Goal: Task Accomplishment & Management: Manage account settings

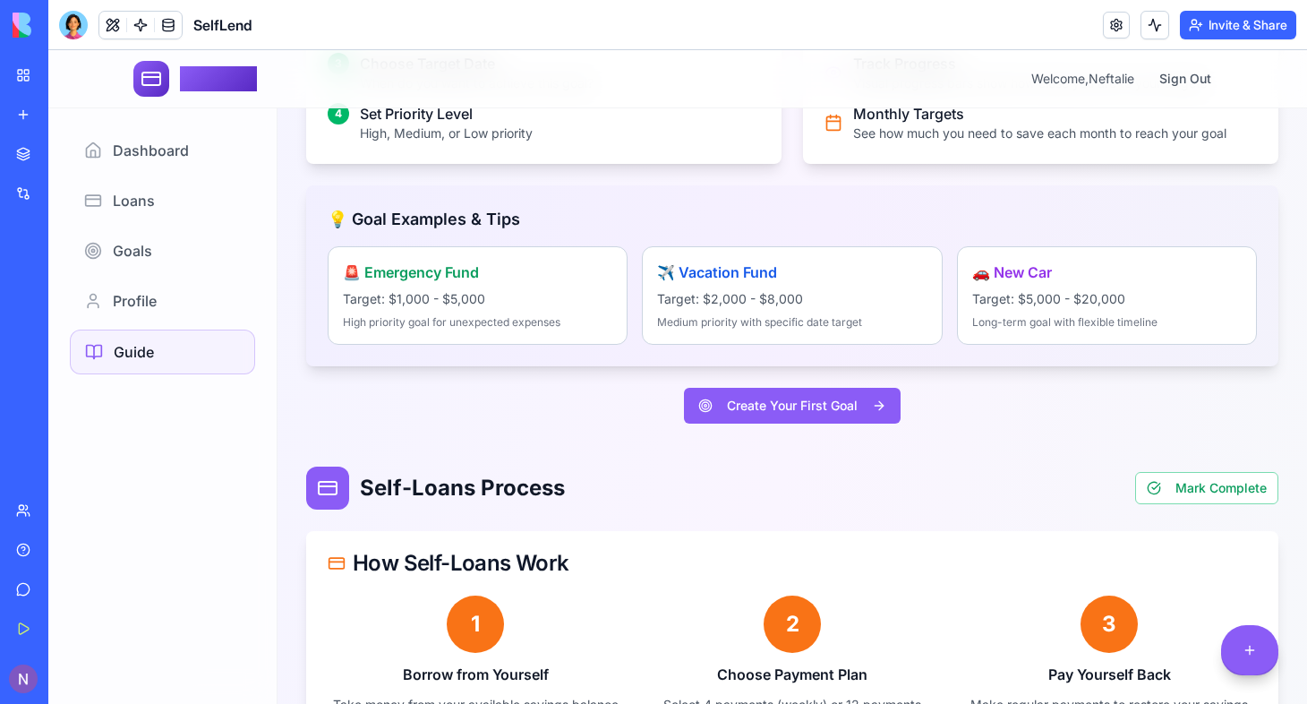
scroll to position [2290, 0]
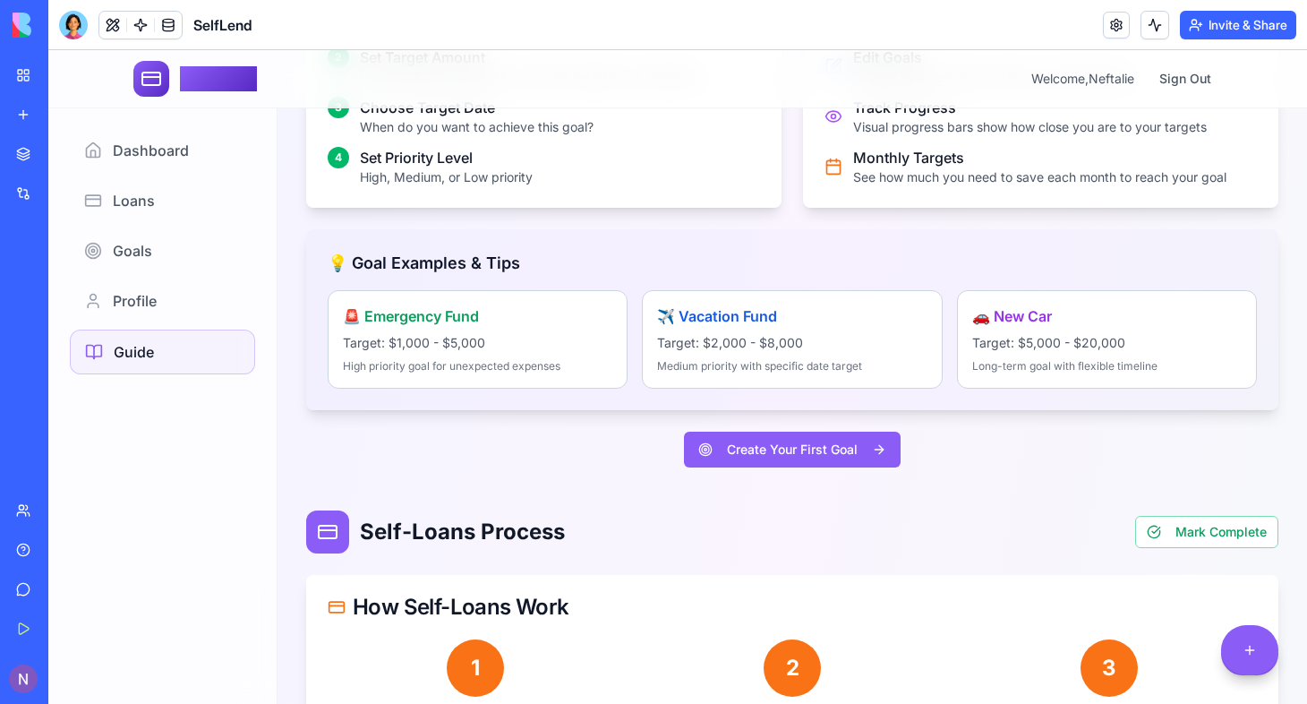
click at [763, 305] on h4 "✈️ Vacation Fund" at bounding box center [792, 315] width 270 height 21
click at [171, 34] on span at bounding box center [168, 25] width 50 height 50
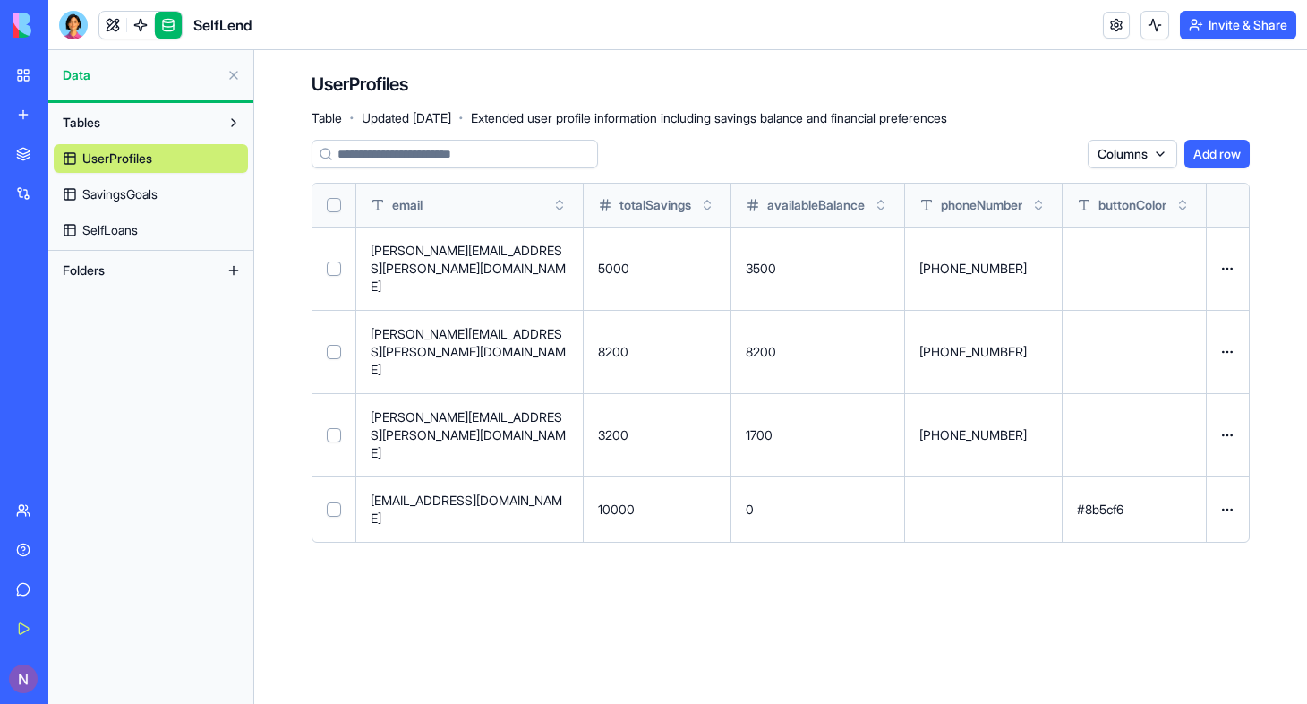
click at [1231, 367] on html "BETA My Workspace New app Marketplace Integrations Recent MoneyMaster New App A…" at bounding box center [653, 352] width 1307 height 704
click at [1182, 402] on div "Delete" at bounding box center [1186, 409] width 106 height 29
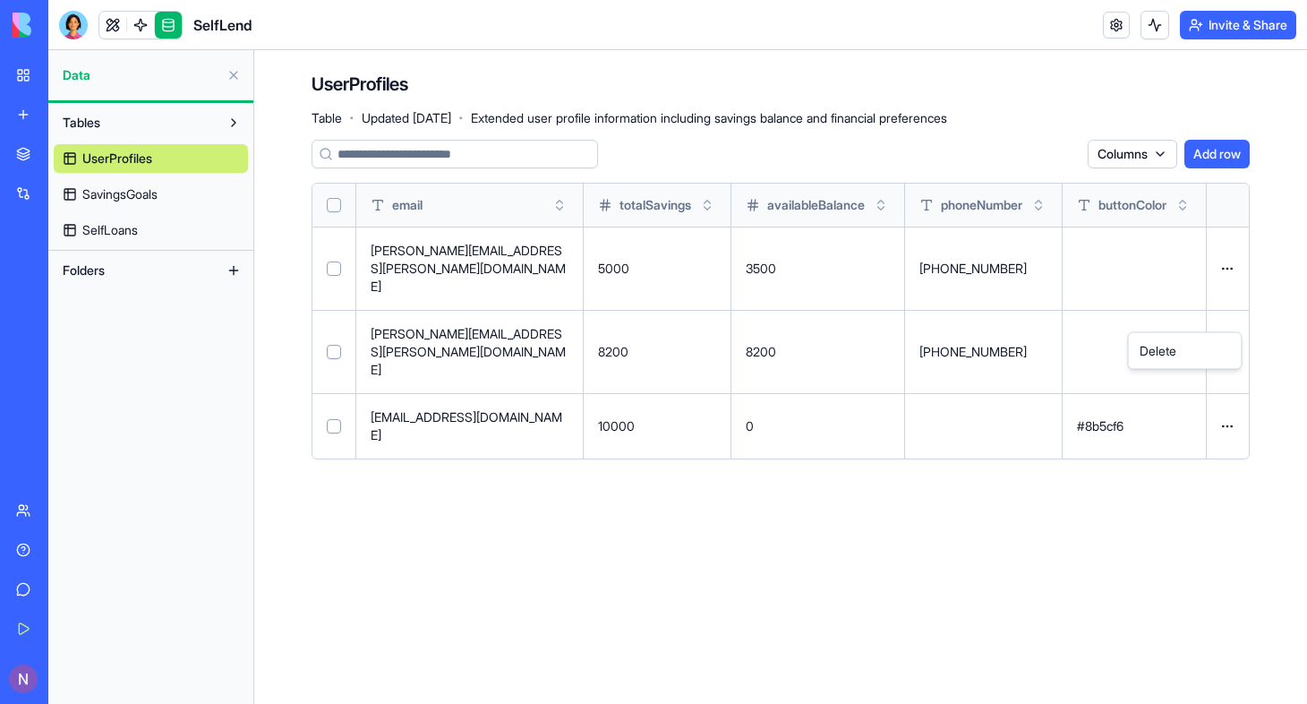
click at [1232, 318] on html "BETA My Workspace New app Marketplace Integrations Recent MoneyMaster New App A…" at bounding box center [653, 352] width 1307 height 704
click at [1180, 352] on div "Delete" at bounding box center [1186, 351] width 106 height 29
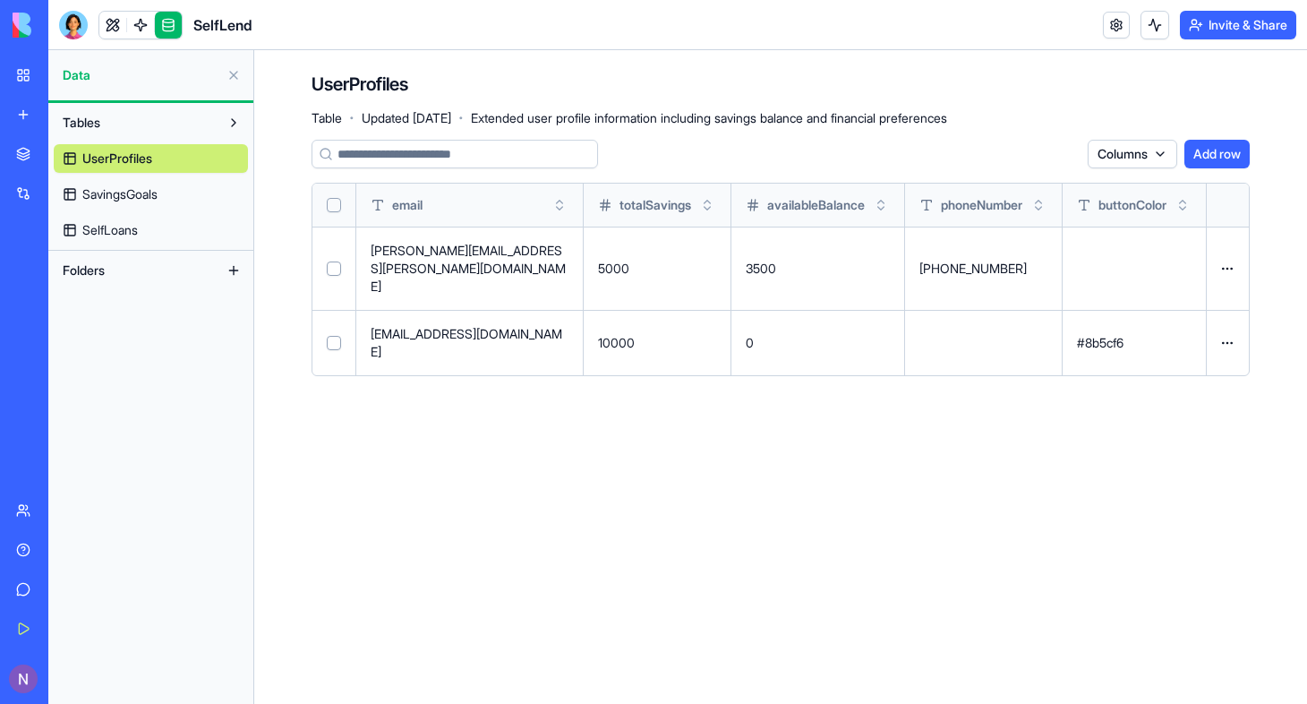
click at [1230, 259] on html "BETA My Workspace New app Marketplace Integrations Recent MoneyMaster New App A…" at bounding box center [653, 352] width 1307 height 704
click at [1182, 291] on div "Delete" at bounding box center [1186, 292] width 106 height 29
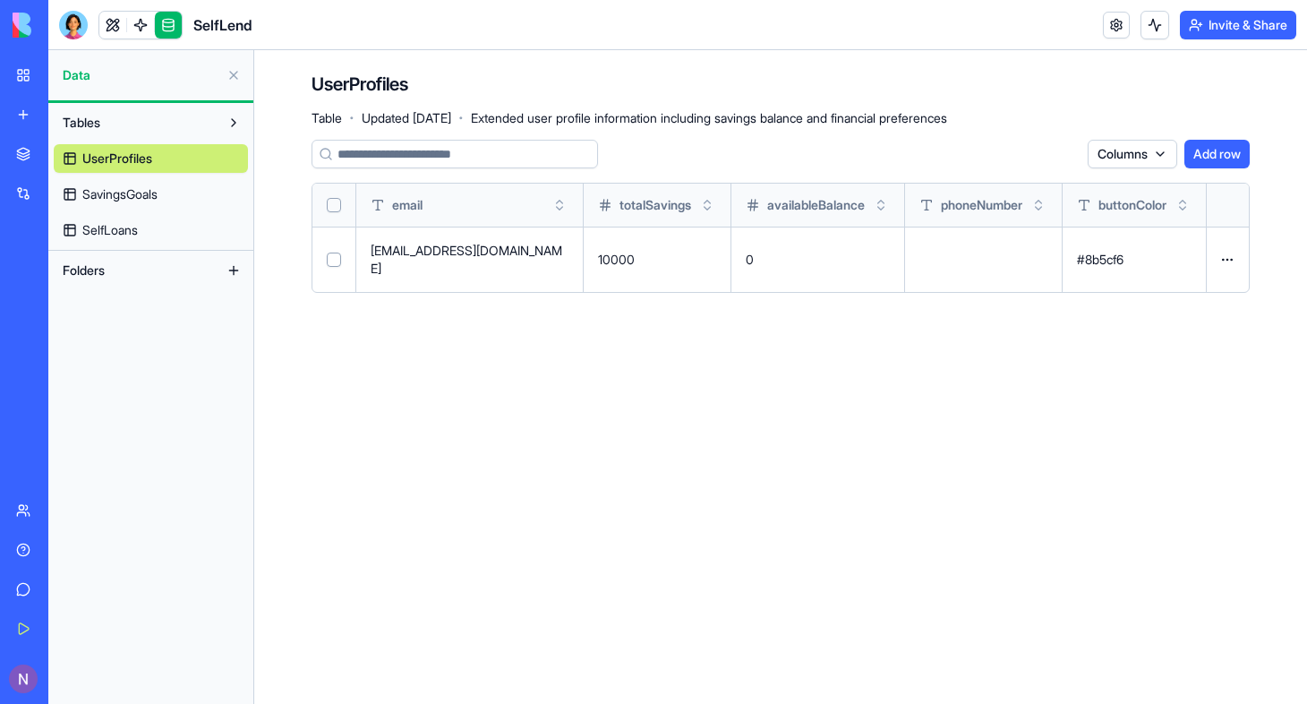
click at [998, 322] on main "UserProfiles Table · Updated Oct 3, 2025 · Extended user profile information in…" at bounding box center [780, 377] width 1053 height 654
click at [157, 194] on span "SavingsGoals" at bounding box center [119, 194] width 75 height 18
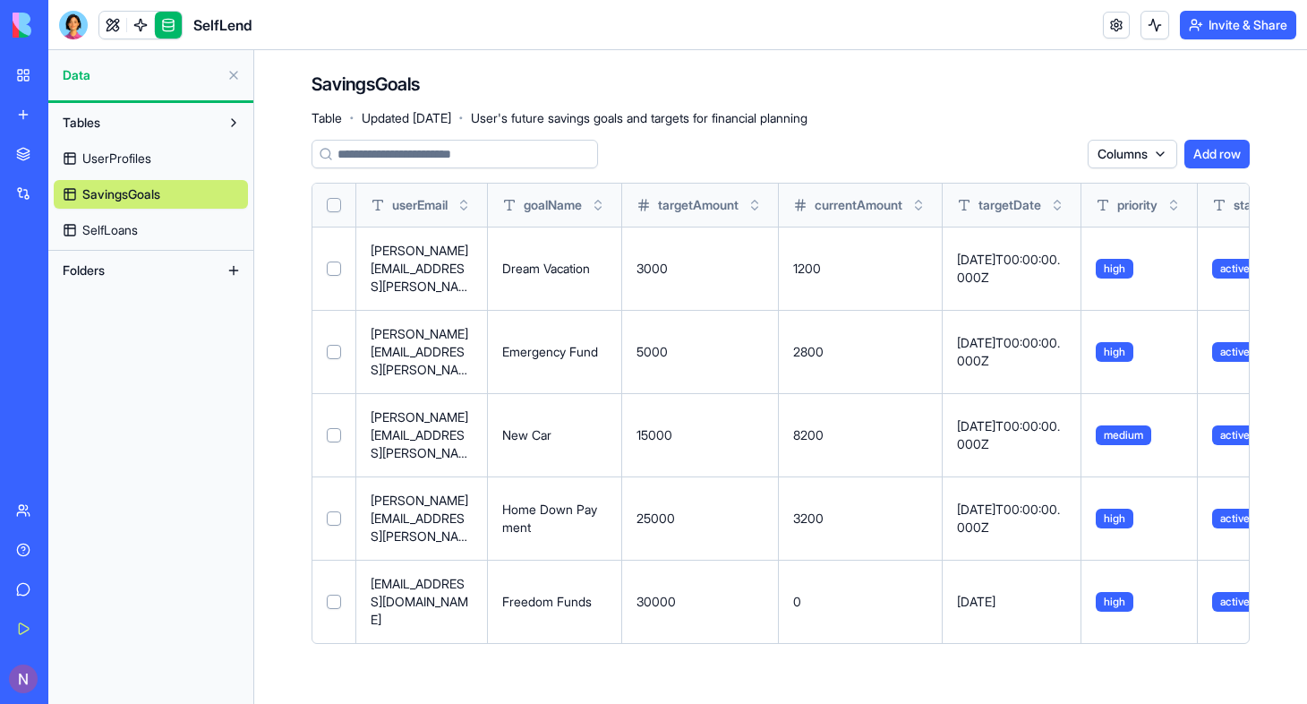
click at [445, 605] on main "SavingsGoals Table · Updated Oct 3, 2025 · User's future savings goals and targ…" at bounding box center [780, 377] width 1053 height 654
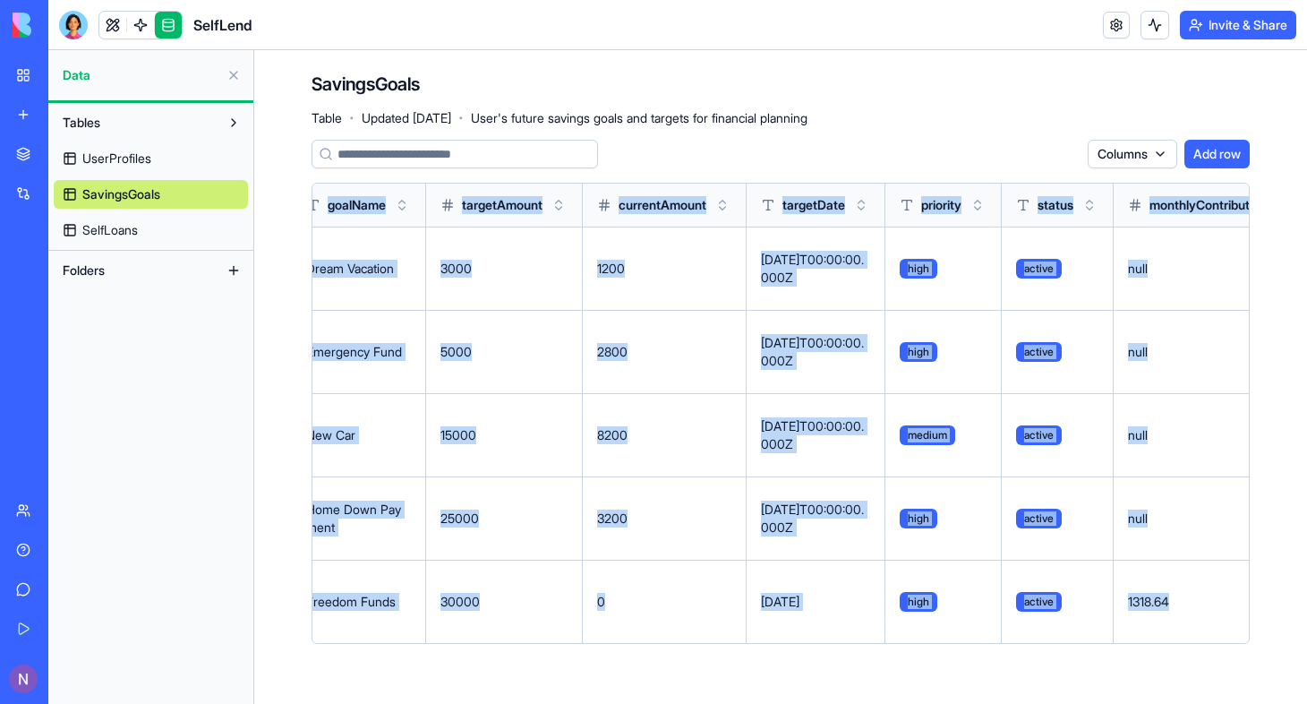
scroll to position [0, 360]
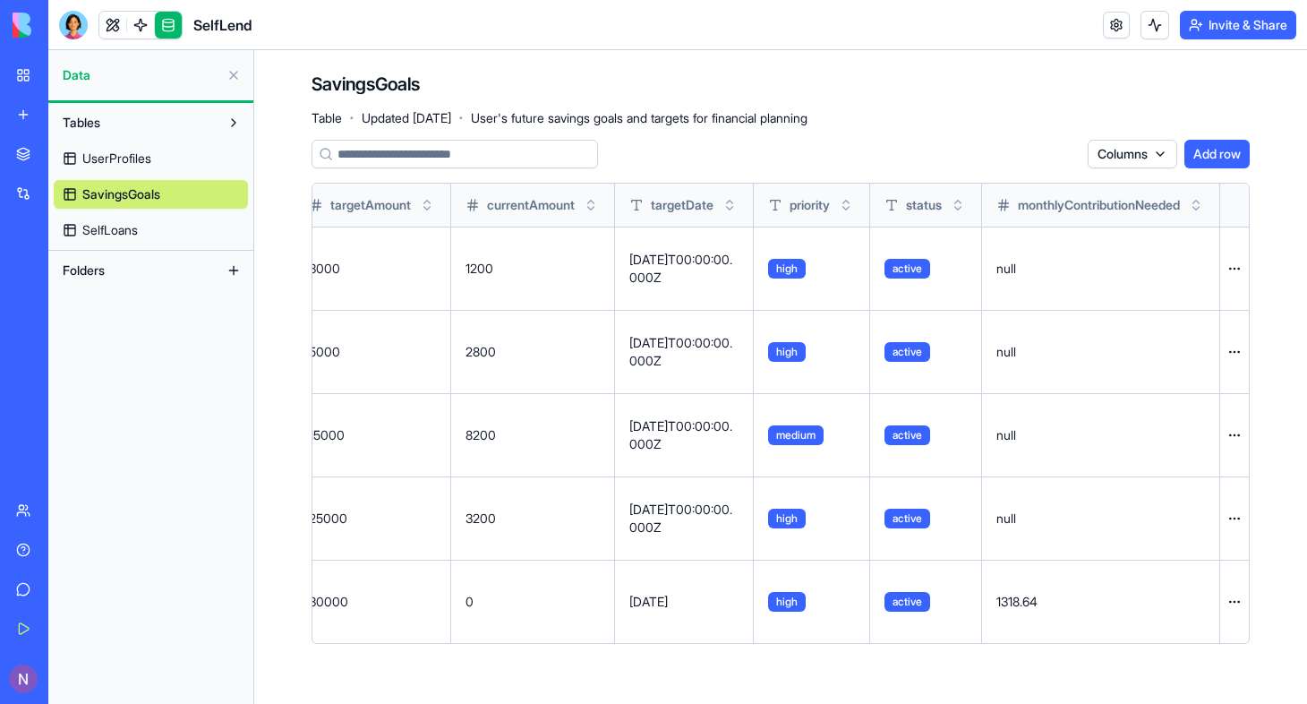
drag, startPoint x: 545, startPoint y: 623, endPoint x: 1263, endPoint y: 527, distance: 724.5
click at [1263, 527] on main "SavingsGoals Table · Updated Oct 3, 2025 · User's future savings goals and targ…" at bounding box center [780, 377] width 1053 height 654
click at [916, 627] on main "SavingsGoals Table · Updated Oct 3, 2025 · User's future savings goals and targ…" at bounding box center [780, 377] width 1053 height 654
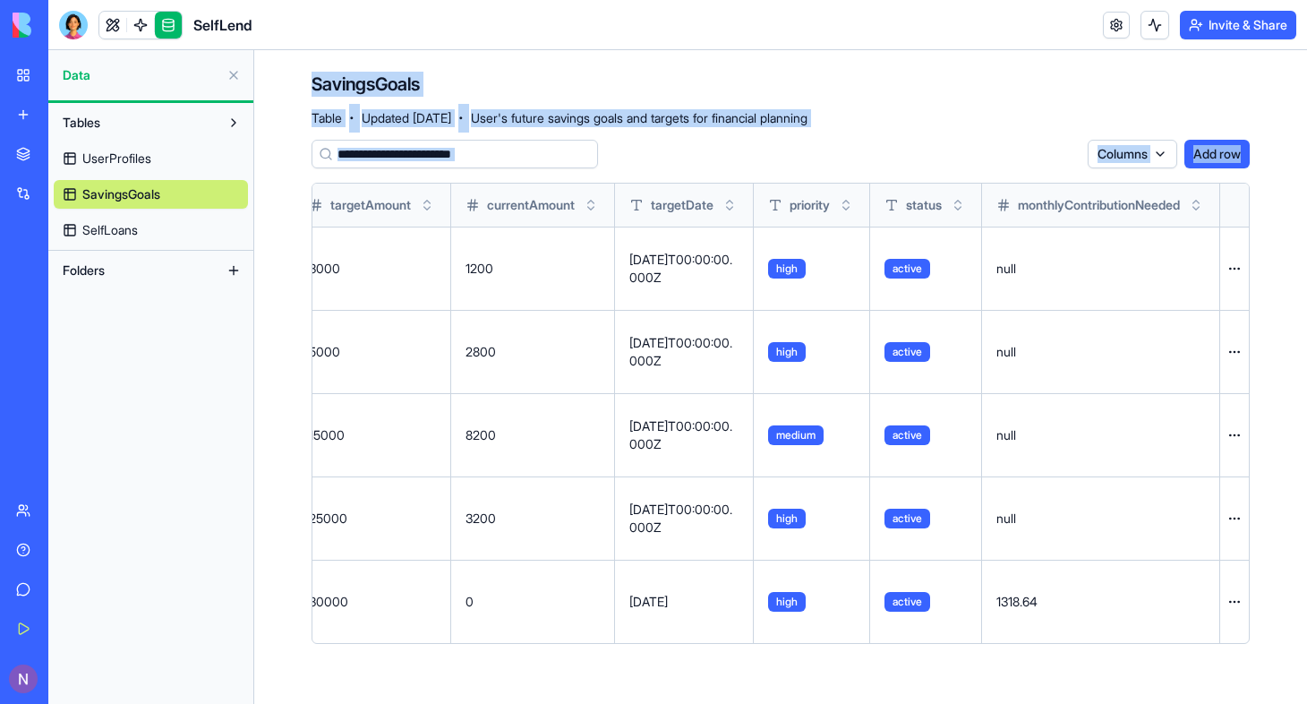
drag, startPoint x: 326, startPoint y: 600, endPoint x: 171, endPoint y: 508, distance: 180.3
click at [171, 508] on div "Data Tables UserProfiles SavingsGoals SelfLoans Folders SavingsGoals Table · Up…" at bounding box center [677, 377] width 1259 height 654
drag, startPoint x: 171, startPoint y: 508, endPoint x: 120, endPoint y: 232, distance: 280.5
click at [120, 232] on span "SelfLoans" at bounding box center [110, 230] width 56 height 18
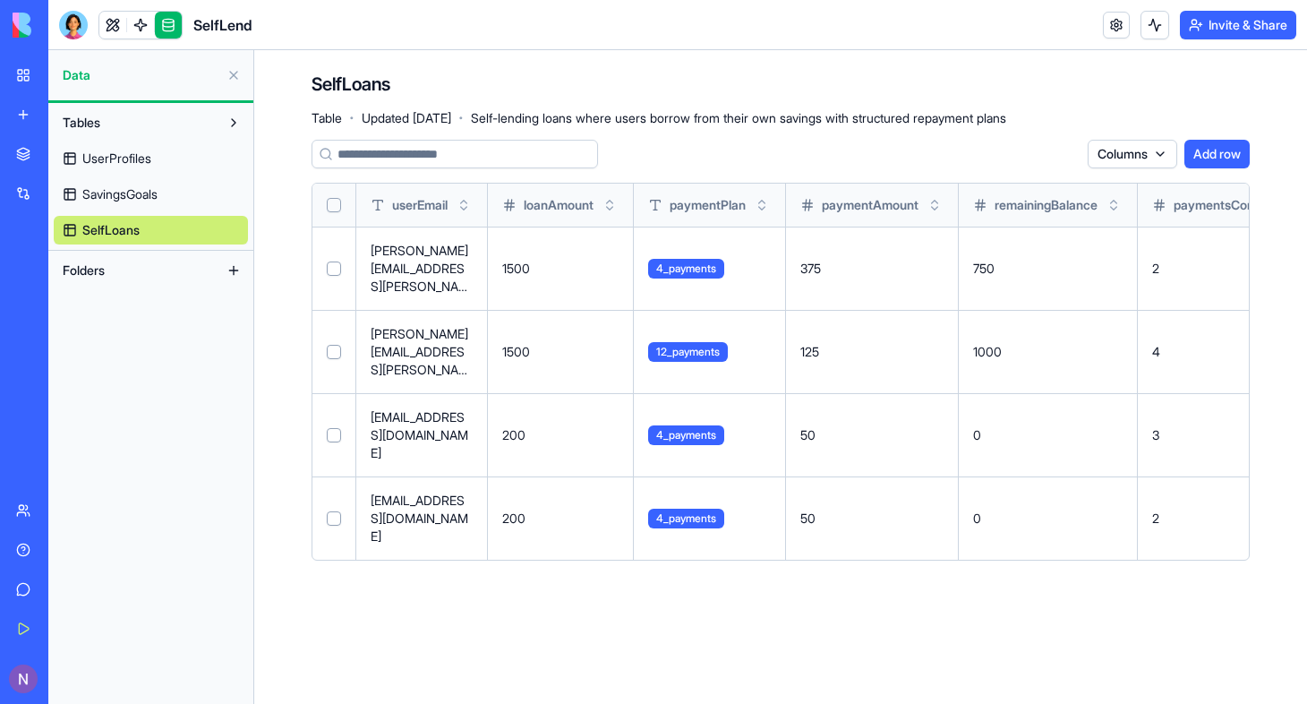
click at [337, 267] on td at bounding box center [334, 268] width 44 height 83
click at [333, 261] on button "Select row" at bounding box center [334, 268] width 14 height 14
click at [332, 345] on button "Select row" at bounding box center [334, 352] width 14 height 14
click at [1028, 162] on button "Delete 2 rows" at bounding box center [1033, 154] width 96 height 29
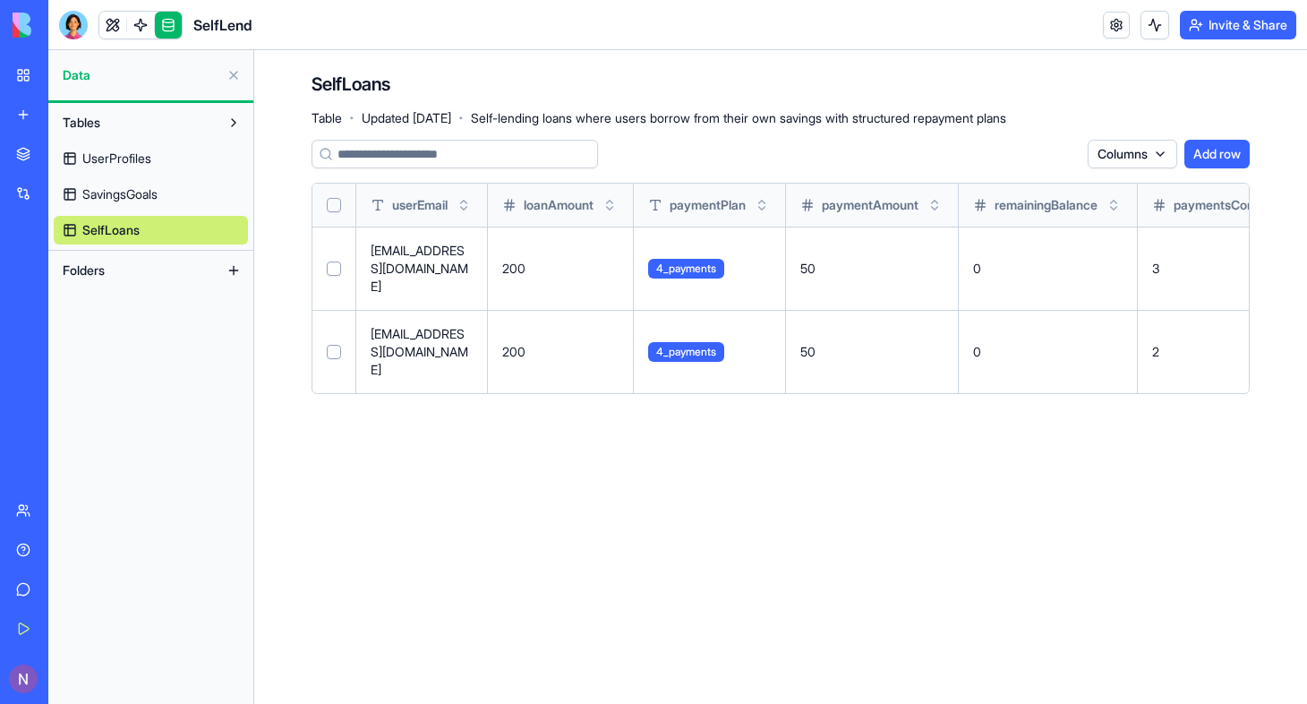
click at [132, 200] on span "SavingsGoals" at bounding box center [119, 194] width 75 height 18
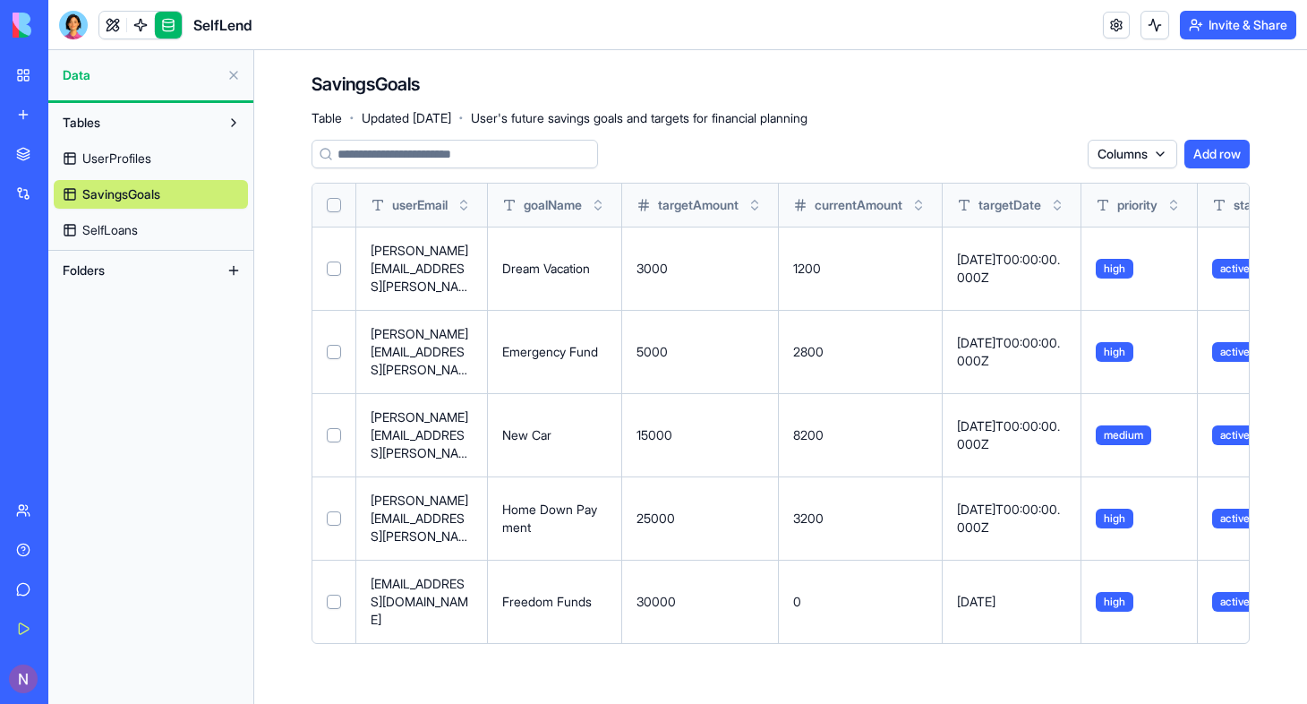
click at [331, 261] on button "Select row" at bounding box center [334, 268] width 14 height 14
click at [332, 315] on td at bounding box center [334, 351] width 44 height 83
click at [339, 345] on button "Select row" at bounding box center [334, 352] width 14 height 14
click at [339, 428] on button "Select row" at bounding box center [334, 435] width 14 height 14
click at [326, 476] on td at bounding box center [334, 517] width 44 height 83
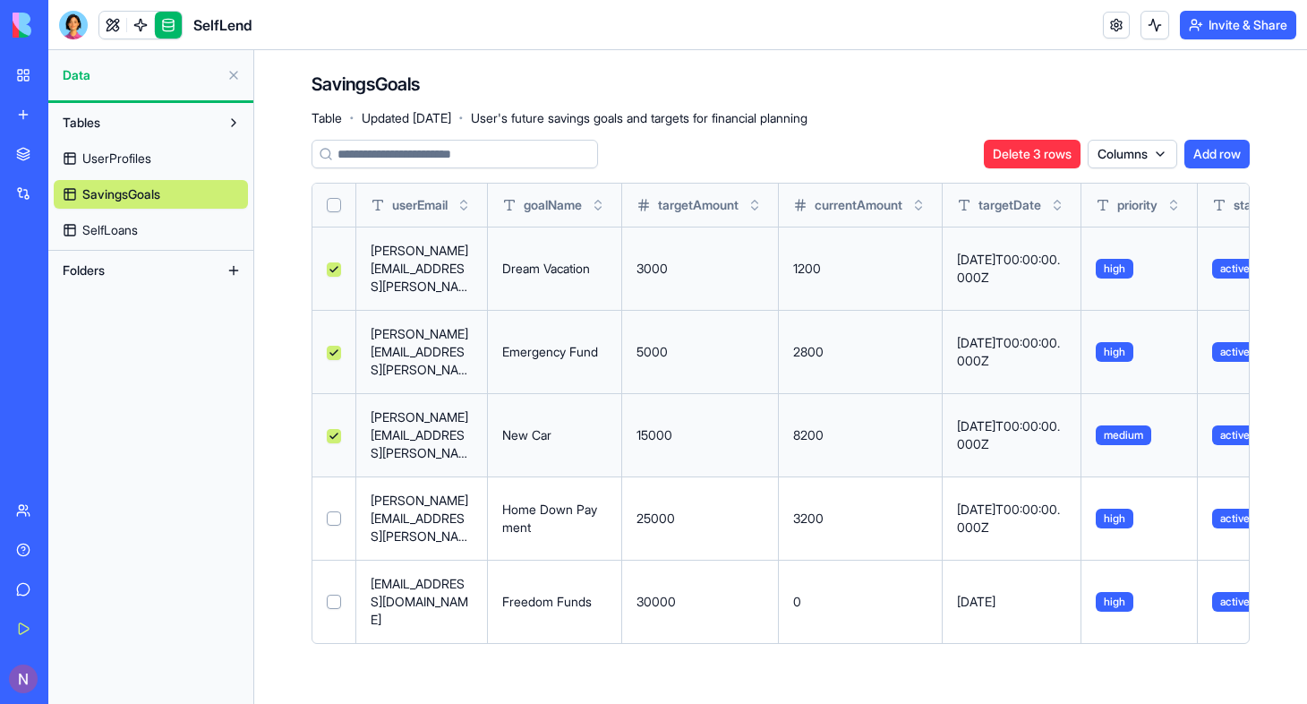
click at [1027, 149] on button "Delete 3 rows" at bounding box center [1032, 154] width 97 height 29
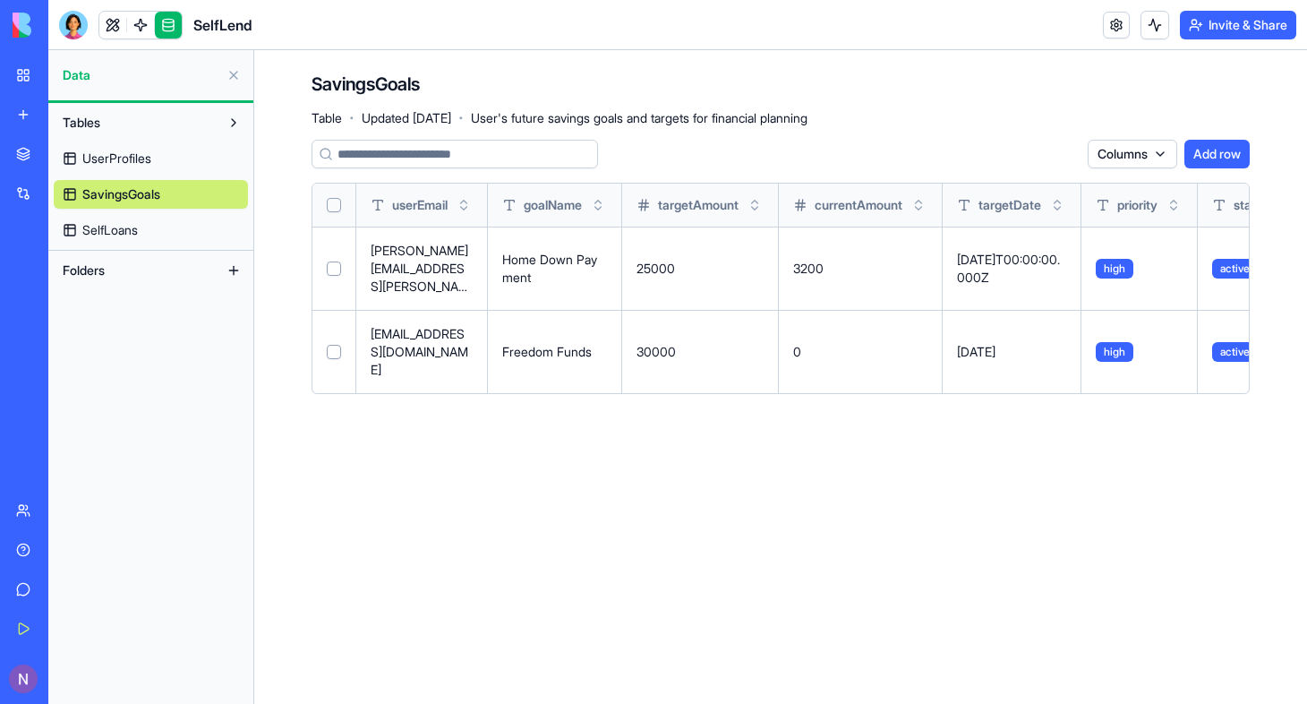
click at [329, 261] on button "Select row" at bounding box center [334, 268] width 14 height 14
click at [1029, 154] on button "Delete 1 rows" at bounding box center [1034, 154] width 93 height 29
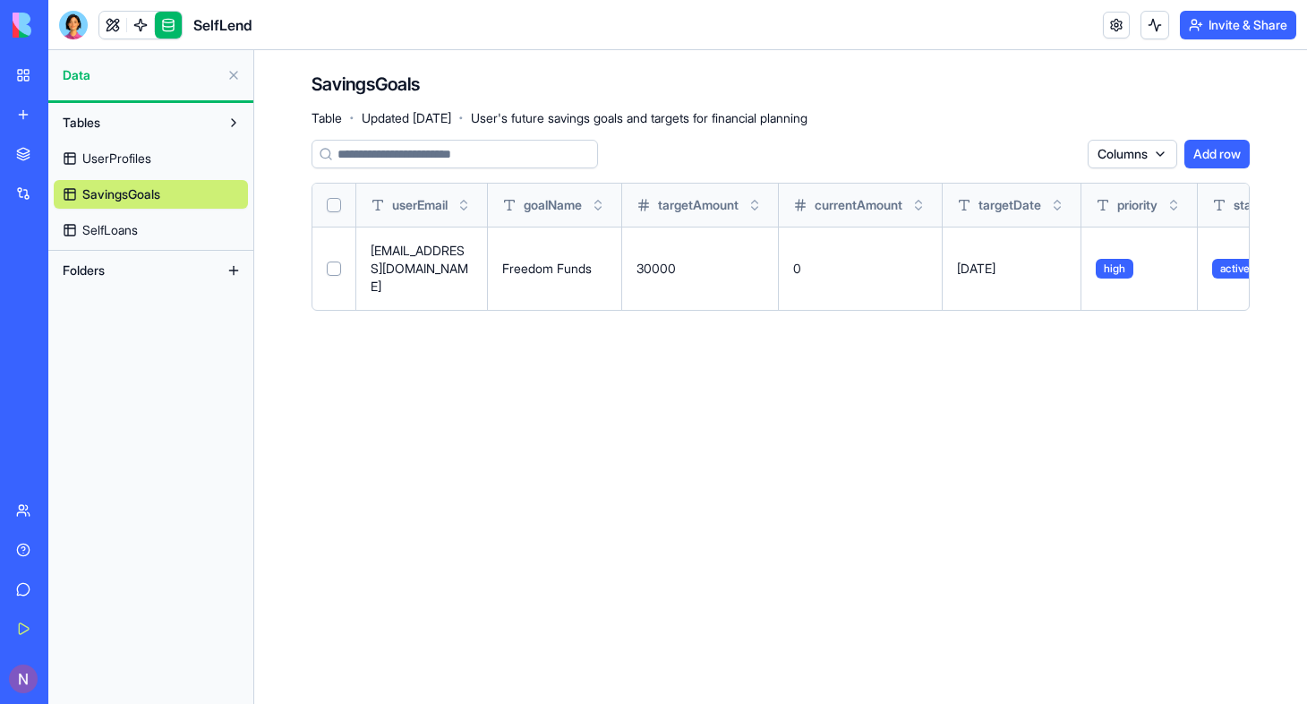
click at [112, 154] on span "UserProfiles" at bounding box center [116, 159] width 69 height 18
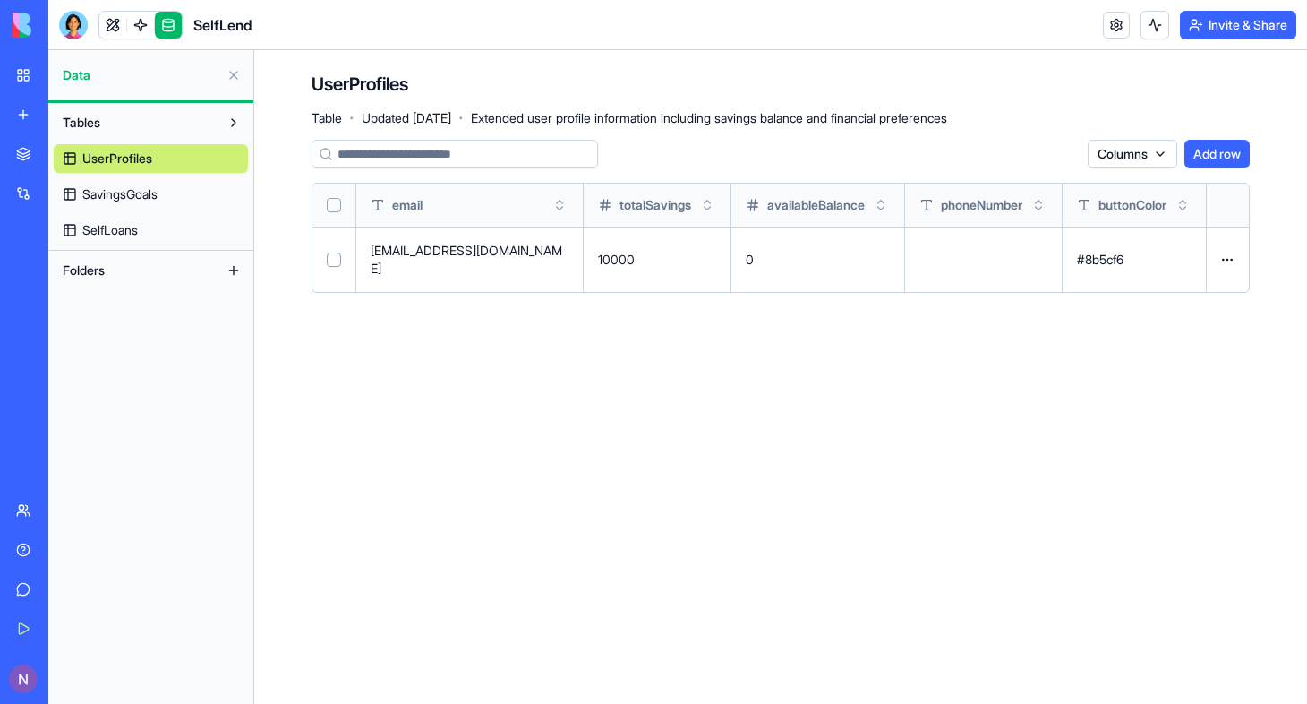
click at [119, 128] on button "Tables" at bounding box center [137, 122] width 166 height 29
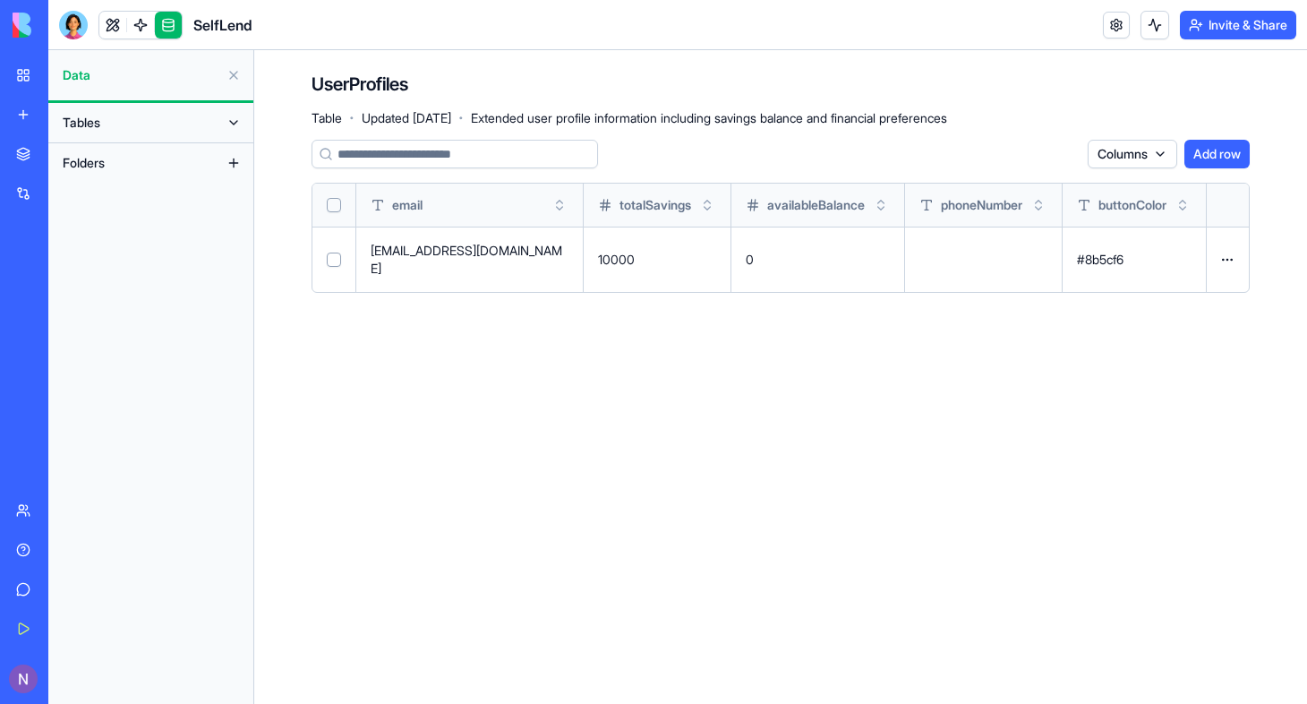
click at [119, 128] on button "Tables" at bounding box center [137, 122] width 166 height 29
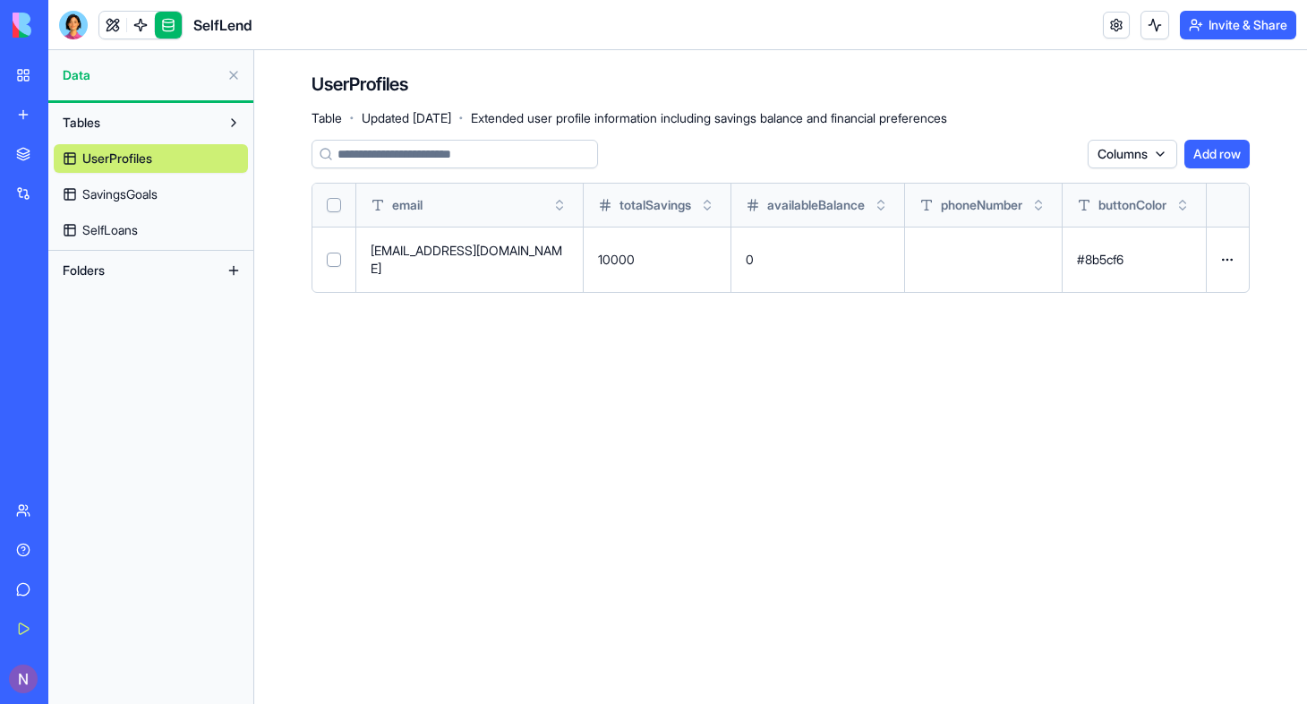
click at [95, 127] on span "Tables" at bounding box center [82, 123] width 38 height 18
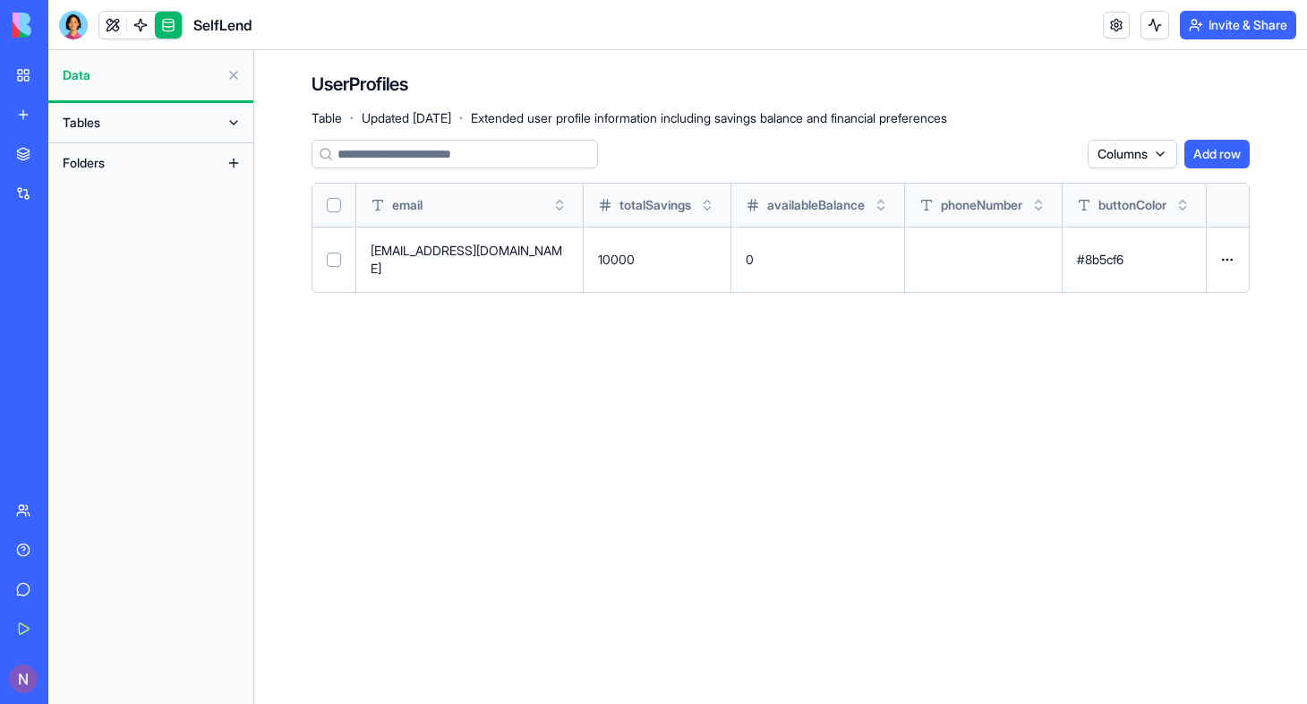
click at [236, 79] on button at bounding box center [233, 75] width 29 height 29
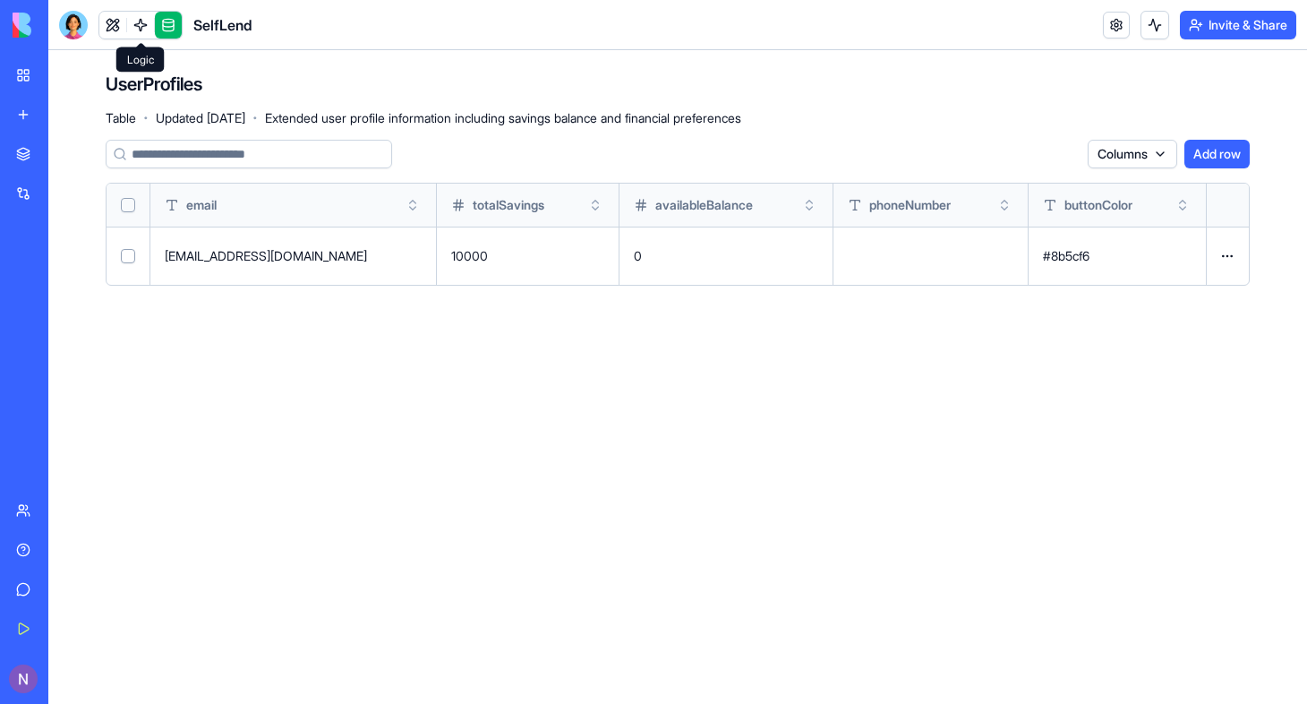
click at [144, 26] on span at bounding box center [141, 25] width 50 height 50
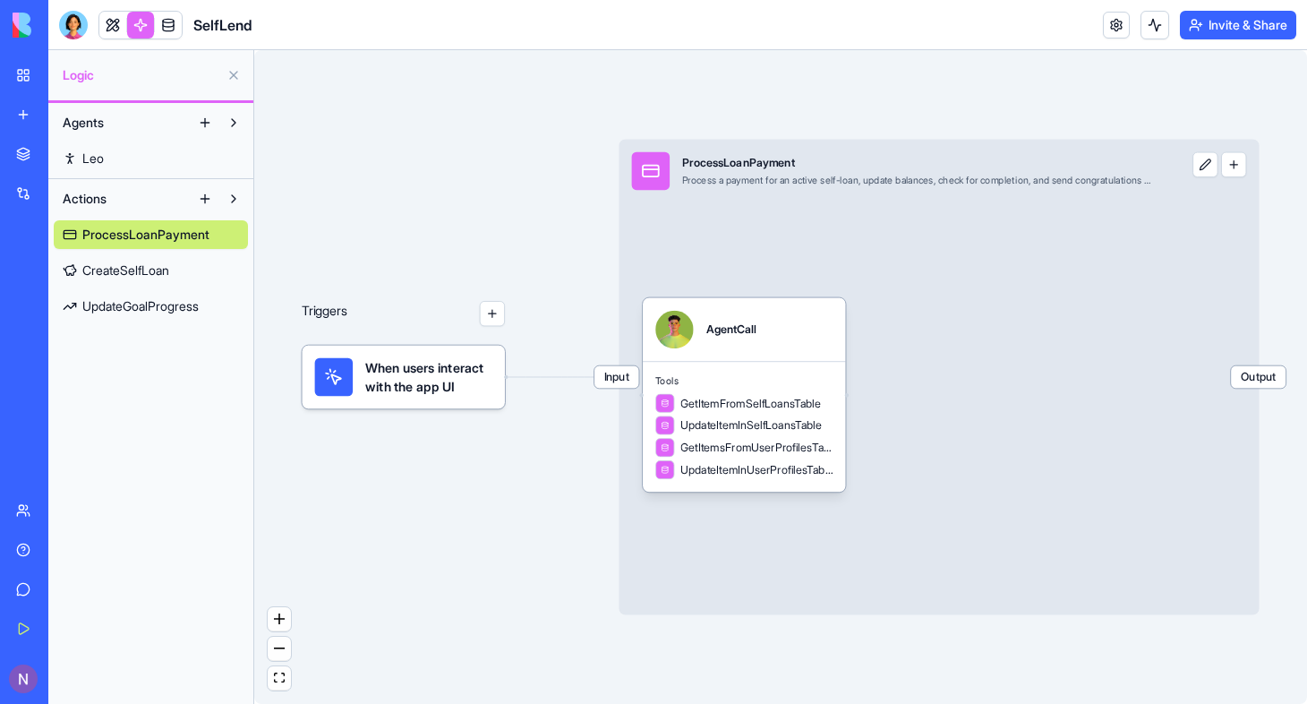
click at [130, 159] on link "Leo" at bounding box center [151, 158] width 194 height 29
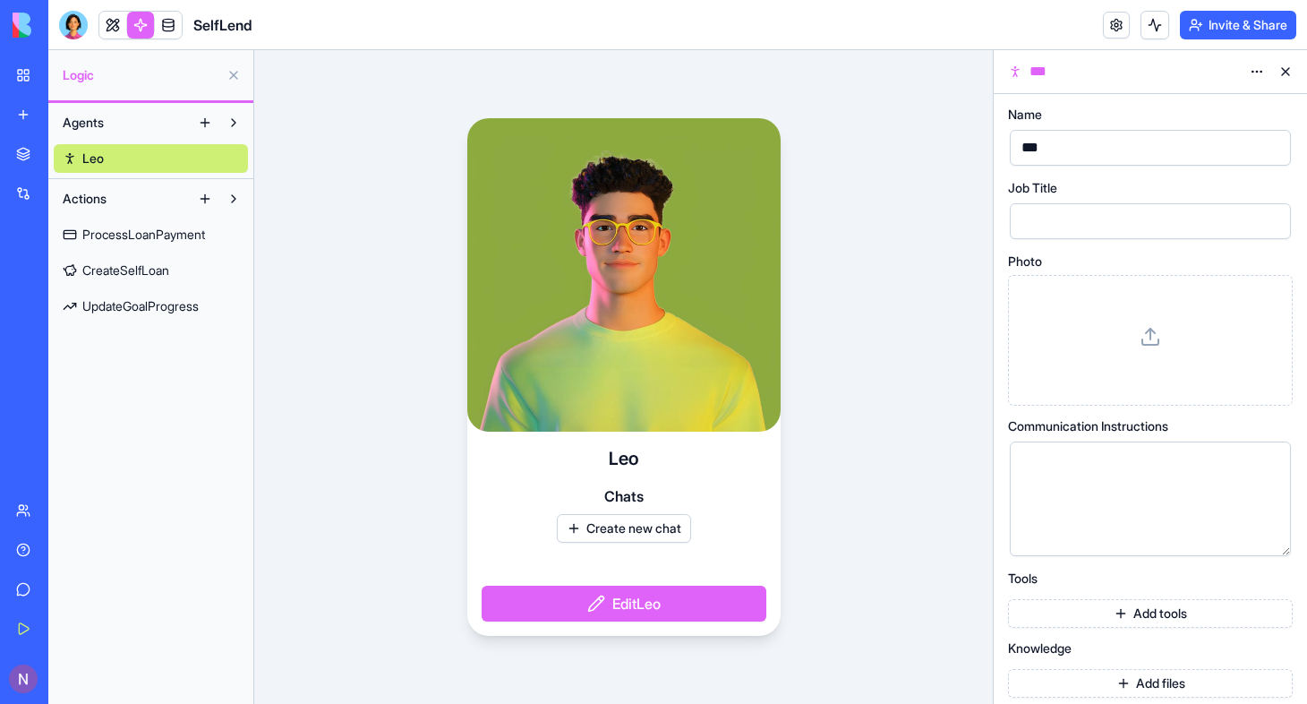
click at [619, 610] on button "Edit Leo" at bounding box center [624, 604] width 285 height 36
click at [615, 522] on button "Create new chat" at bounding box center [624, 528] width 134 height 29
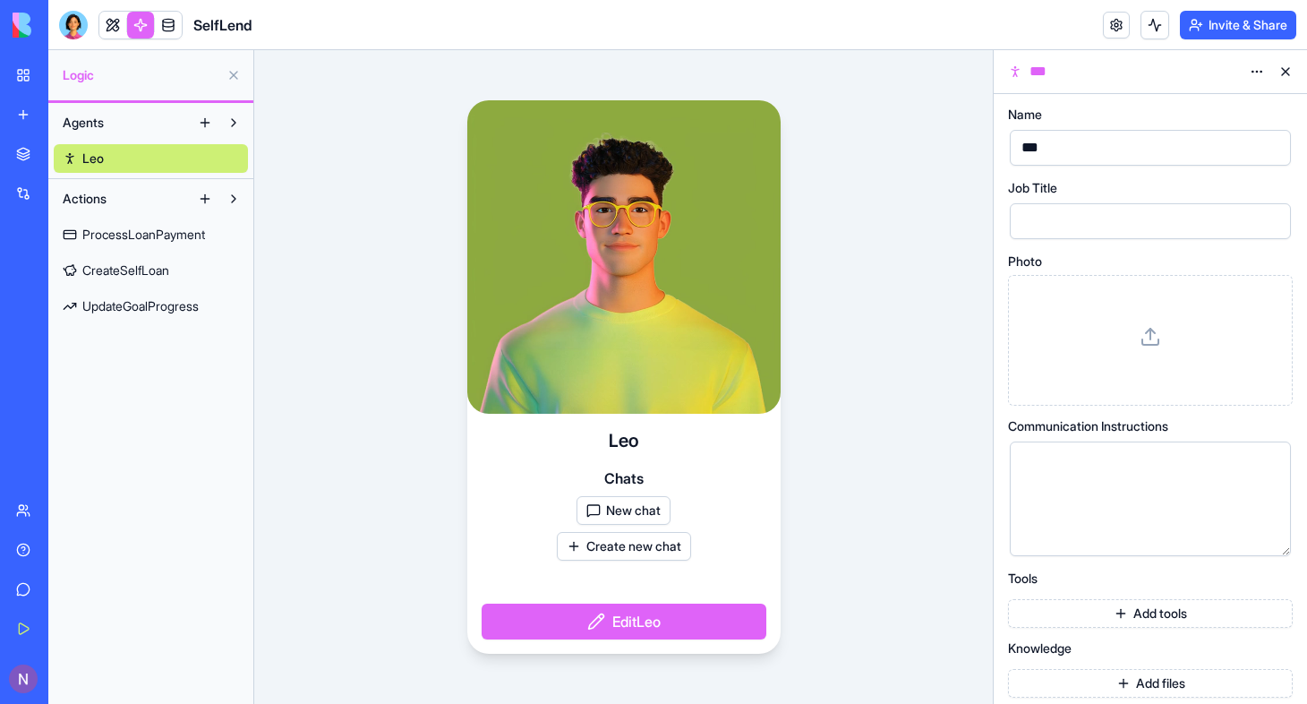
click at [623, 509] on button "New chat" at bounding box center [624, 510] width 94 height 29
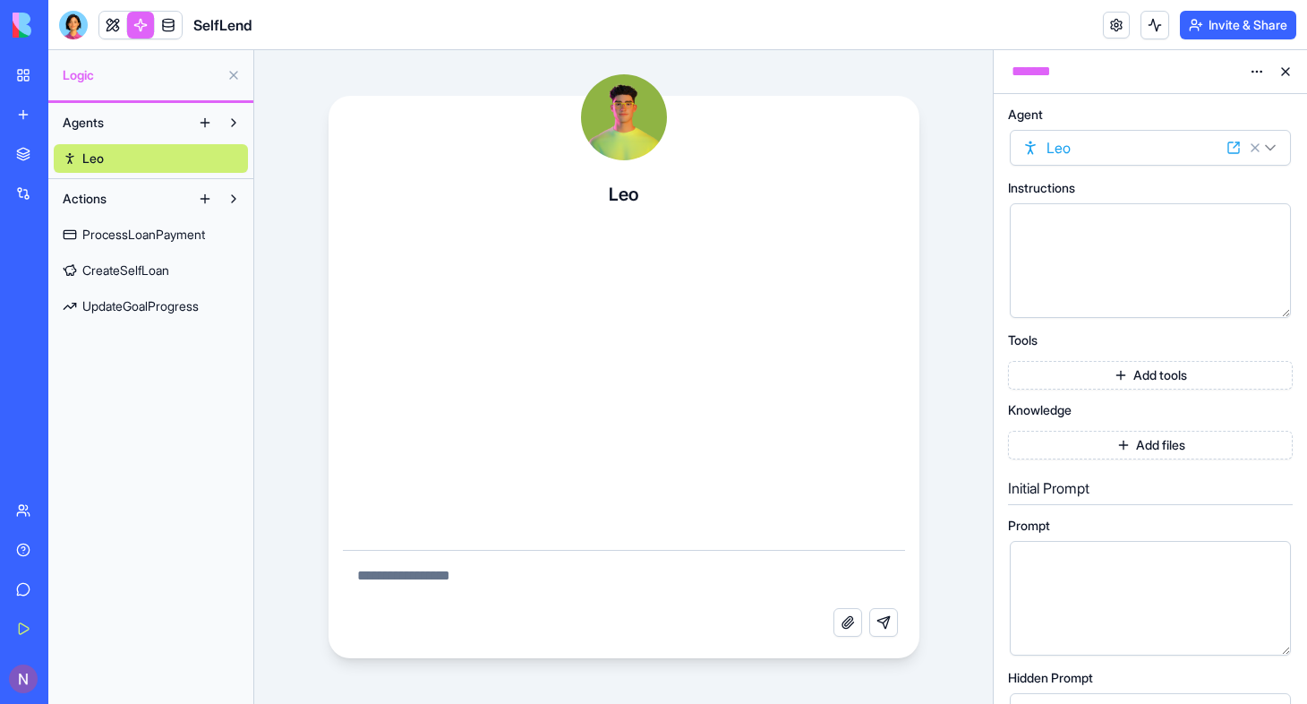
click at [140, 158] on link "Leo" at bounding box center [151, 158] width 194 height 29
click at [1279, 74] on button at bounding box center [1285, 71] width 29 height 29
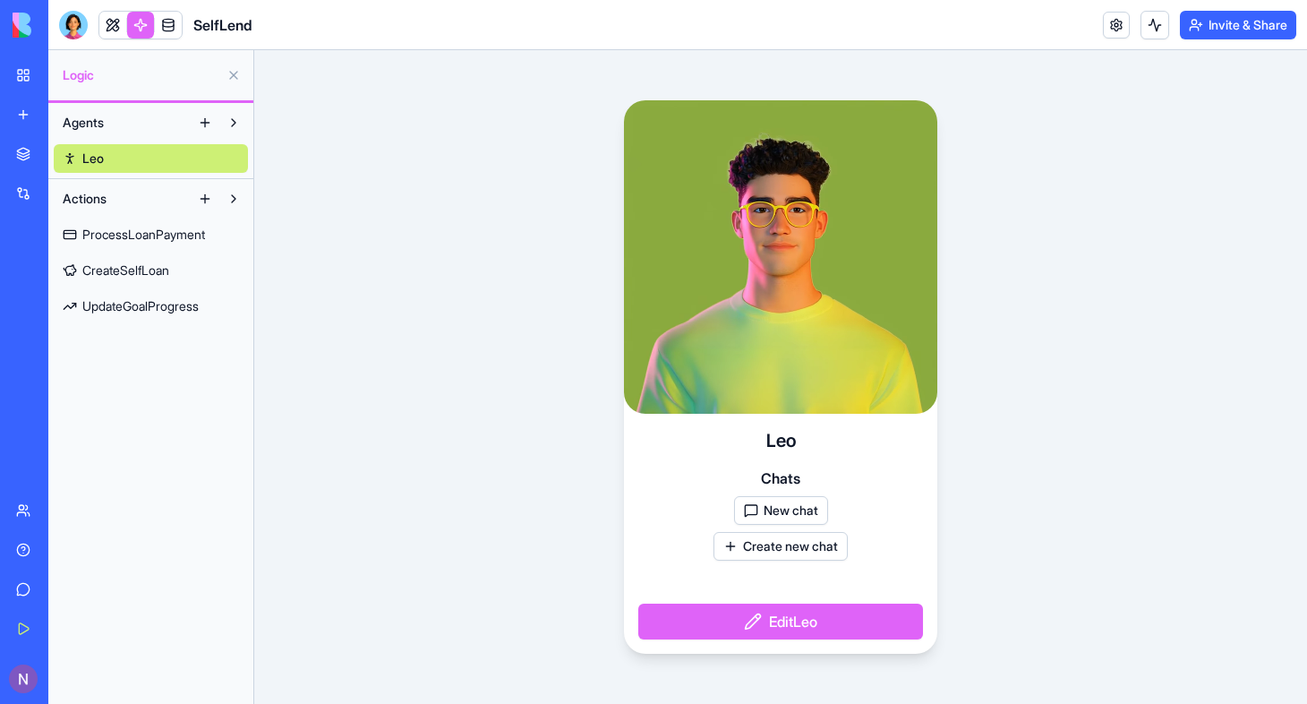
click at [778, 618] on button "Edit Leo" at bounding box center [780, 622] width 285 height 36
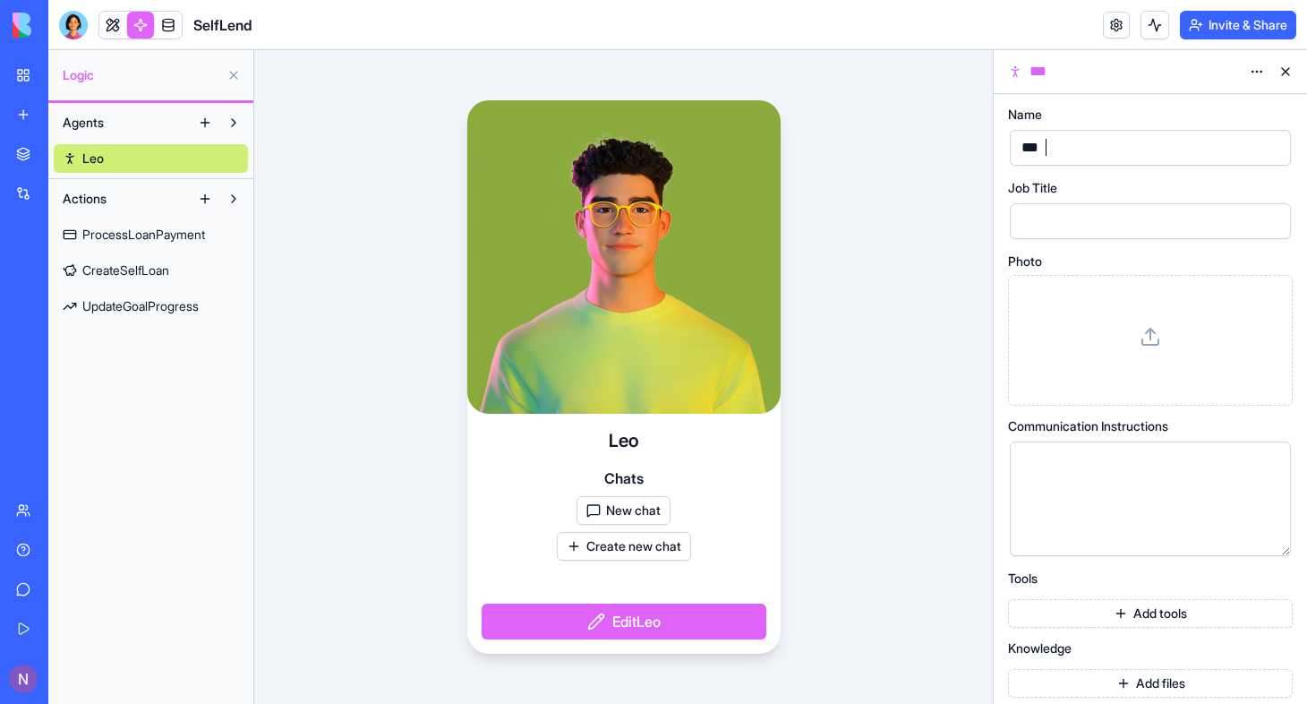
click at [1132, 158] on div "***" at bounding box center [1135, 147] width 238 height 27
click at [1272, 151] on button "button" at bounding box center [1273, 147] width 29 height 29
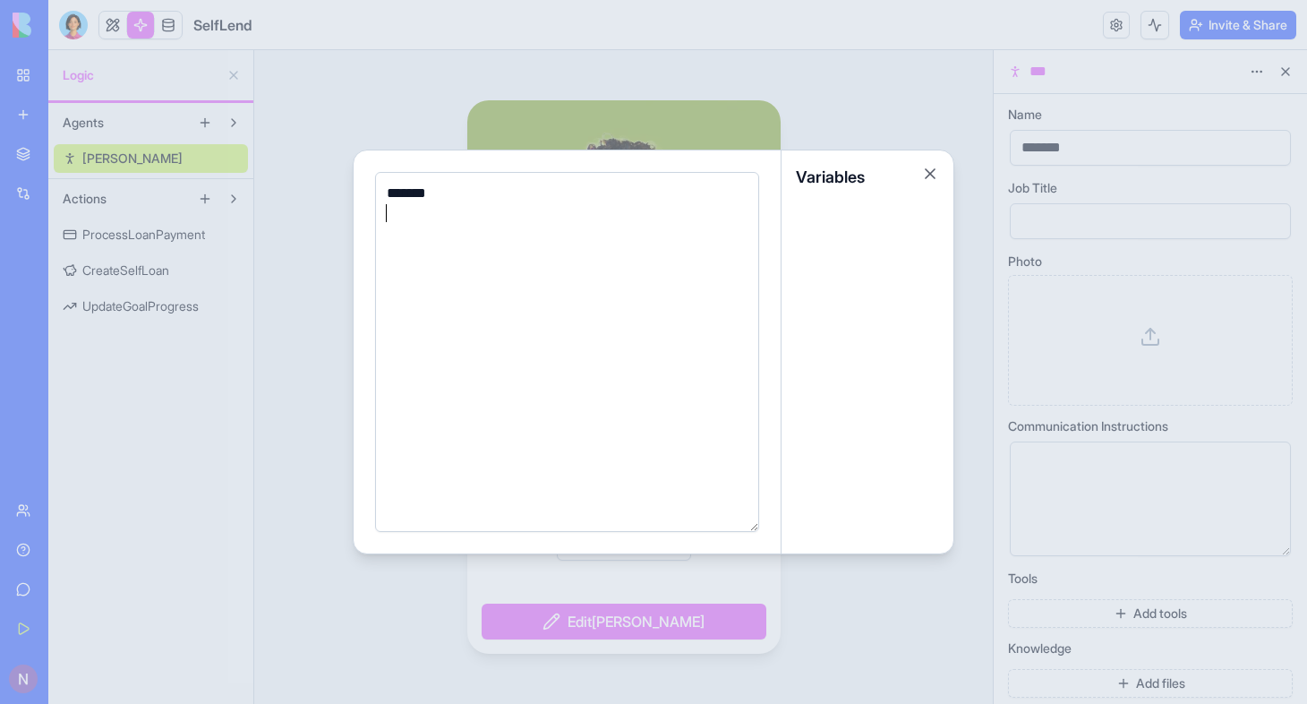
click at [832, 155] on div "Variables" at bounding box center [868, 177] width 172 height 54
click at [833, 116] on div at bounding box center [653, 352] width 1307 height 704
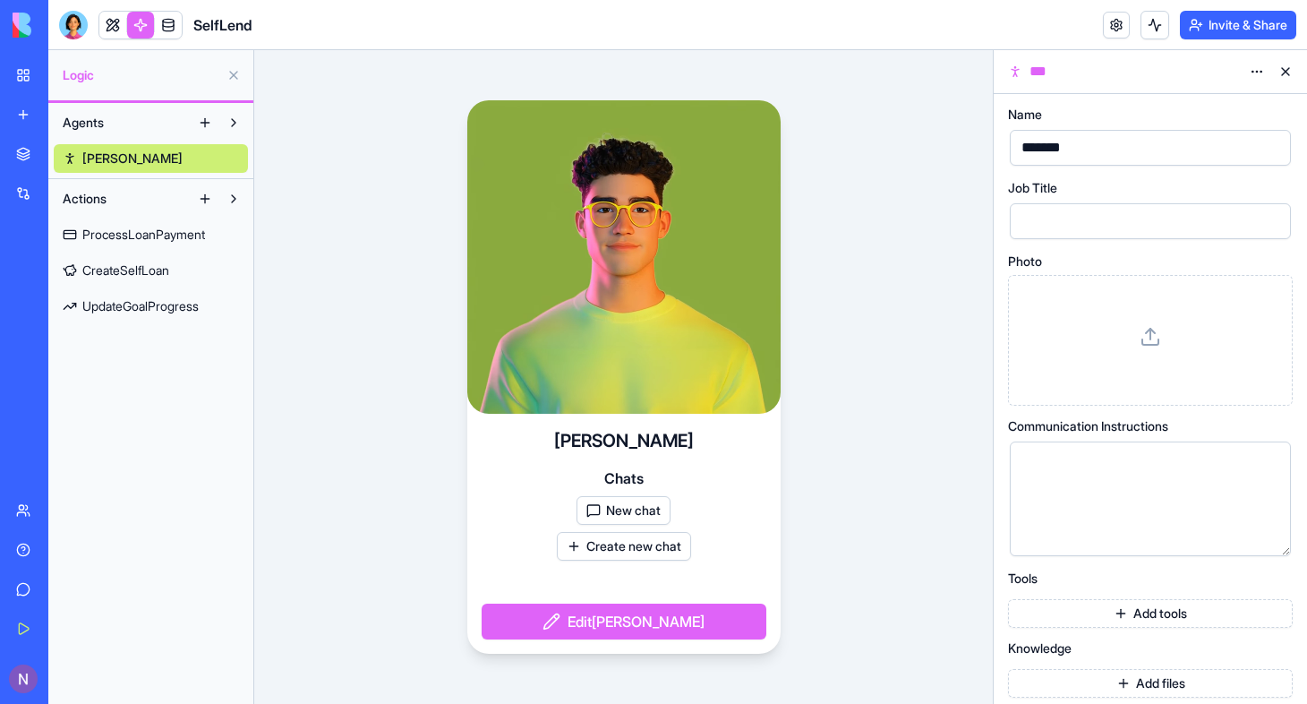
click at [1274, 223] on button "button" at bounding box center [1273, 221] width 29 height 29
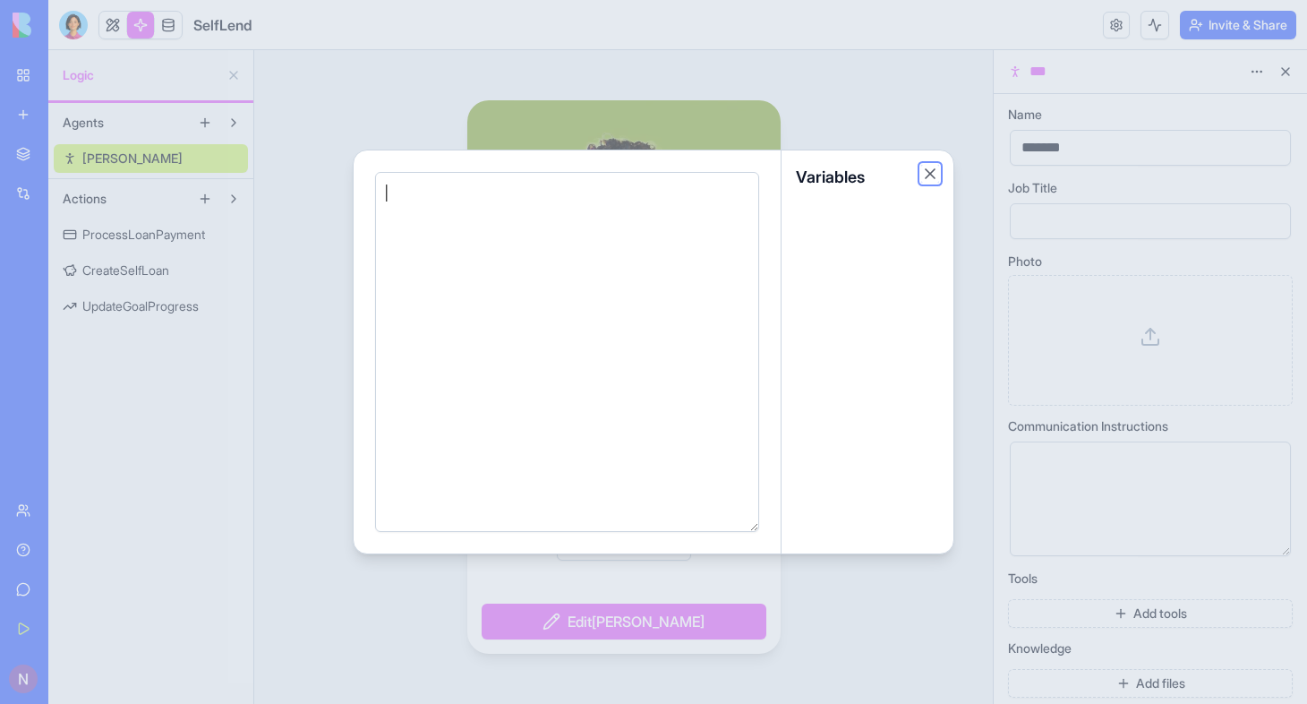
click at [930, 167] on button "Close" at bounding box center [930, 174] width 18 height 18
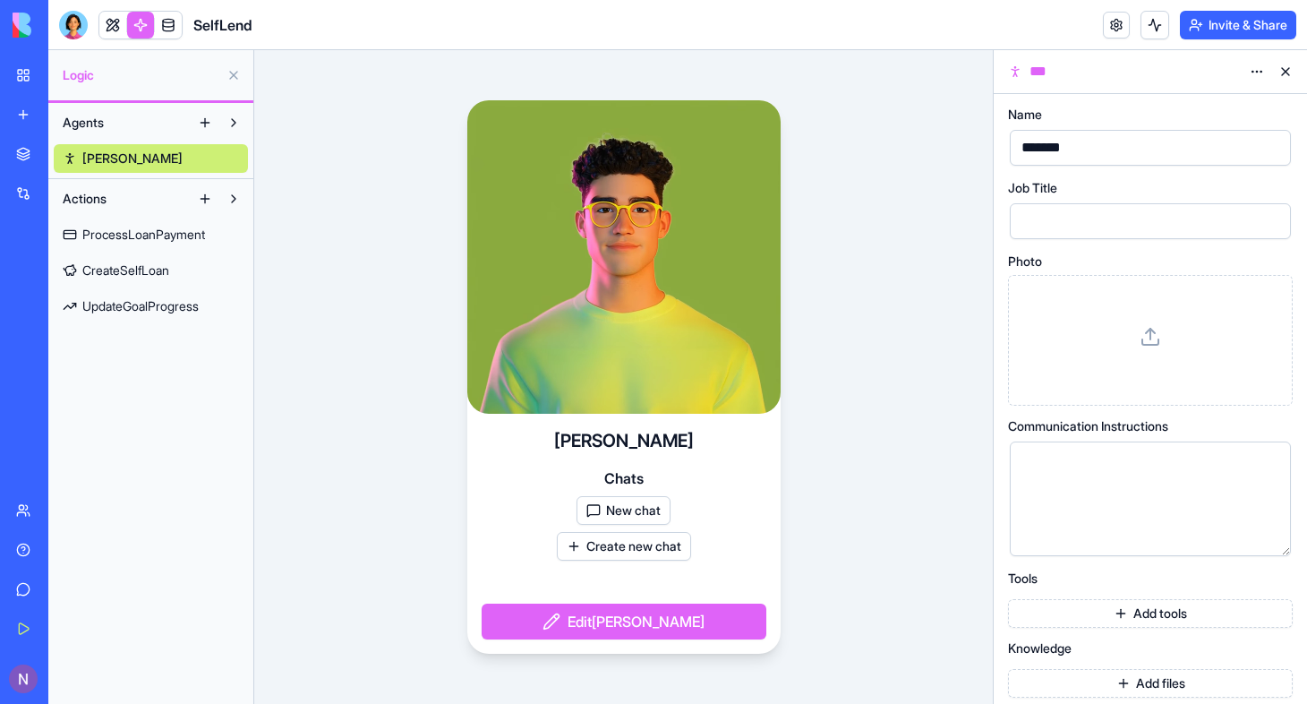
click at [1155, 338] on icon at bounding box center [1150, 336] width 21 height 21
click at [1140, 337] on icon at bounding box center [1150, 336] width 21 height 21
click at [1155, 349] on div at bounding box center [1150, 340] width 254 height 100
click at [863, 344] on div "[PERSON_NAME] New chat Create new chat Edit [PERSON_NAME]" at bounding box center [623, 377] width 739 height 654
click at [1135, 345] on div at bounding box center [1151, 326] width 72 height 72
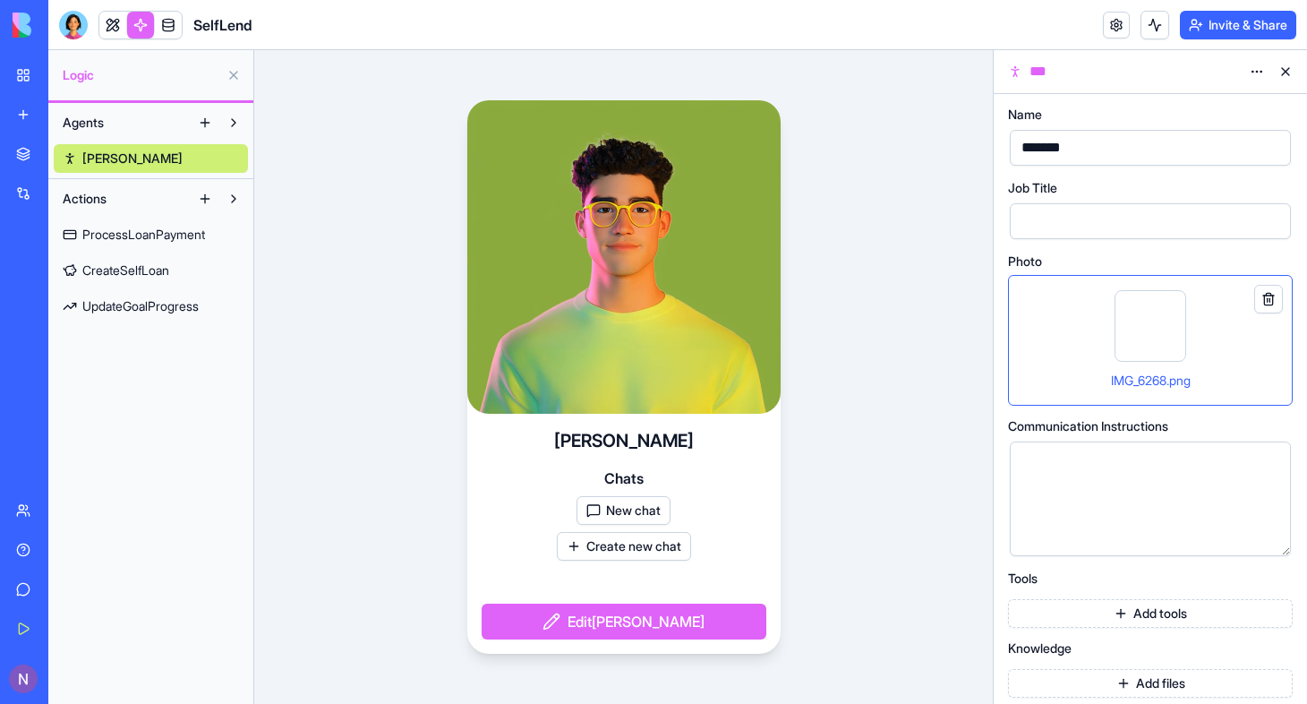
scroll to position [8, 0]
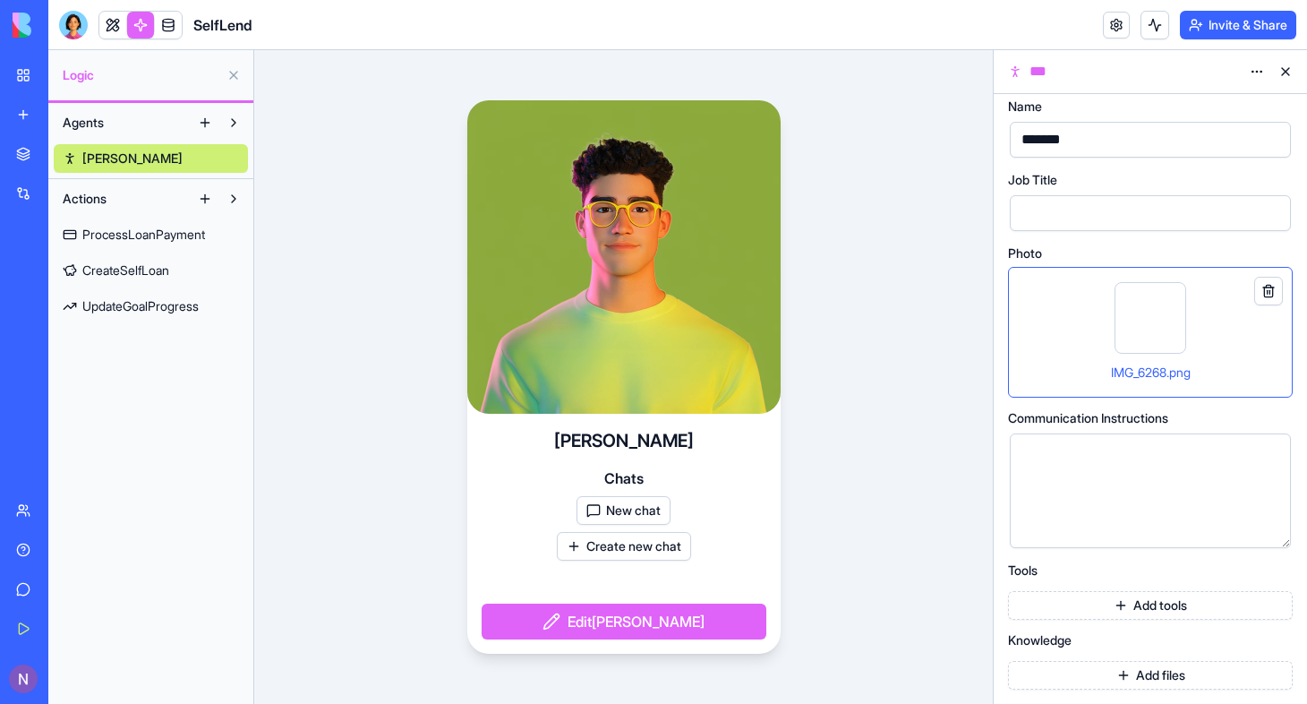
click at [1258, 75] on html "BETA My Workspace New app Marketplace Integrations Recent MoneyMaster New App A…" at bounding box center [653, 352] width 1307 height 704
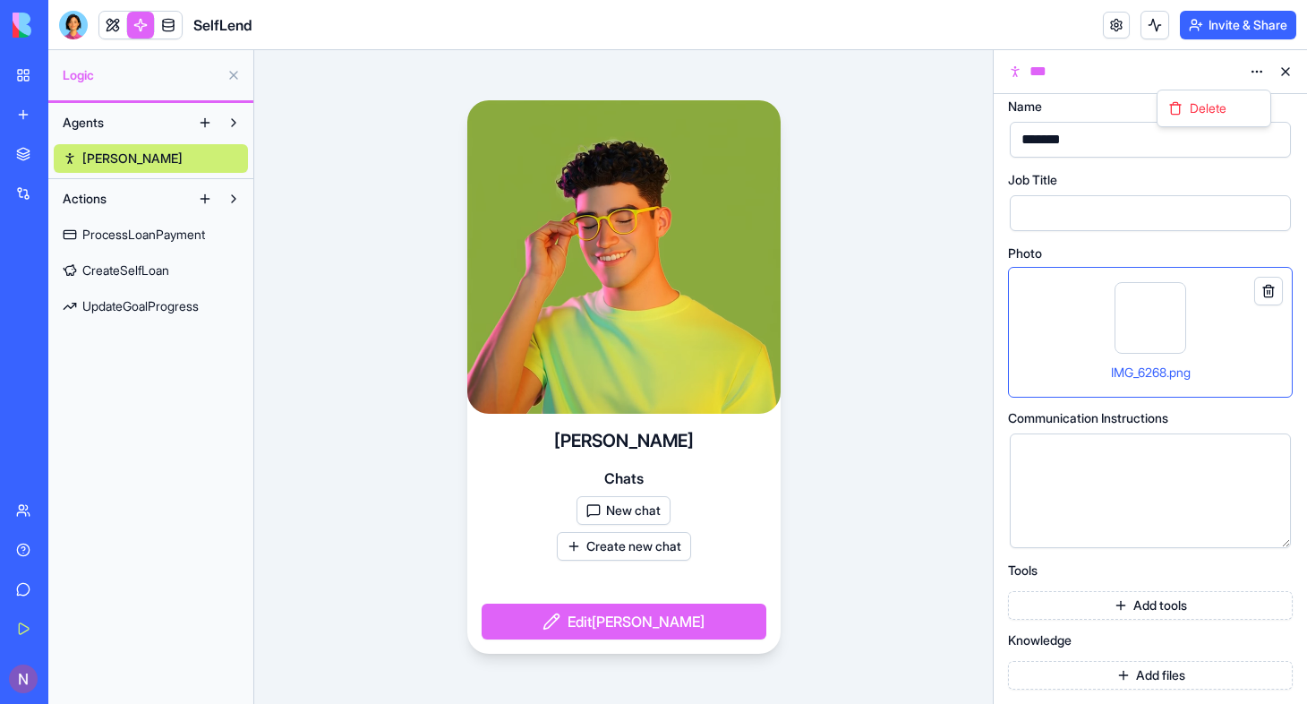
click at [955, 267] on html "BETA My Workspace New app Marketplace Integrations Recent MoneyMaster New App A…" at bounding box center [653, 352] width 1307 height 704
click at [1282, 65] on button at bounding box center [1285, 71] width 29 height 29
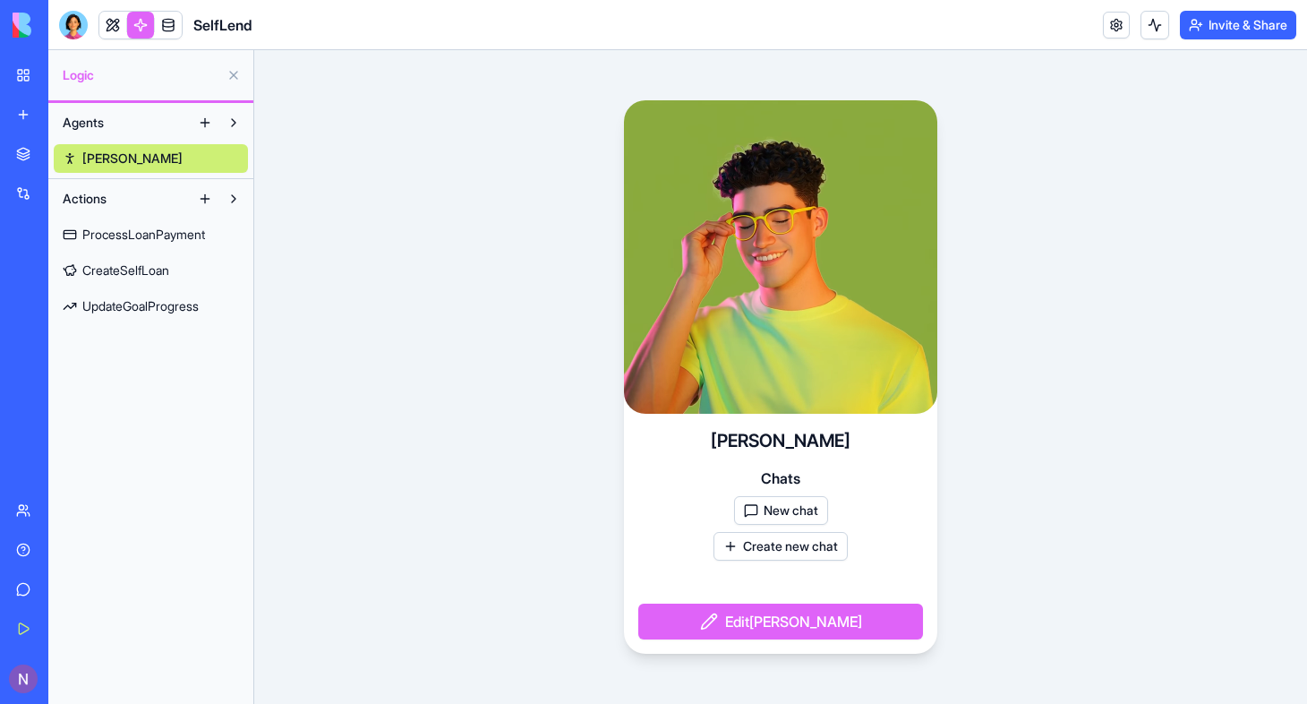
click at [1070, 560] on div "[PERSON_NAME] New chat Create new chat Edit [PERSON_NAME]" at bounding box center [780, 377] width 1053 height 654
click at [762, 612] on button "Edit Simone" at bounding box center [780, 622] width 285 height 36
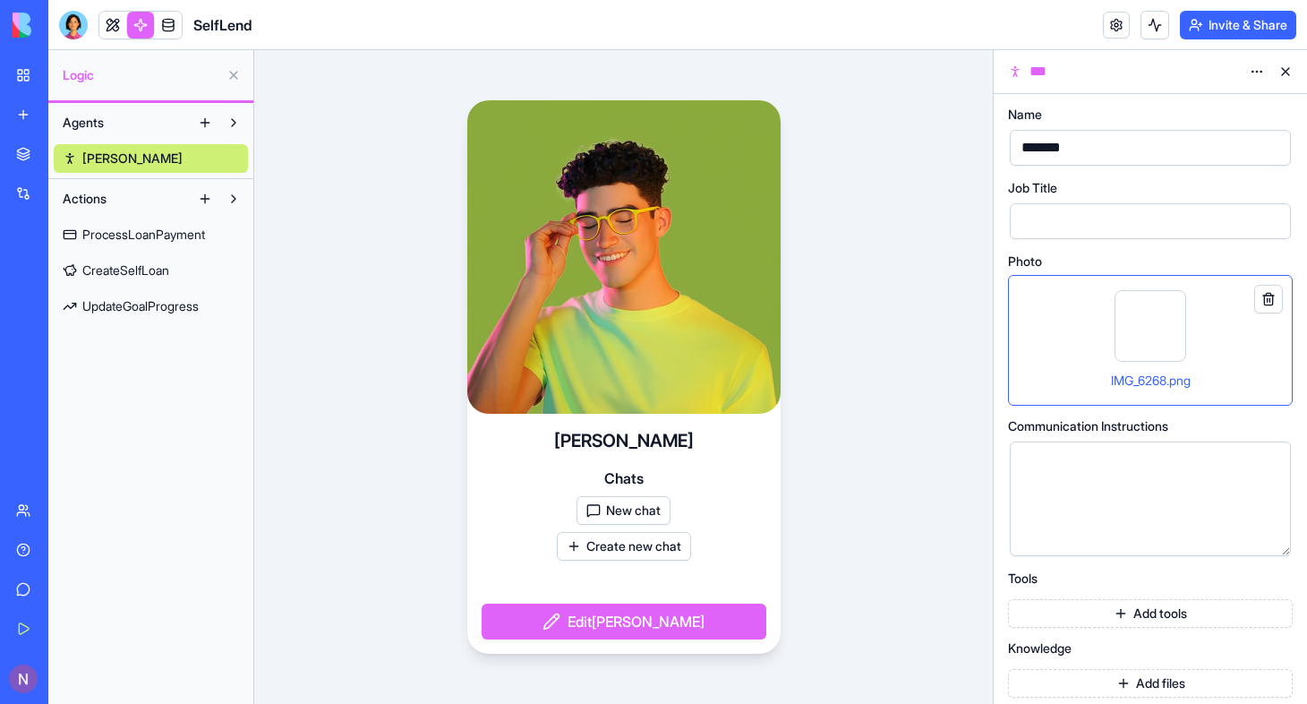
click at [677, 272] on video at bounding box center [623, 256] width 313 height 313
click at [920, 501] on div "[PERSON_NAME] New chat Create new chat Edit [PERSON_NAME]" at bounding box center [623, 377] width 739 height 654
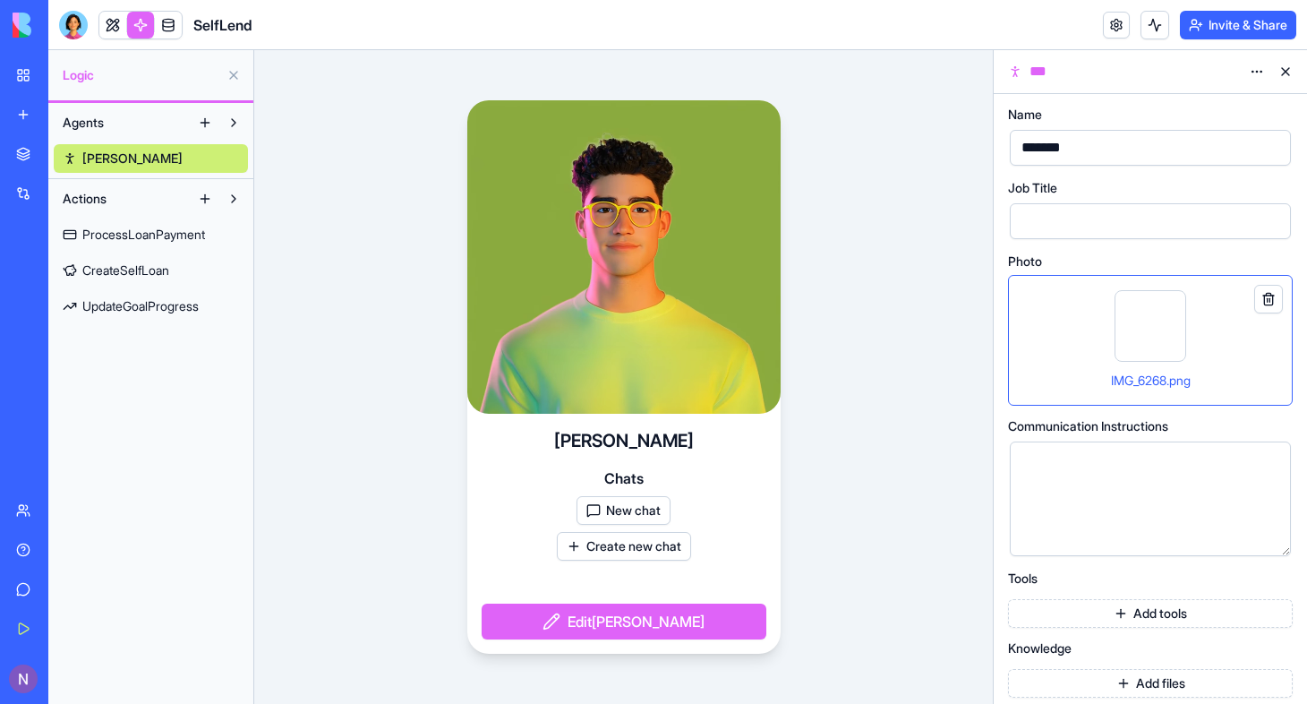
click at [674, 621] on button "Edit Simone" at bounding box center [624, 622] width 285 height 36
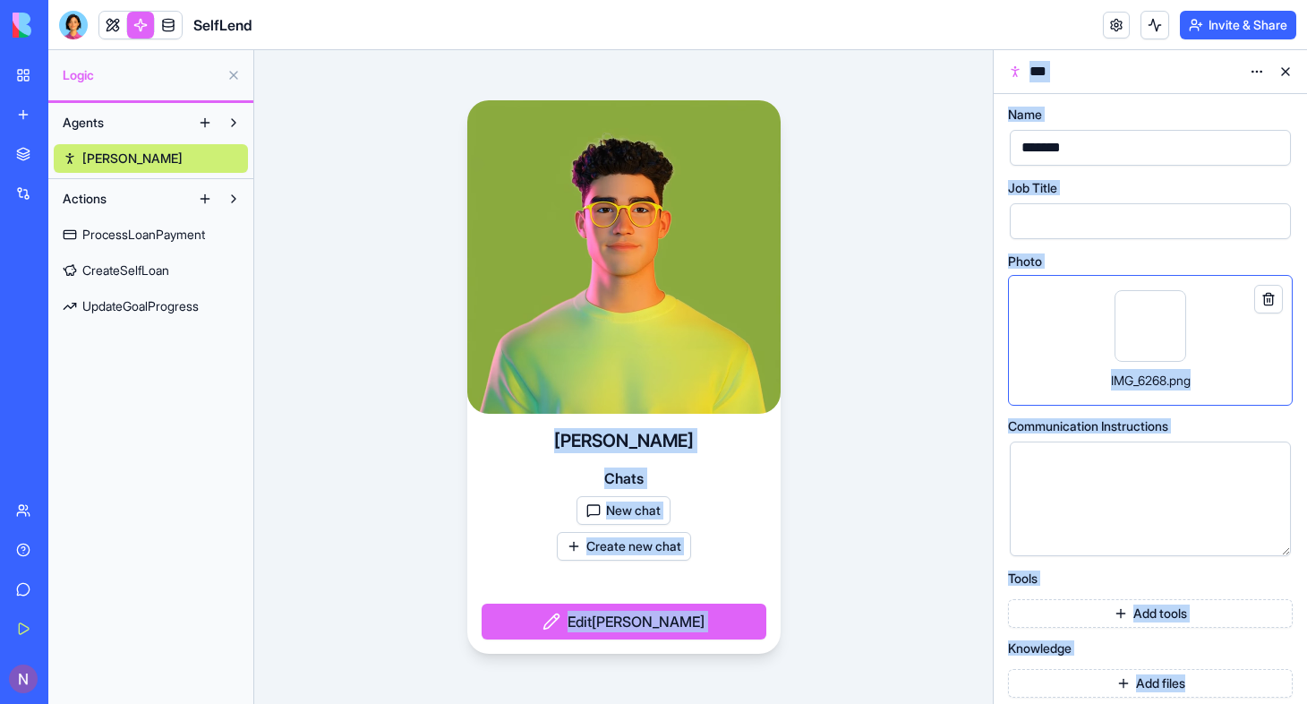
drag, startPoint x: 882, startPoint y: 355, endPoint x: 1151, endPoint y: 740, distance: 470.2
click at [1151, 703] on html "BETA My Workspace New app Marketplace Integrations Recent MoneyMaster New App A…" at bounding box center [653, 352] width 1307 height 704
click at [902, 557] on div "[PERSON_NAME] New chat Create new chat Edit [PERSON_NAME]" at bounding box center [623, 377] width 739 height 654
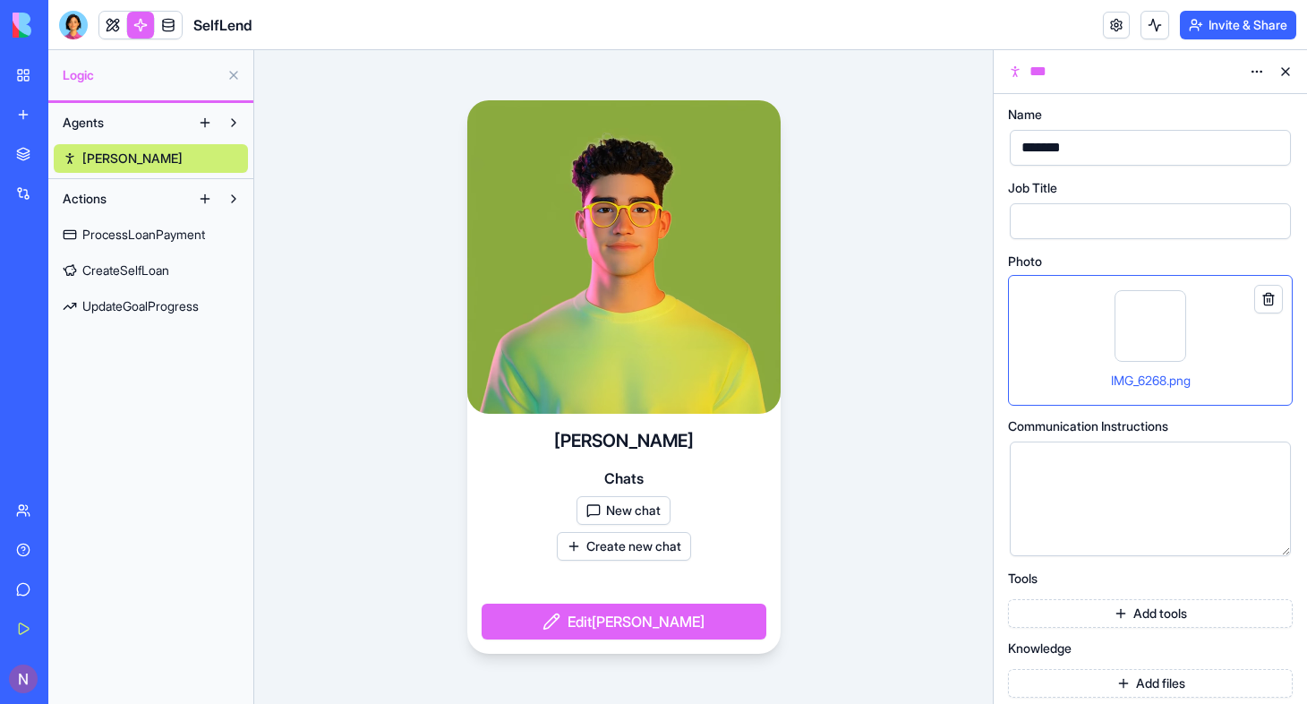
click at [1256, 73] on html "BETA My Workspace New app Marketplace Integrations Recent MoneyMaster New App A…" at bounding box center [653, 352] width 1307 height 704
click at [884, 284] on html "BETA My Workspace New app Marketplace Integrations Recent MoneyMaster New App A…" at bounding box center [653, 352] width 1307 height 704
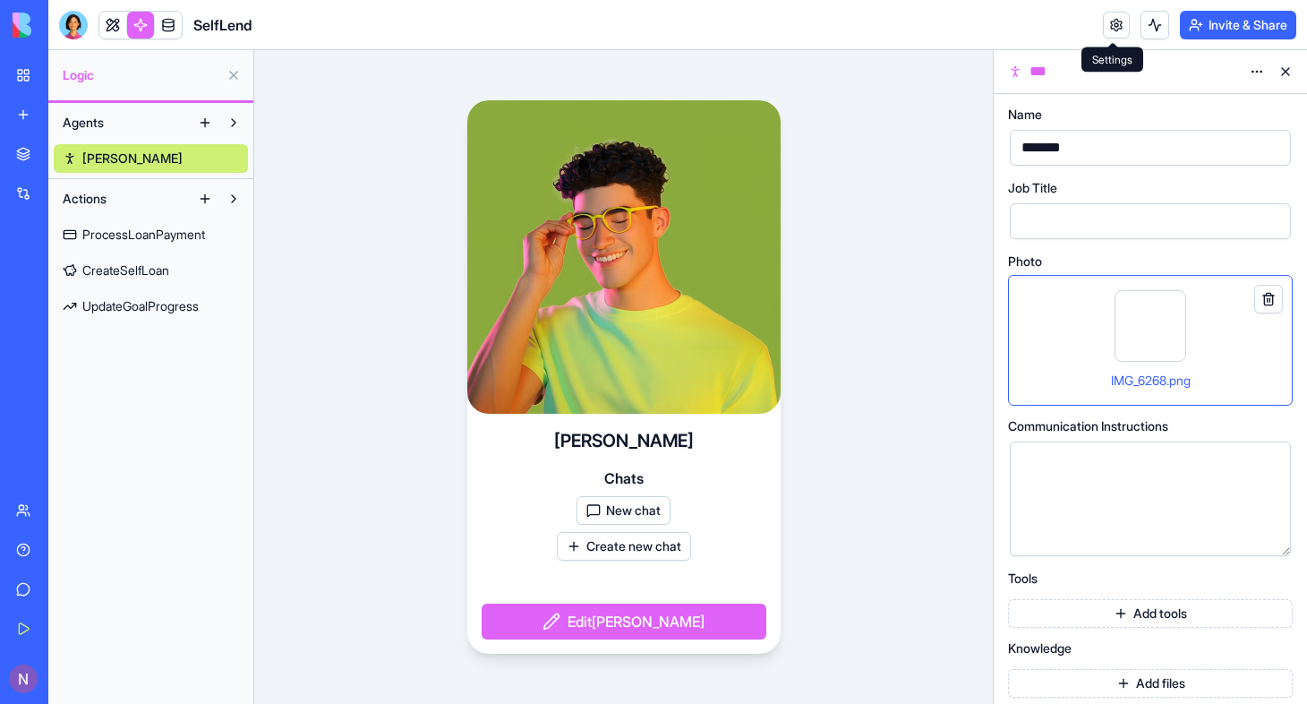
click at [1113, 27] on link at bounding box center [1116, 25] width 27 height 27
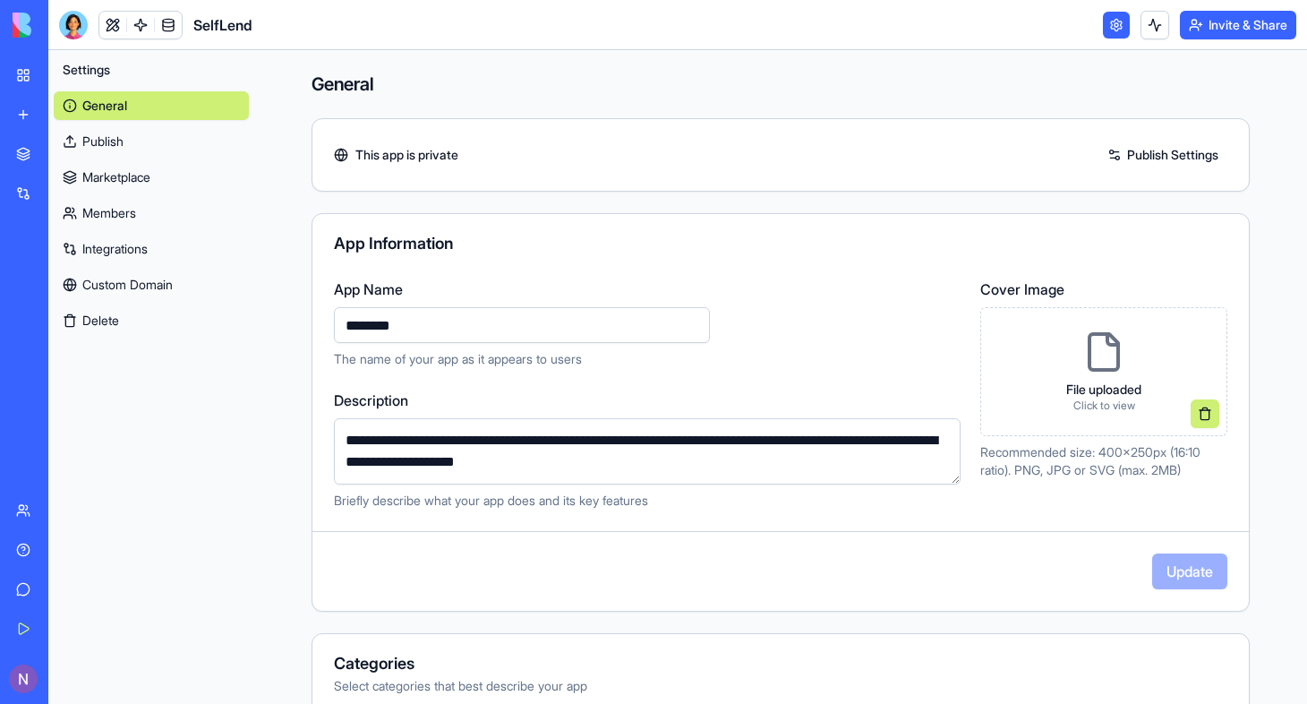
click at [1120, 153] on link "Publish Settings" at bounding box center [1163, 155] width 129 height 29
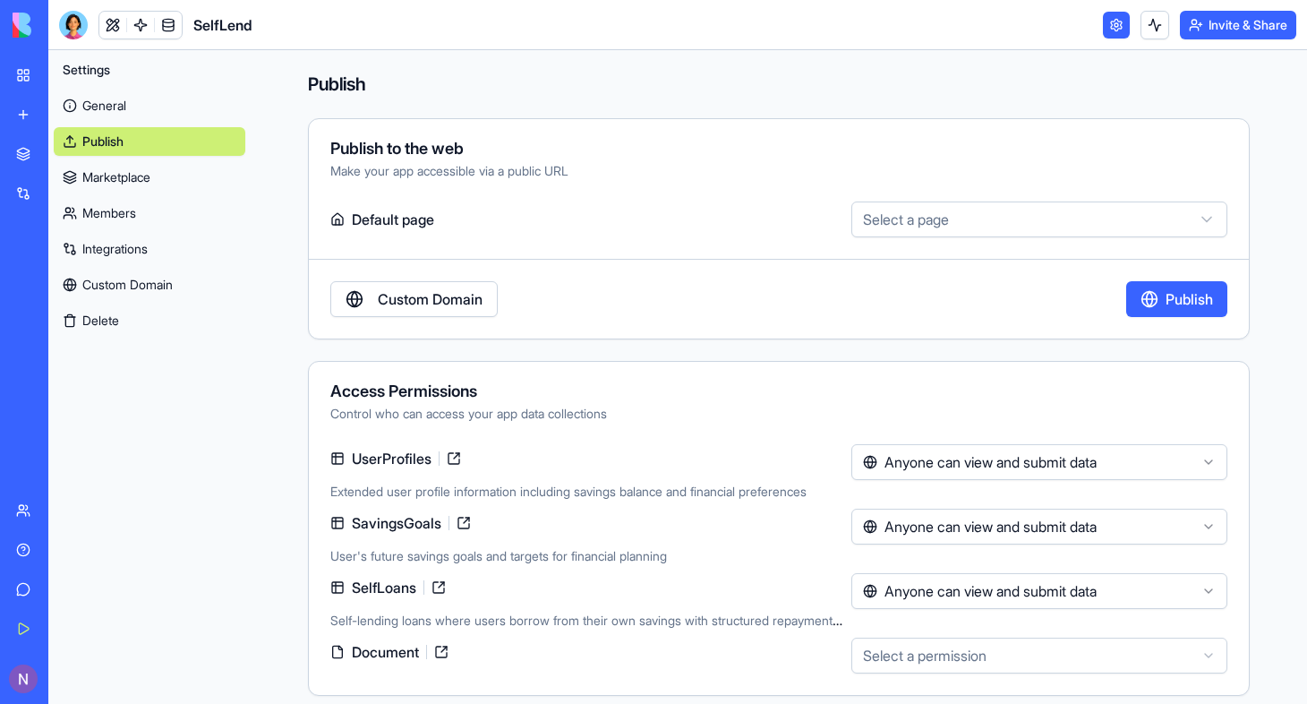
click at [1159, 228] on html "BETA My Workspace New app Marketplace Integrations Recent MoneyMaster New App A…" at bounding box center [653, 352] width 1307 height 704
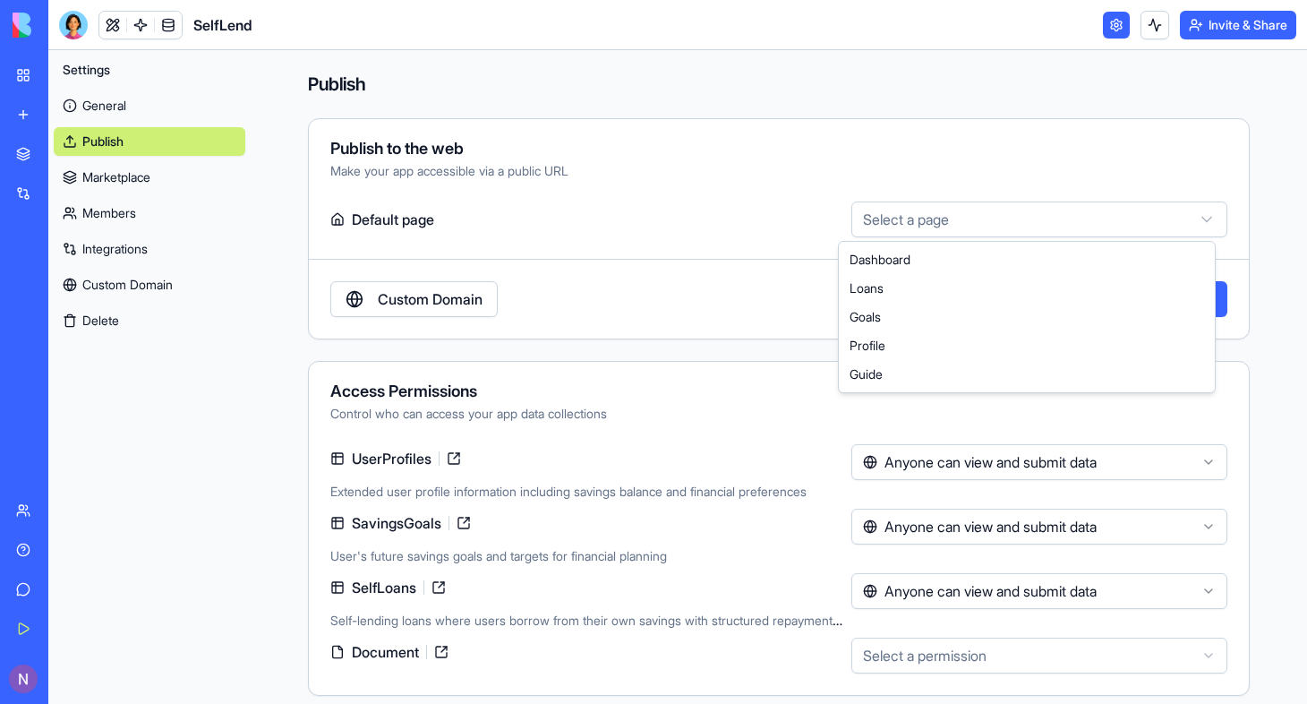
click at [880, 161] on html "BETA My Workspace New app Marketplace Integrations Recent MoneyMaster New App A…" at bounding box center [653, 352] width 1307 height 704
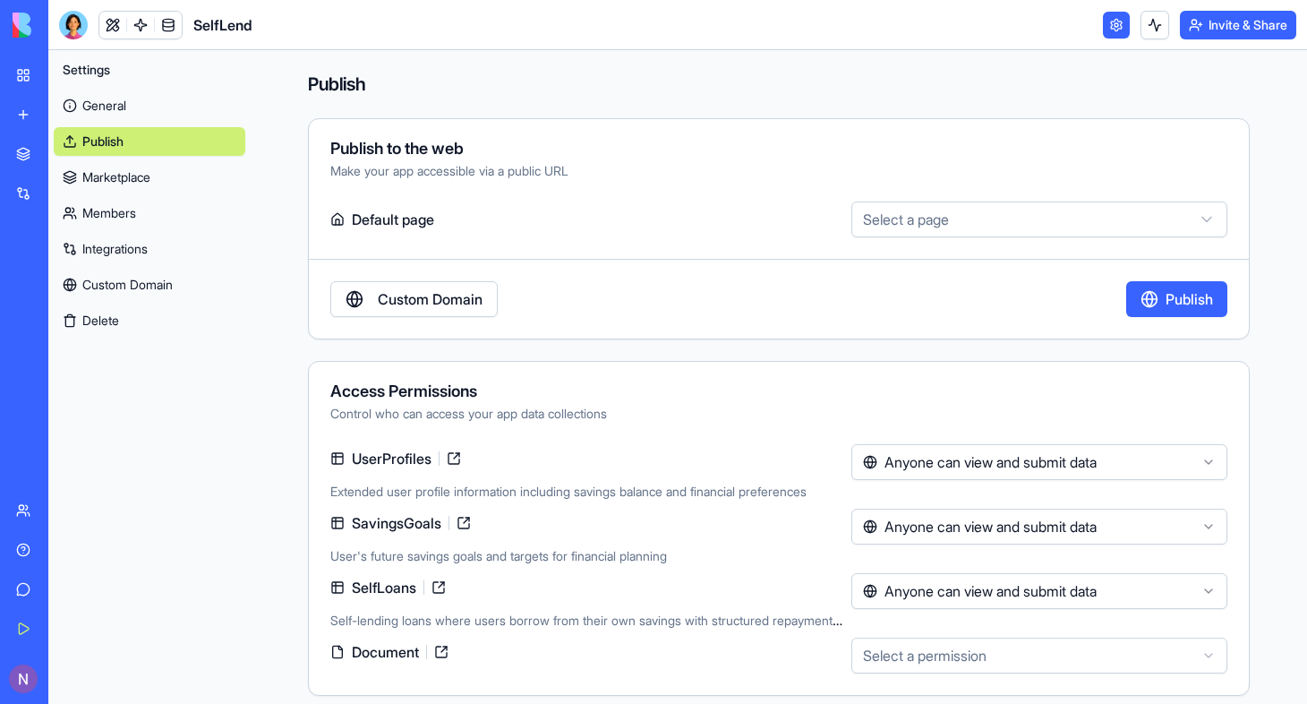
scroll to position [13, 0]
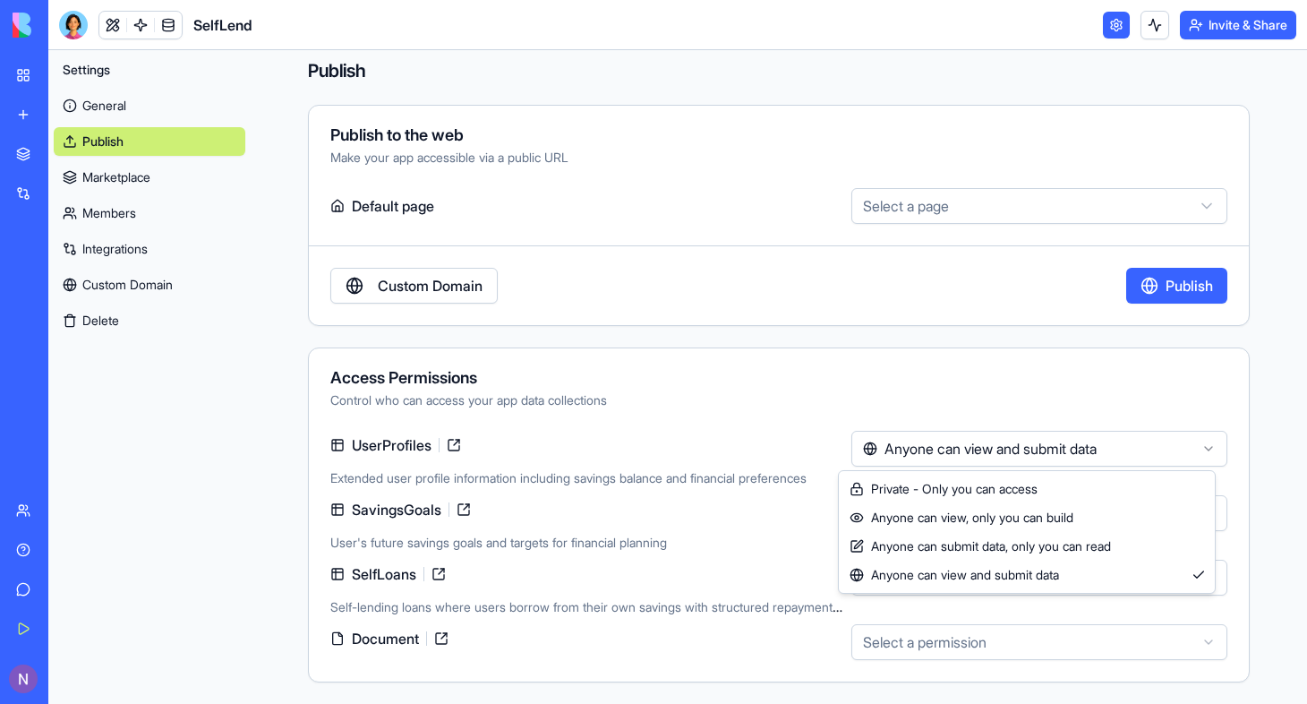
click at [1030, 440] on html "BETA My Workspace New app Marketplace Integrations Recent MoneyMaster New App A…" at bounding box center [653, 352] width 1307 height 704
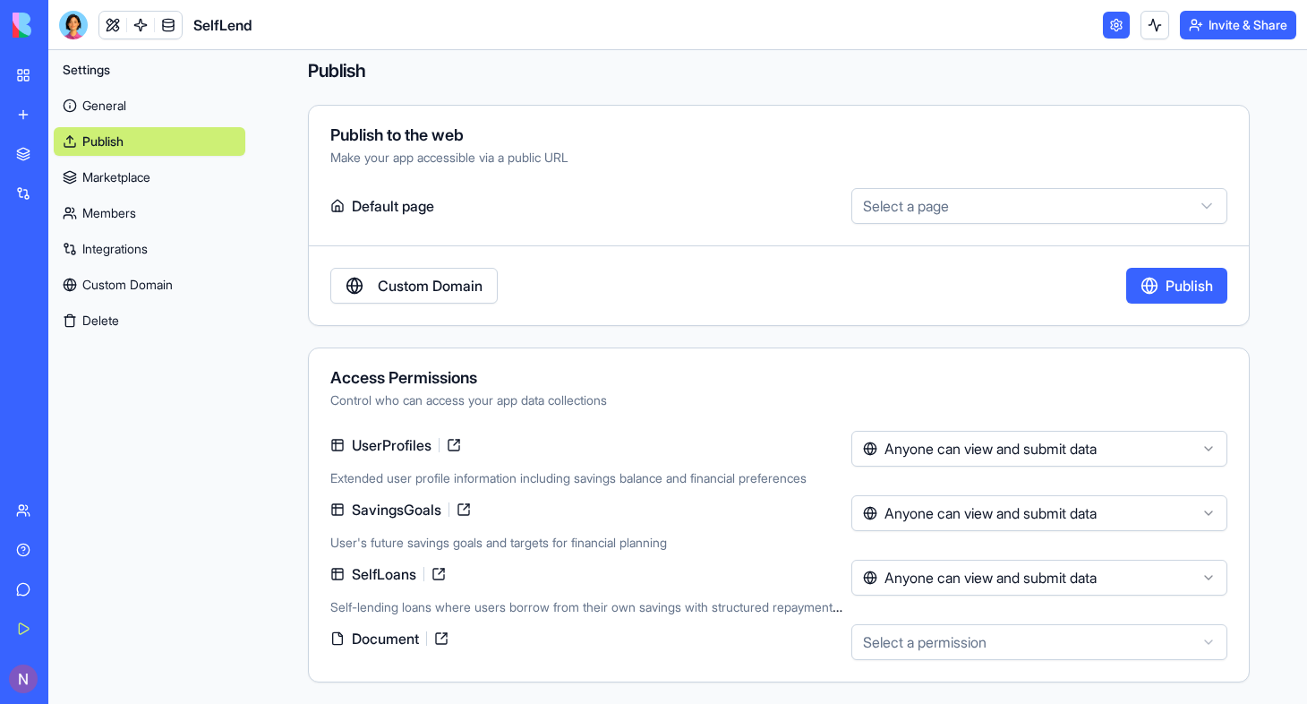
click at [111, 105] on html "BETA My Workspace New app Marketplace Integrations Recent MoneyMaster New App A…" at bounding box center [653, 352] width 1307 height 704
click at [1100, 210] on html "BETA My Workspace New app Marketplace Integrations Recent MoneyMaster New App A…" at bounding box center [653, 352] width 1307 height 704
select select "**********"
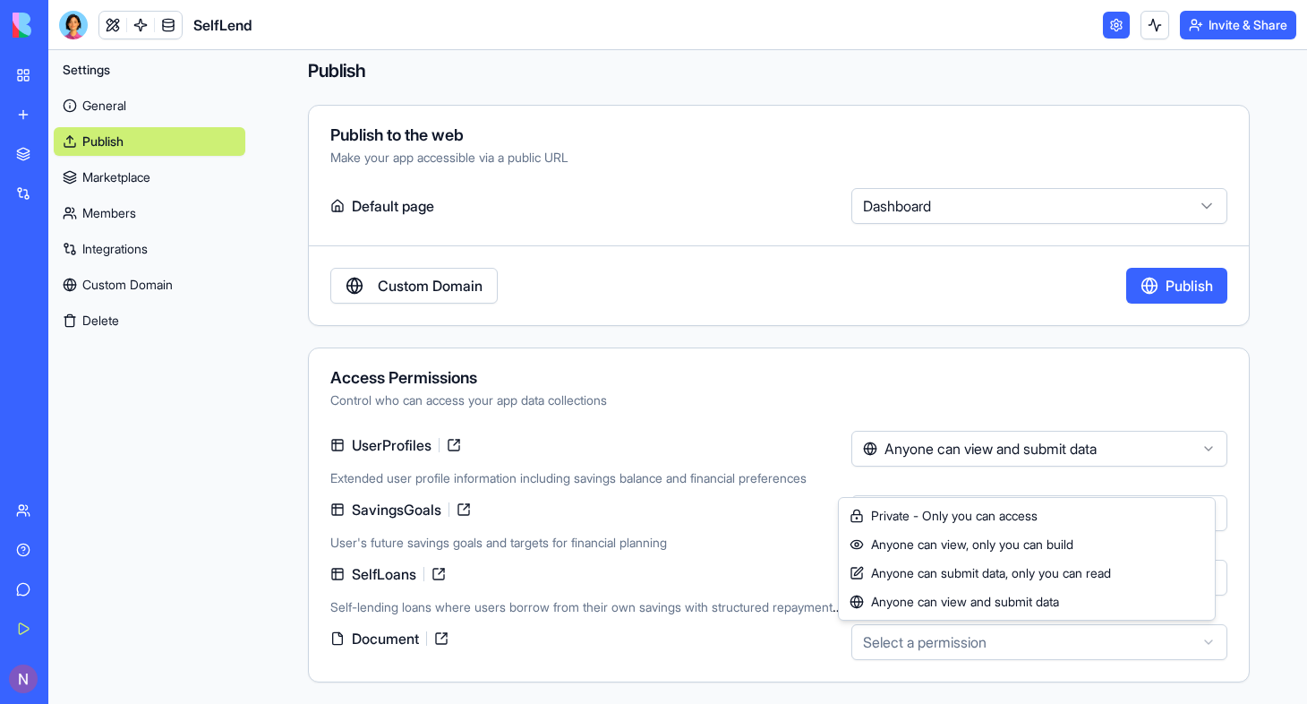
click at [1191, 641] on html "BETA My Workspace New app Marketplace Integrations Recent MoneyMaster New App A…" at bounding box center [653, 352] width 1307 height 704
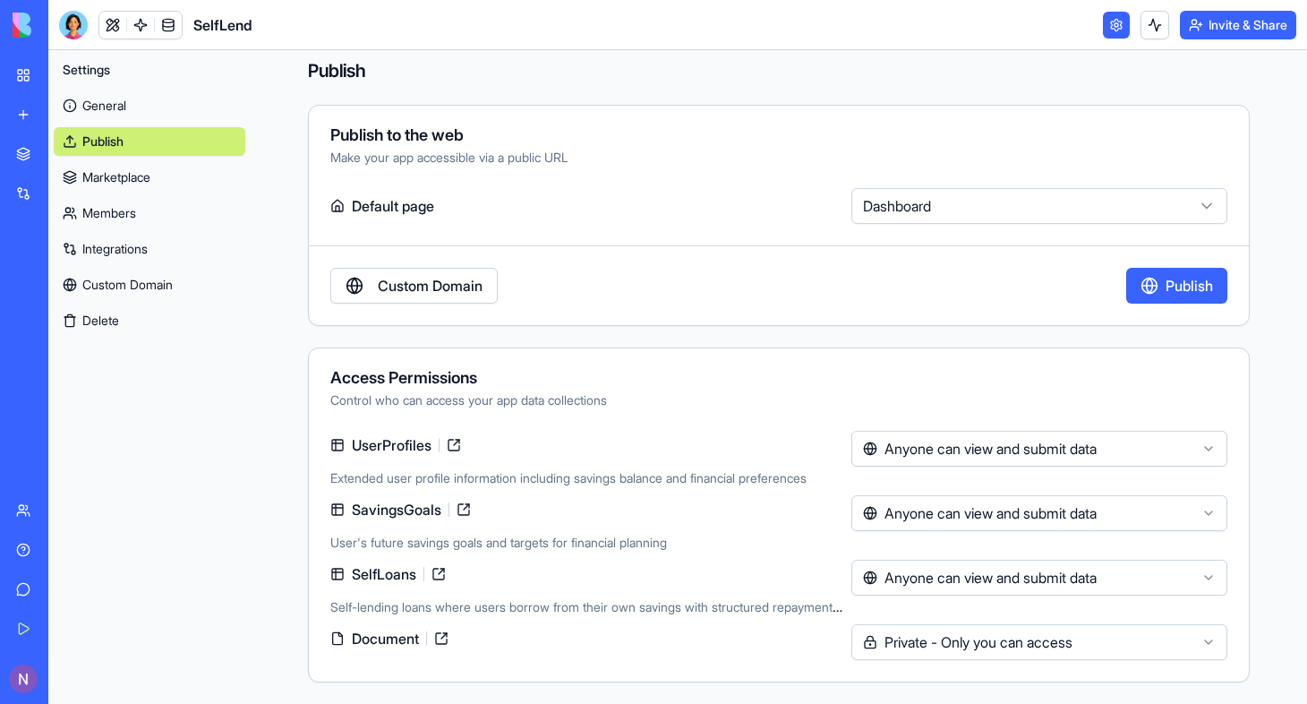
click at [410, 280] on link "Custom Domain" at bounding box center [413, 286] width 167 height 36
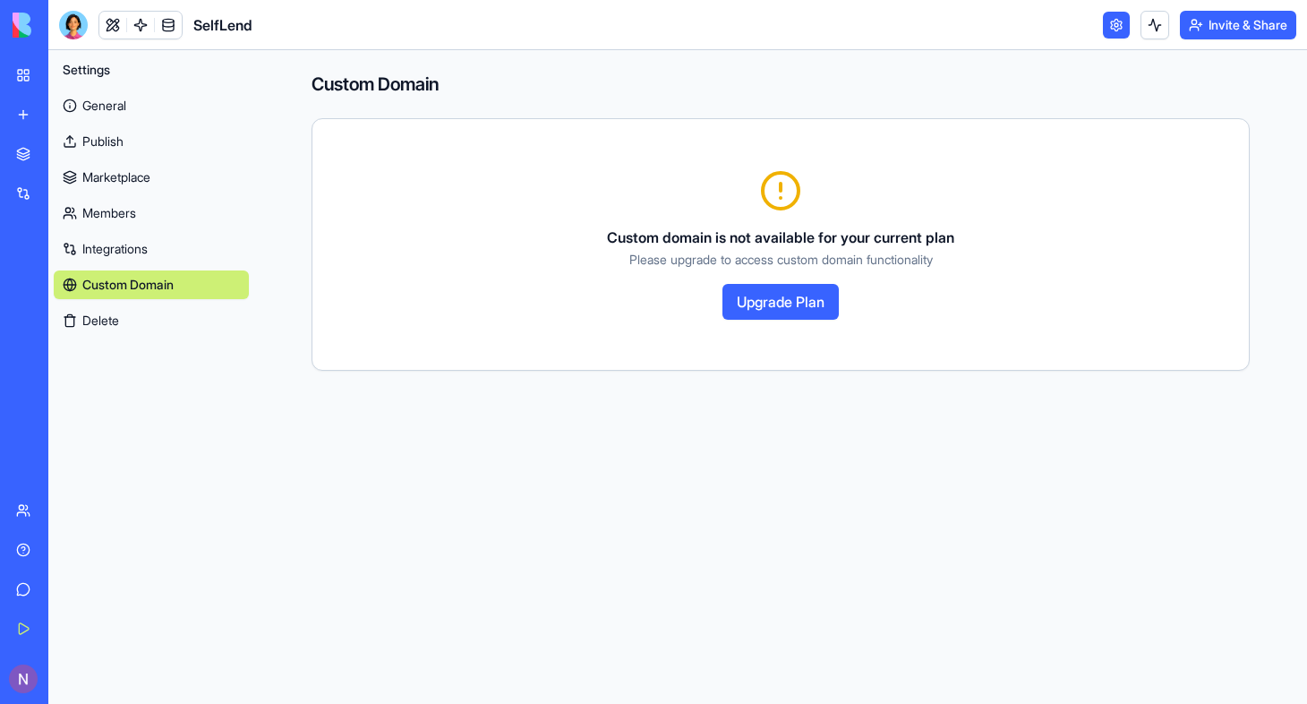
click at [797, 299] on button "Upgrade Plan" at bounding box center [781, 302] width 116 height 36
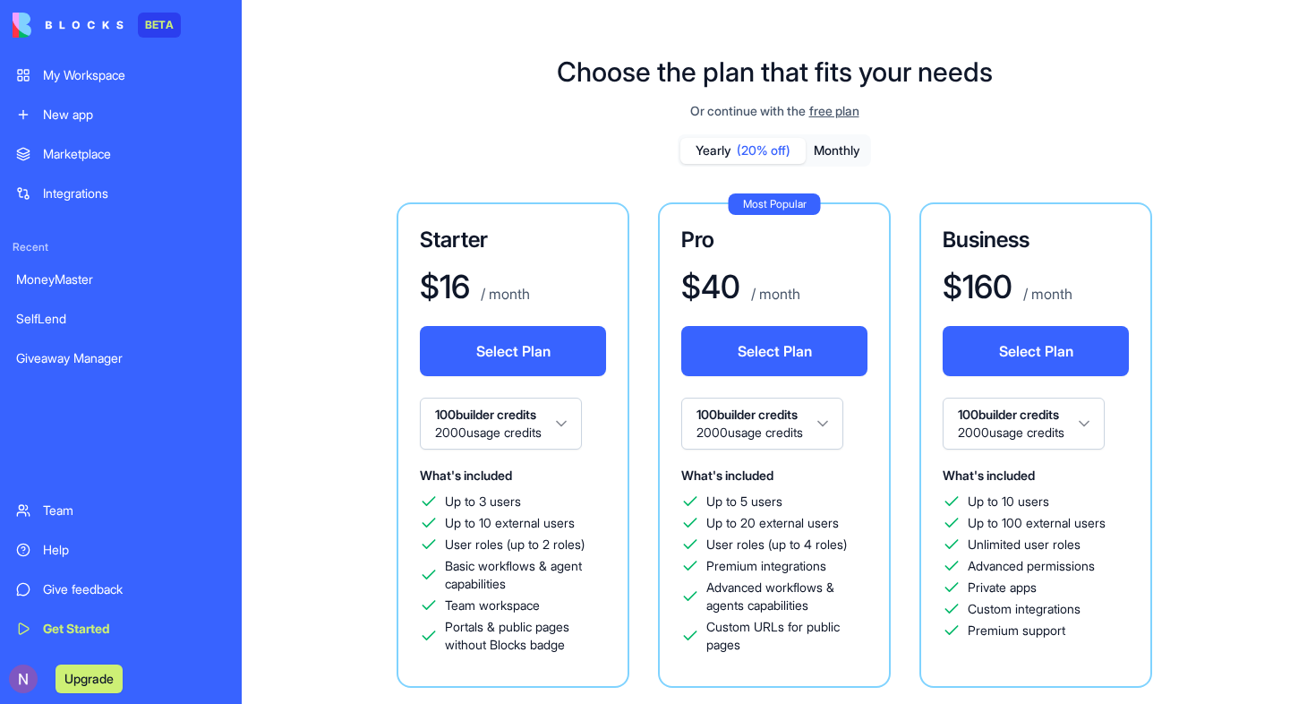
click at [509, 344] on button "Select Plan" at bounding box center [513, 351] width 186 height 50
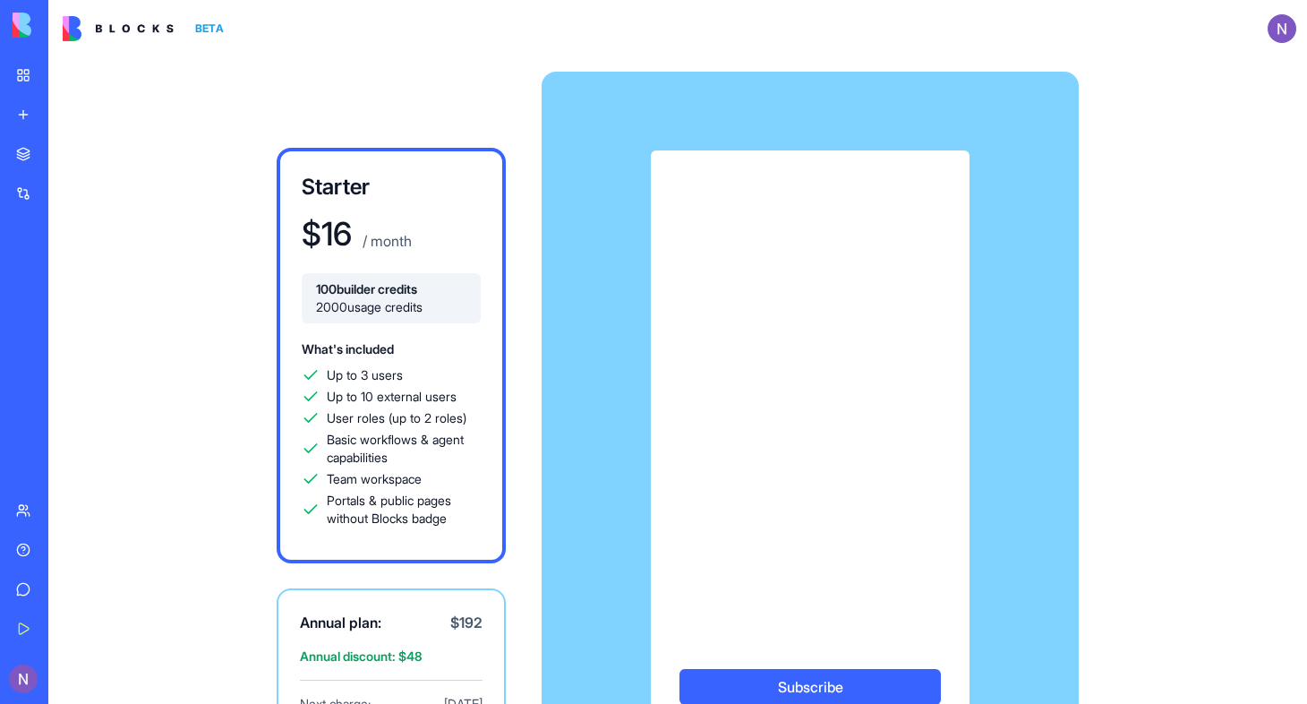
click at [1242, 246] on div "Starter $ 16 / month 100 builder credits 2000 usage credits What's included Up …" at bounding box center [678, 441] width 1146 height 769
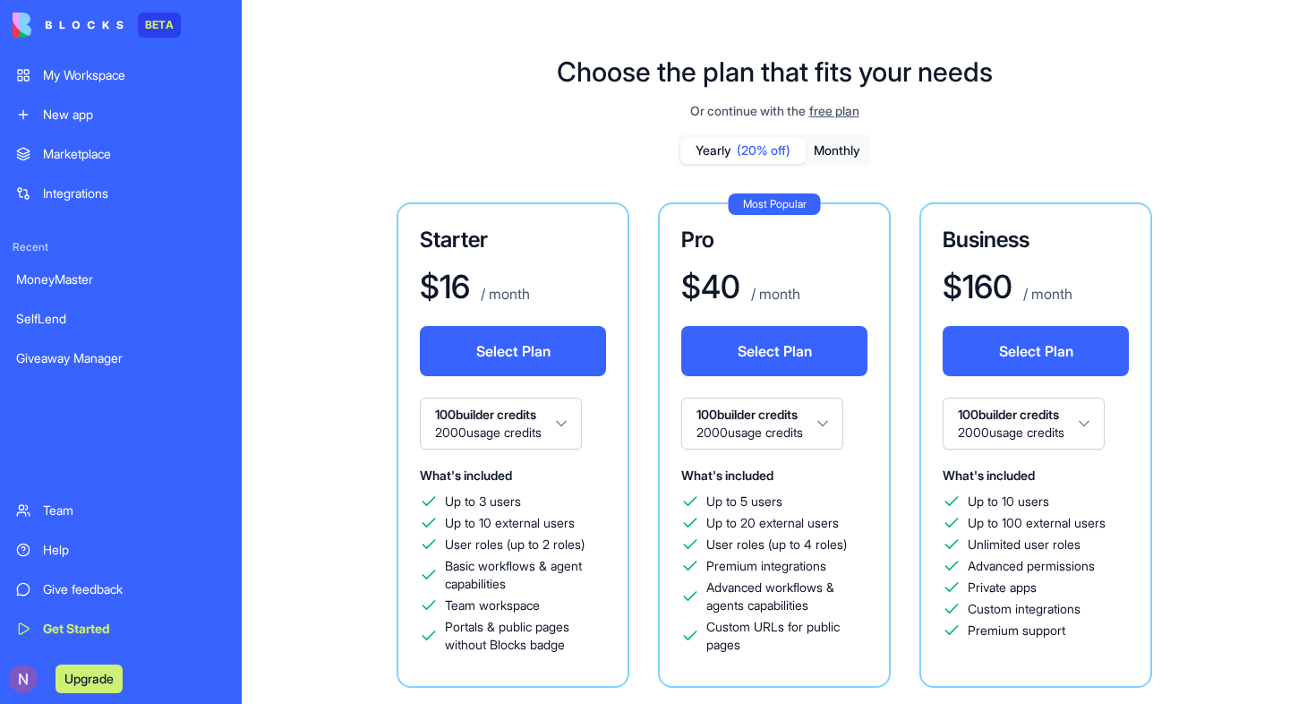
click at [838, 159] on button "Monthly" at bounding box center [837, 151] width 63 height 26
click at [758, 100] on div "Choose the plan that fits your needs Or continue with the free plan Yearly (20%…" at bounding box center [775, 520] width 1066 height 987
click at [64, 76] on div "My Workspace" at bounding box center [134, 75] width 183 height 18
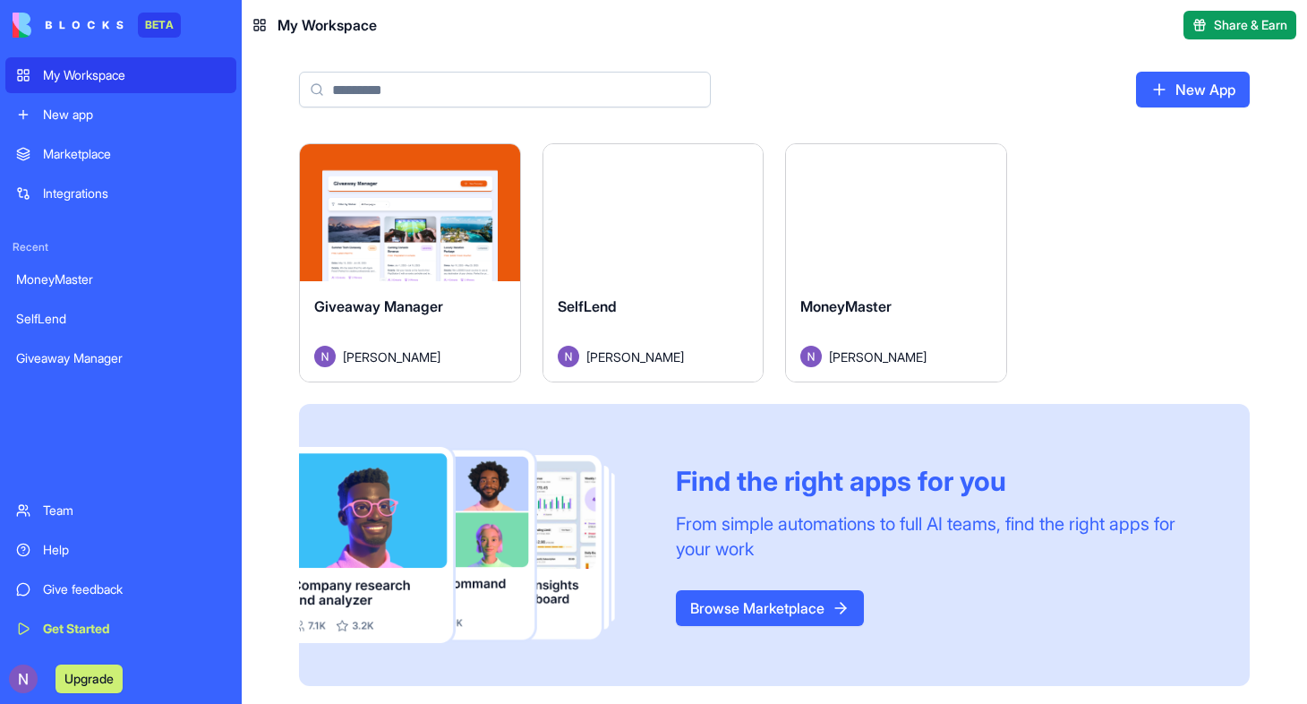
click at [647, 213] on button "Launch" at bounding box center [653, 213] width 134 height 36
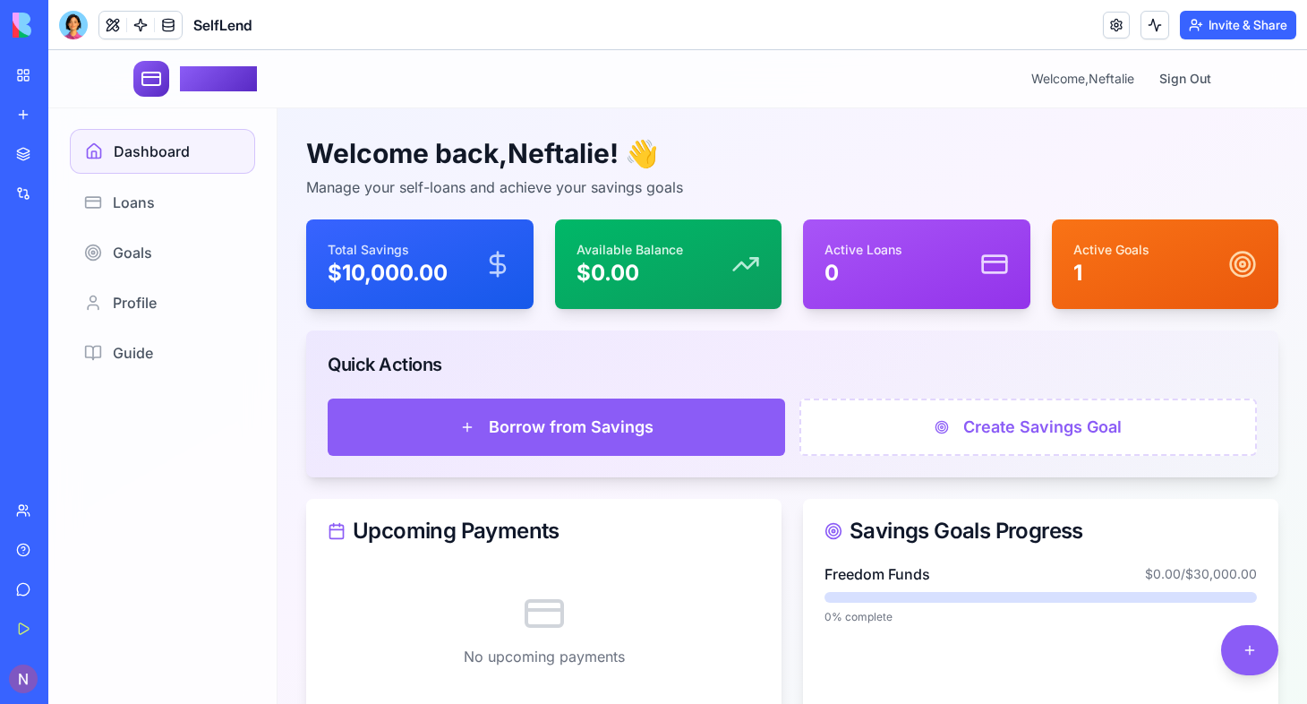
click at [144, 21] on link at bounding box center [140, 25] width 27 height 27
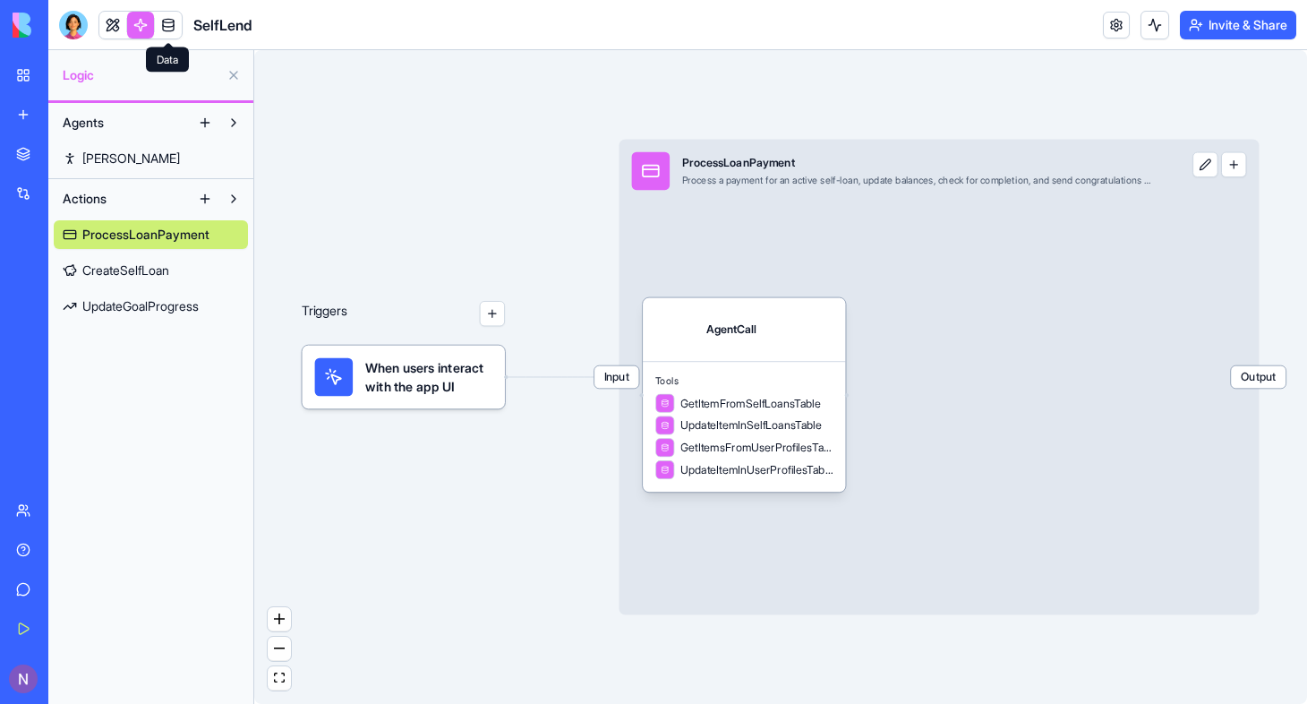
click at [166, 25] on link at bounding box center [168, 25] width 27 height 27
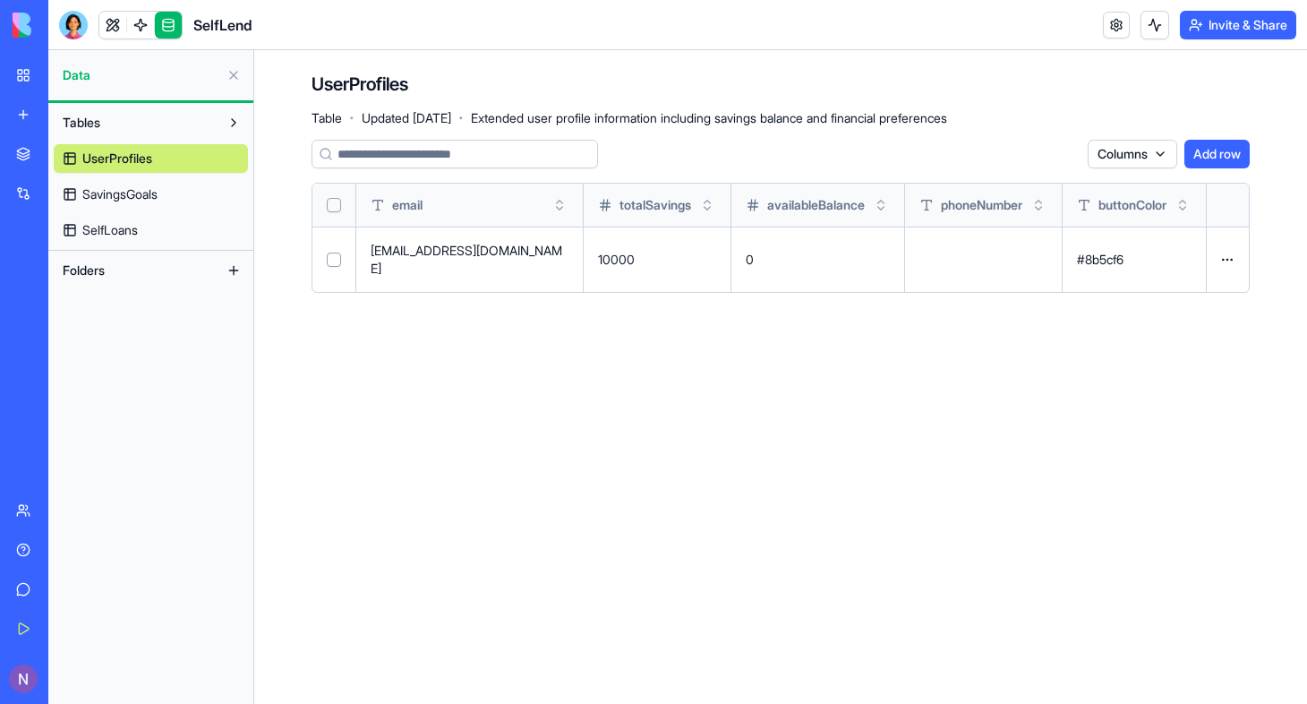
click at [123, 199] on span "SavingsGoals" at bounding box center [119, 194] width 75 height 18
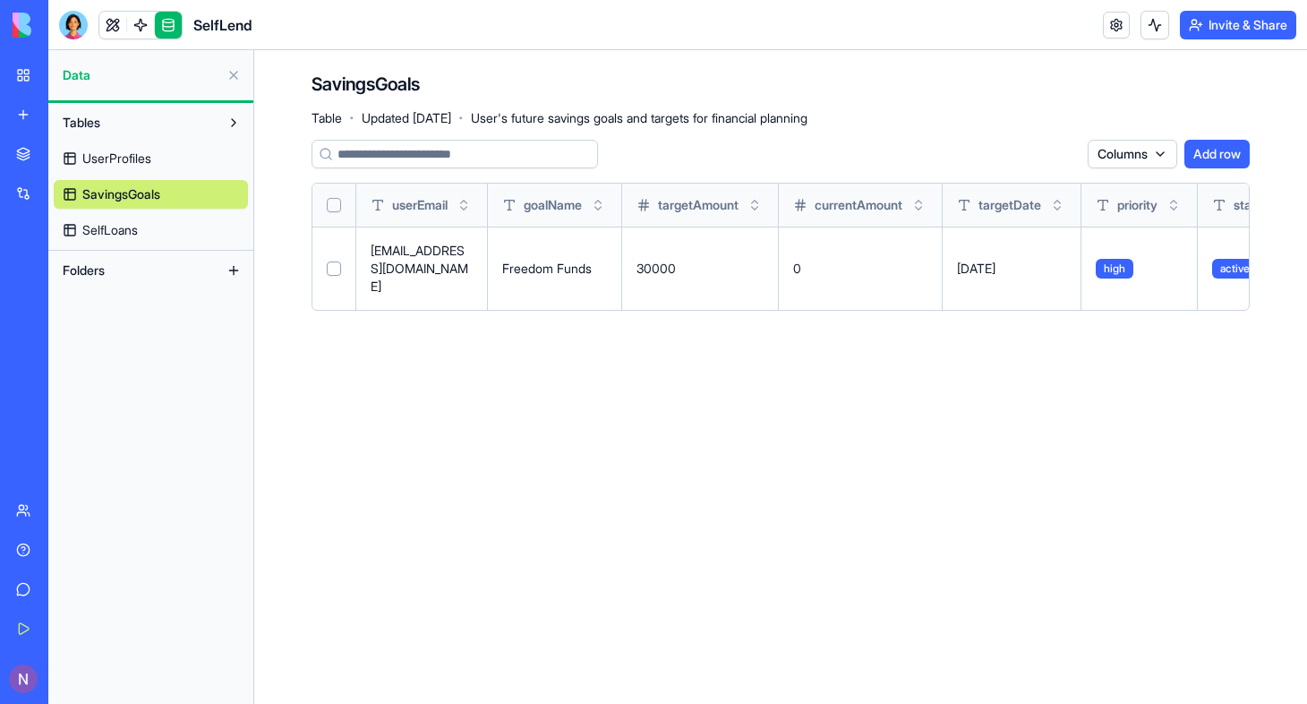
click at [120, 232] on span "SelfLoans" at bounding box center [110, 230] width 56 height 18
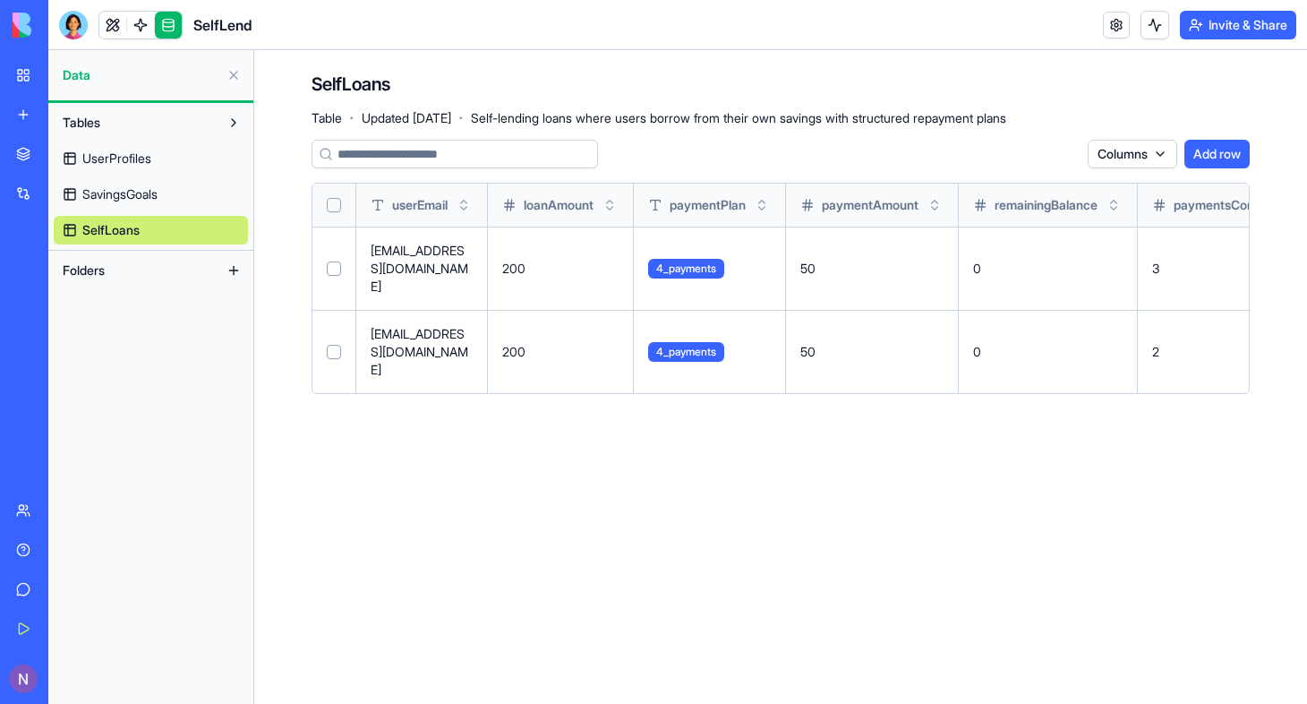
click at [107, 151] on span "UserProfiles" at bounding box center [116, 159] width 69 height 18
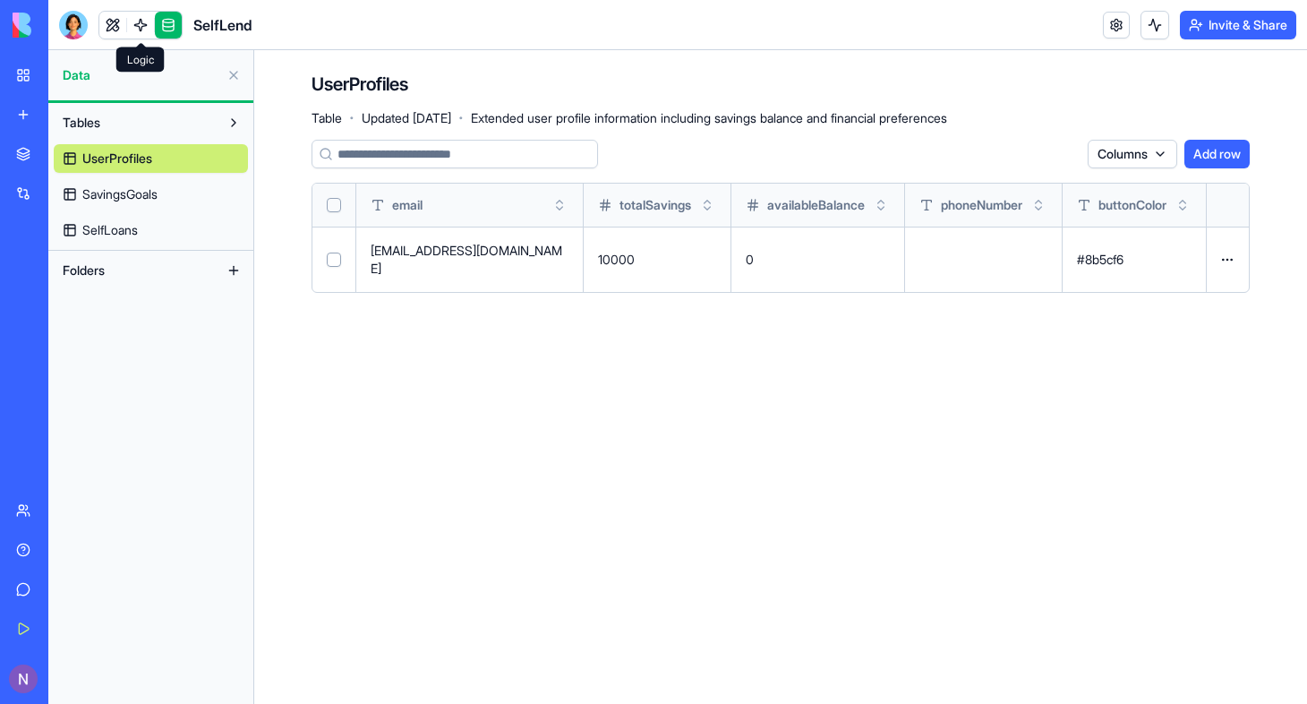
click at [140, 30] on link at bounding box center [140, 25] width 27 height 27
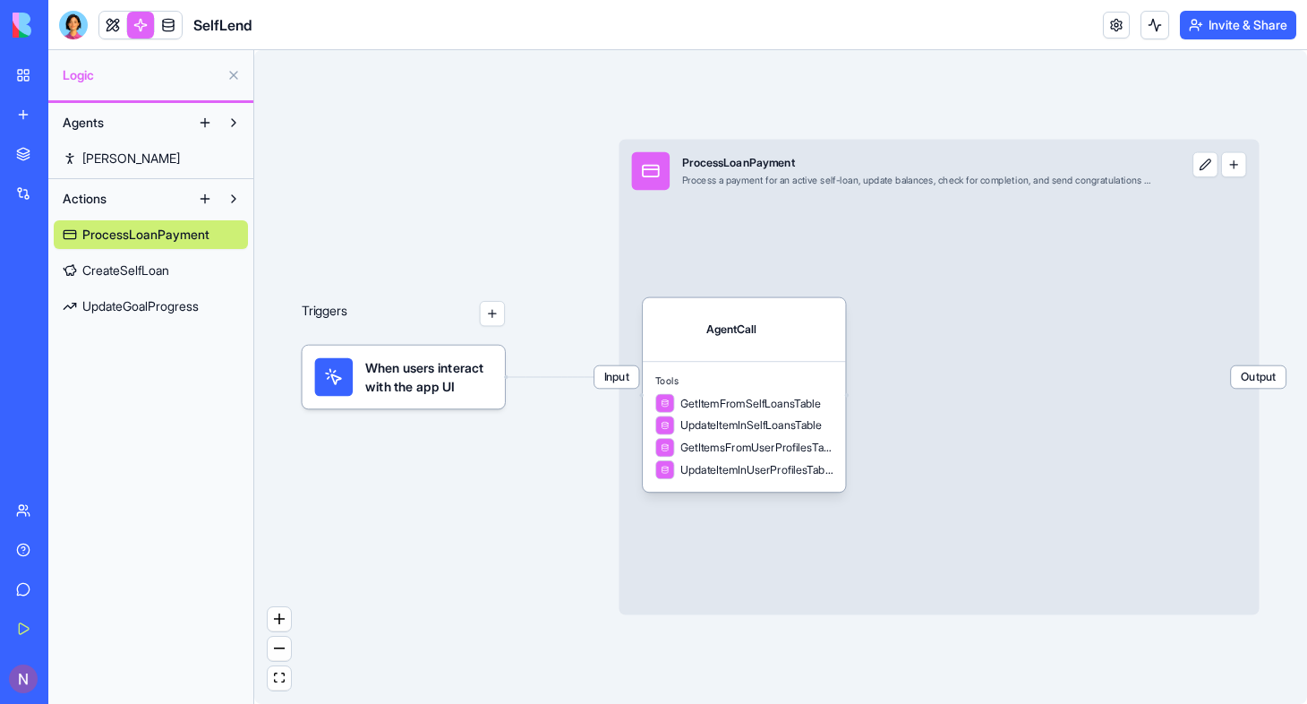
click at [121, 156] on span "[PERSON_NAME]" at bounding box center [131, 159] width 98 height 18
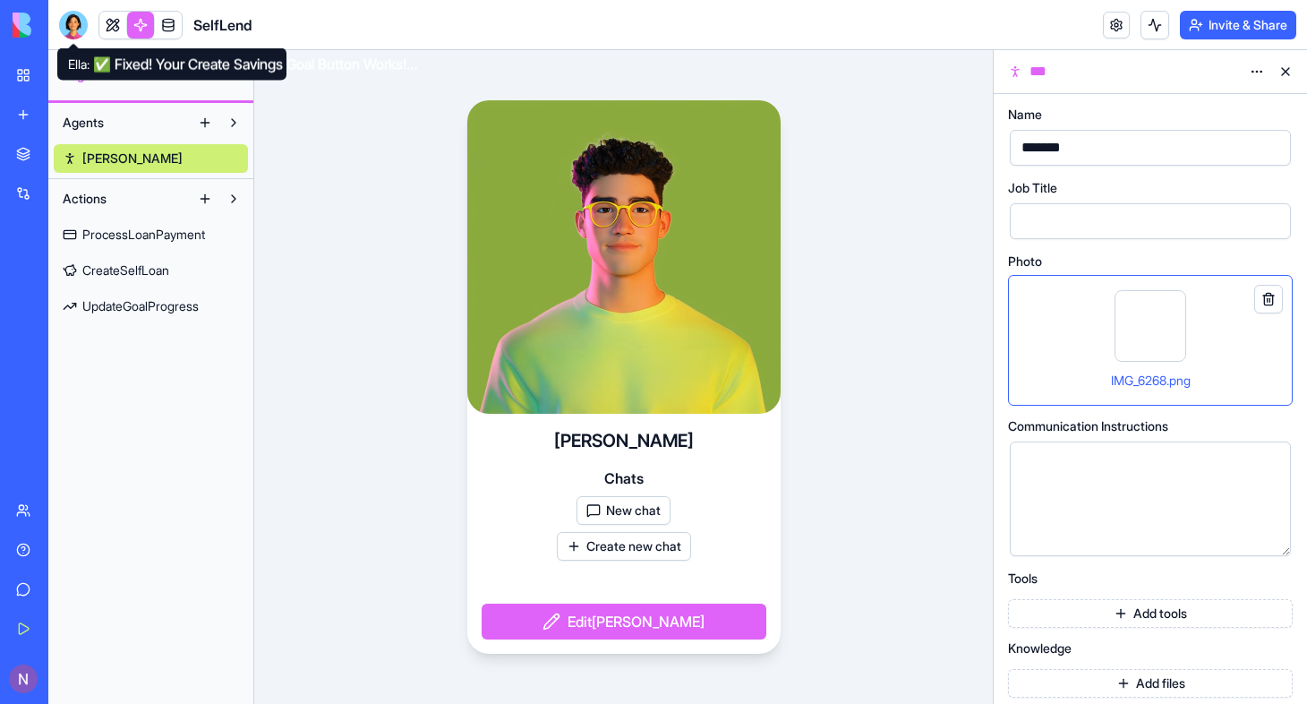
click at [67, 26] on div at bounding box center [73, 25] width 29 height 29
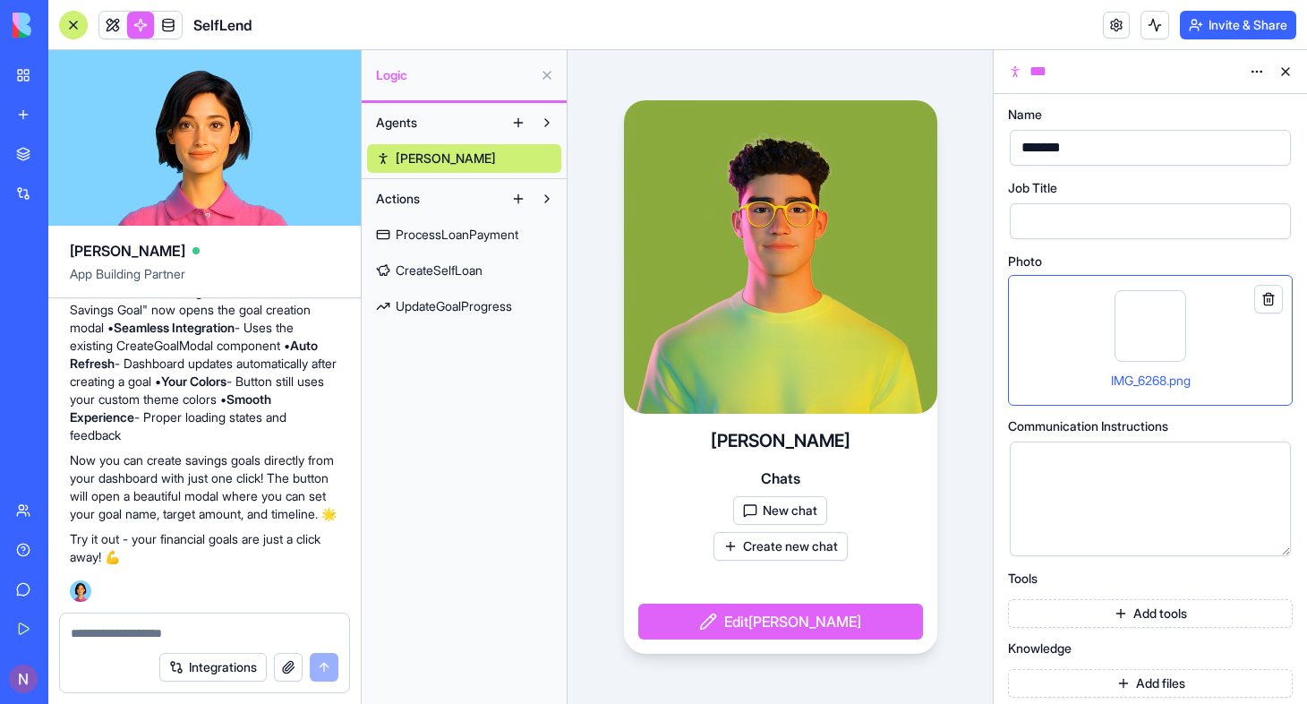
click at [1248, 78] on html "BETA My Workspace New app Marketplace Integrations Recent MoneyMaster SelfLend …" at bounding box center [653, 352] width 1307 height 704
click at [1064, 488] on html "BETA My Workspace New app Marketplace Integrations Recent MoneyMaster SelfLend …" at bounding box center [653, 352] width 1307 height 704
click at [64, 24] on div at bounding box center [73, 25] width 29 height 29
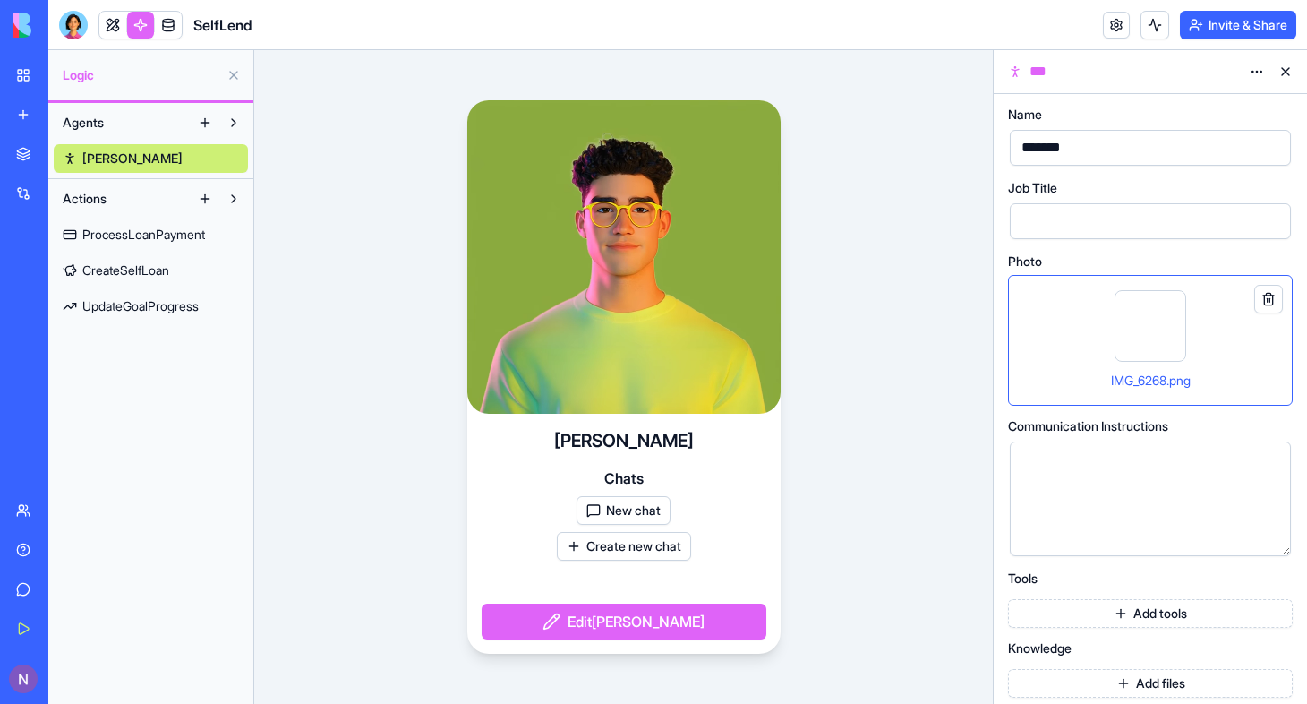
click at [275, 345] on div "[PERSON_NAME] New chat Create new chat Edit [PERSON_NAME]" at bounding box center [623, 377] width 739 height 654
click at [74, 20] on div at bounding box center [73, 25] width 29 height 29
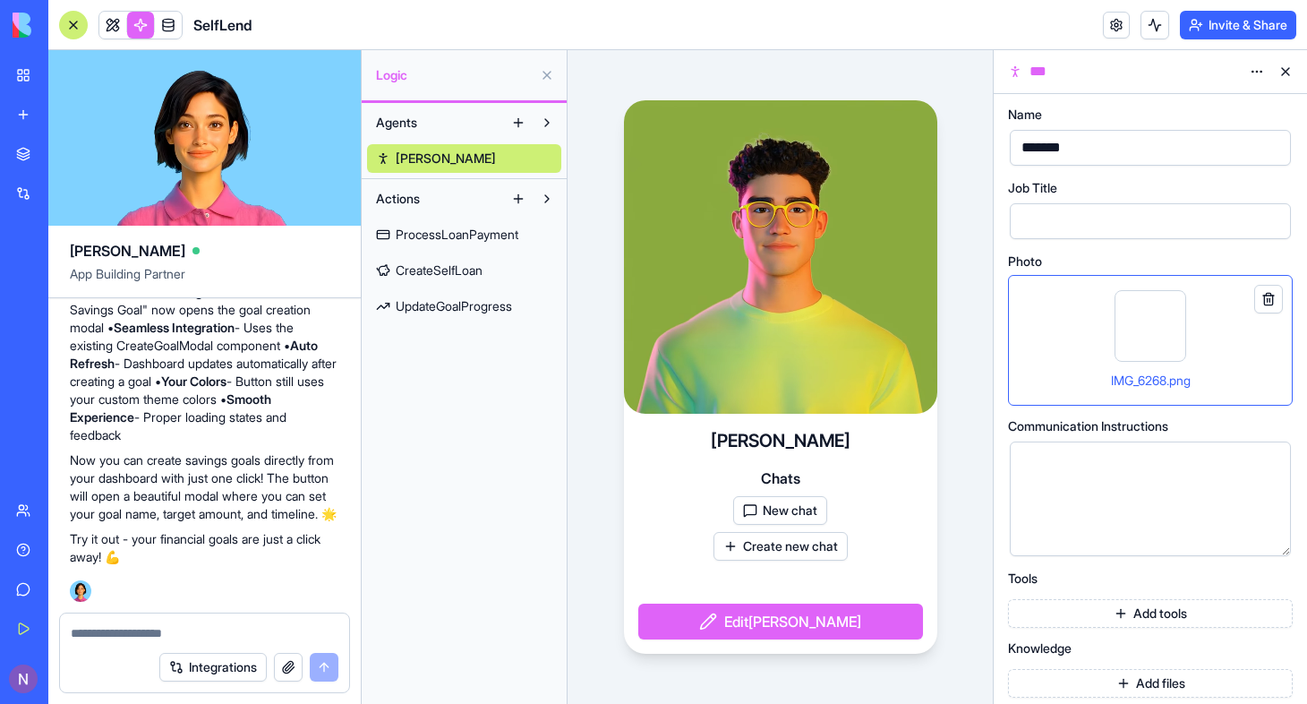
click at [24, 72] on link "My Workspace" at bounding box center [41, 75] width 72 height 36
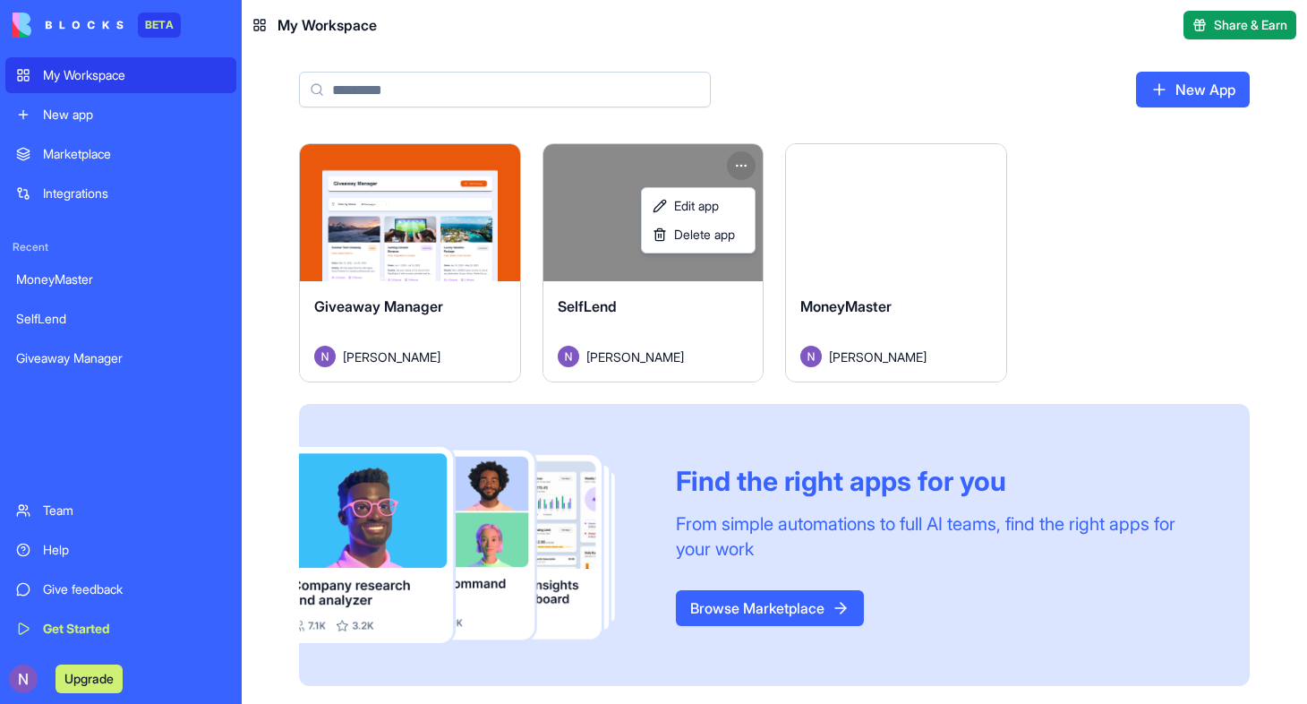
click at [744, 167] on html "BETA My Workspace New app Marketplace Integrations Recent MoneyMaster SelfLend …" at bounding box center [653, 352] width 1307 height 704
click at [697, 201] on span "Edit app" at bounding box center [696, 206] width 45 height 18
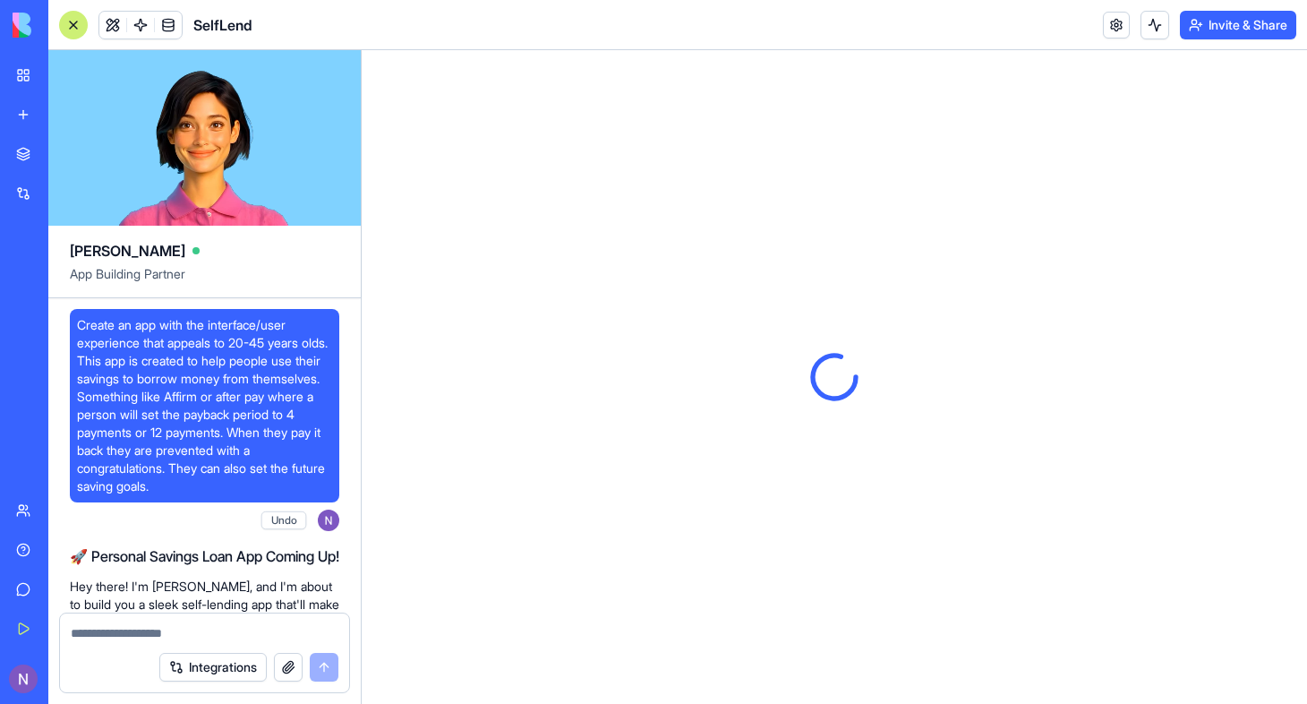
scroll to position [6373, 0]
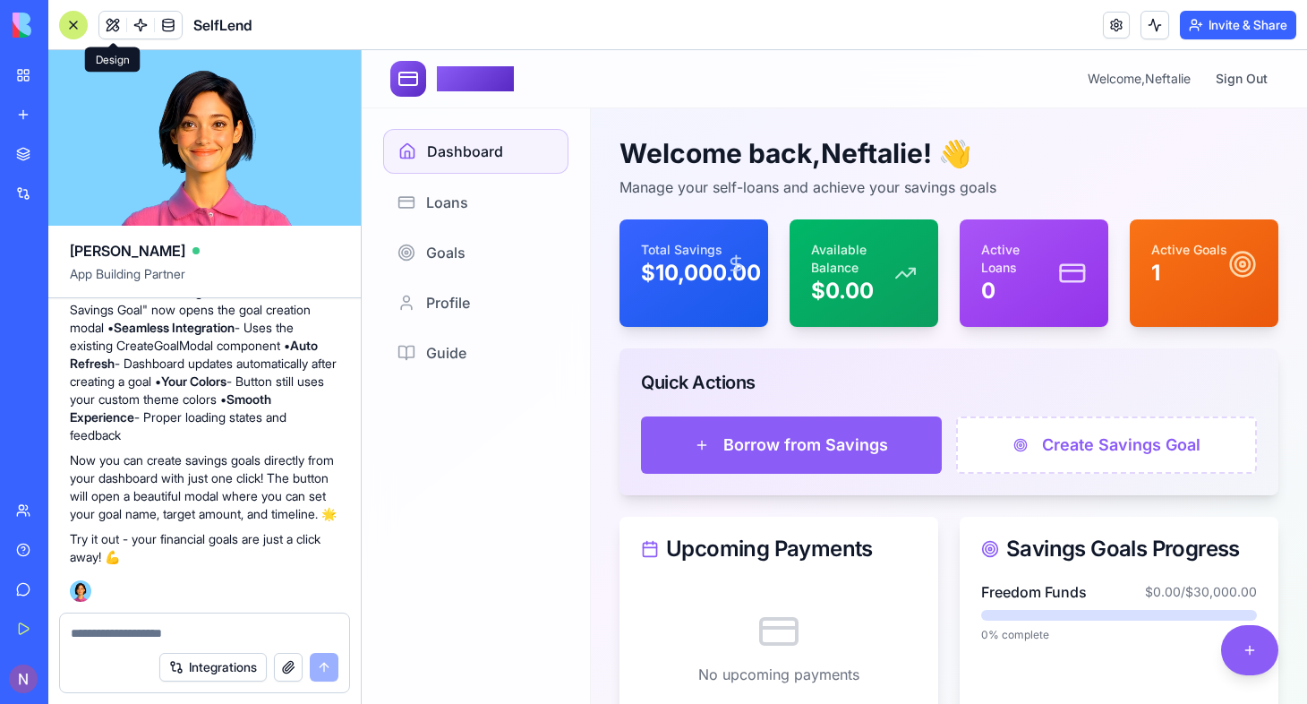
click at [121, 20] on button at bounding box center [112, 25] width 27 height 27
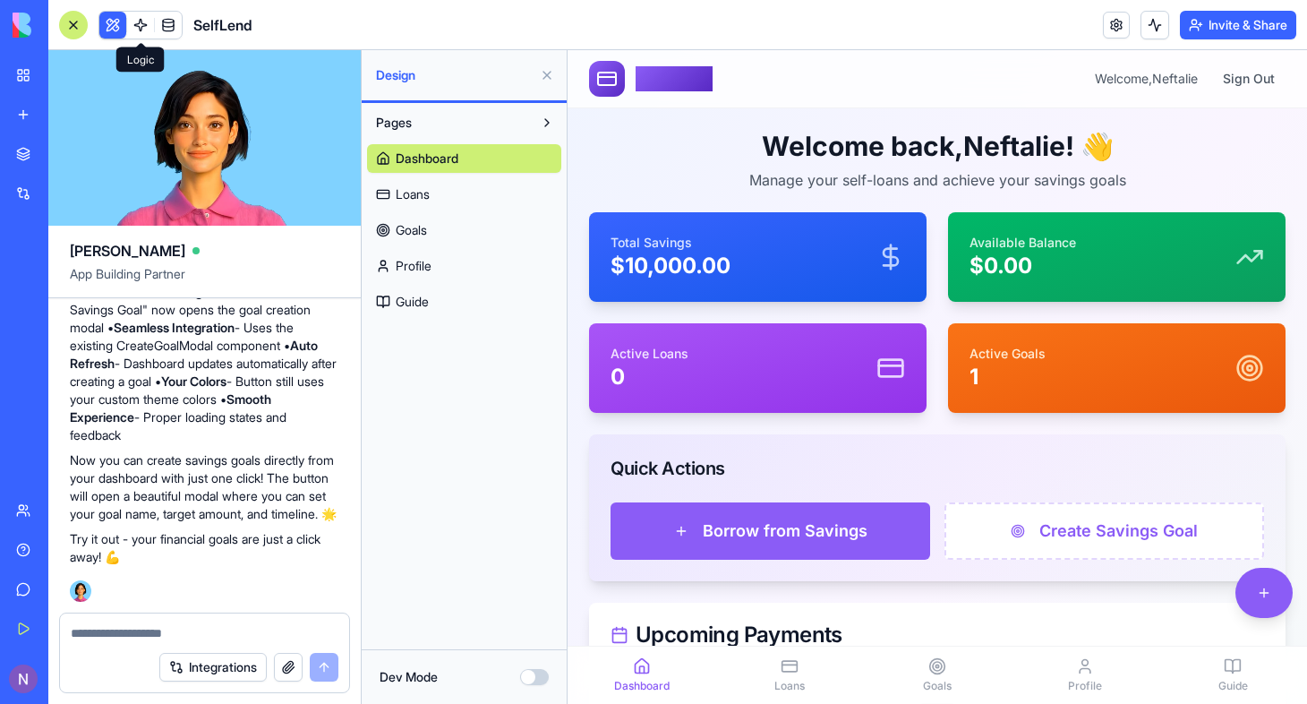
click at [144, 27] on link at bounding box center [140, 25] width 27 height 27
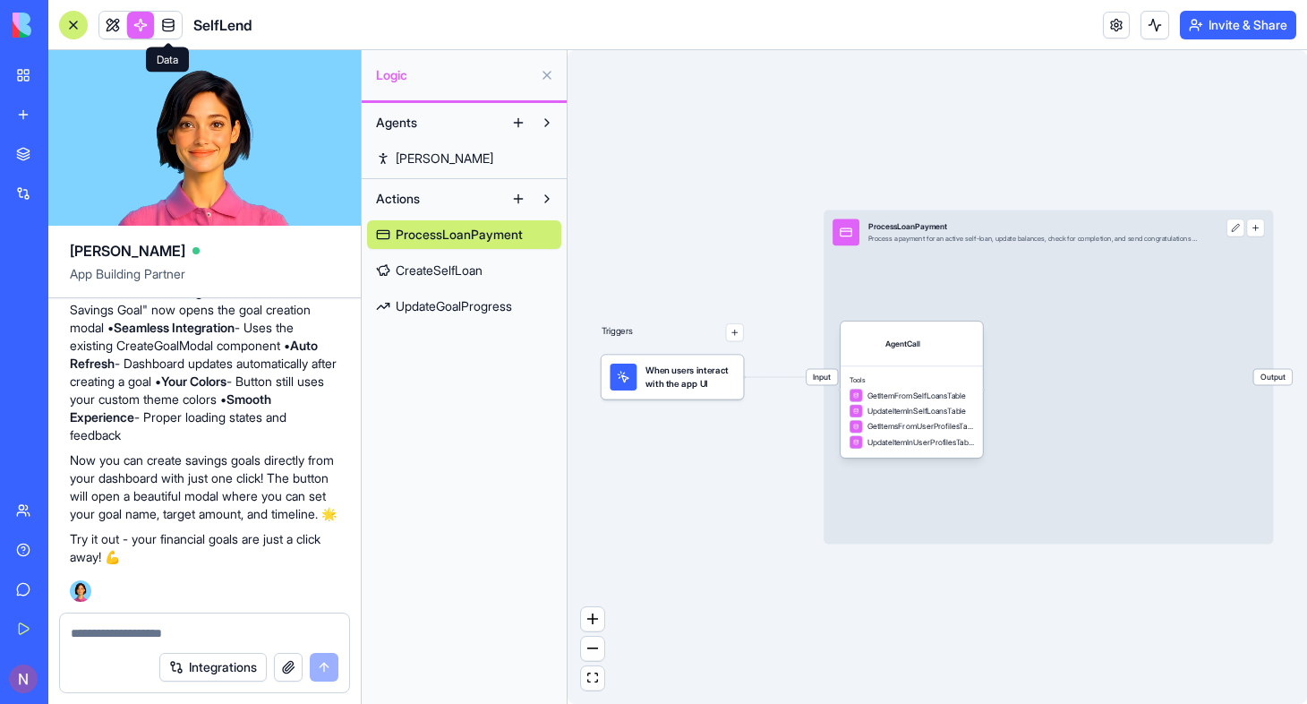
click at [170, 28] on link at bounding box center [168, 25] width 27 height 27
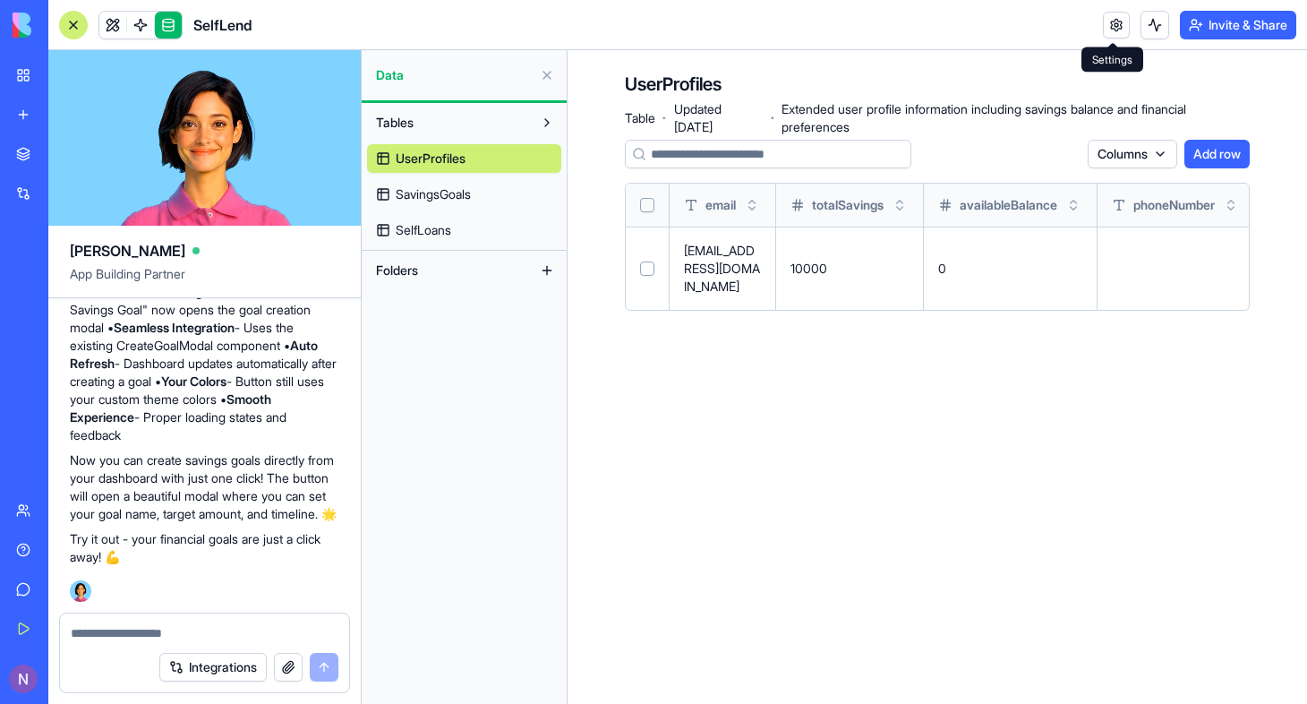
click at [1113, 28] on link at bounding box center [1116, 25] width 27 height 27
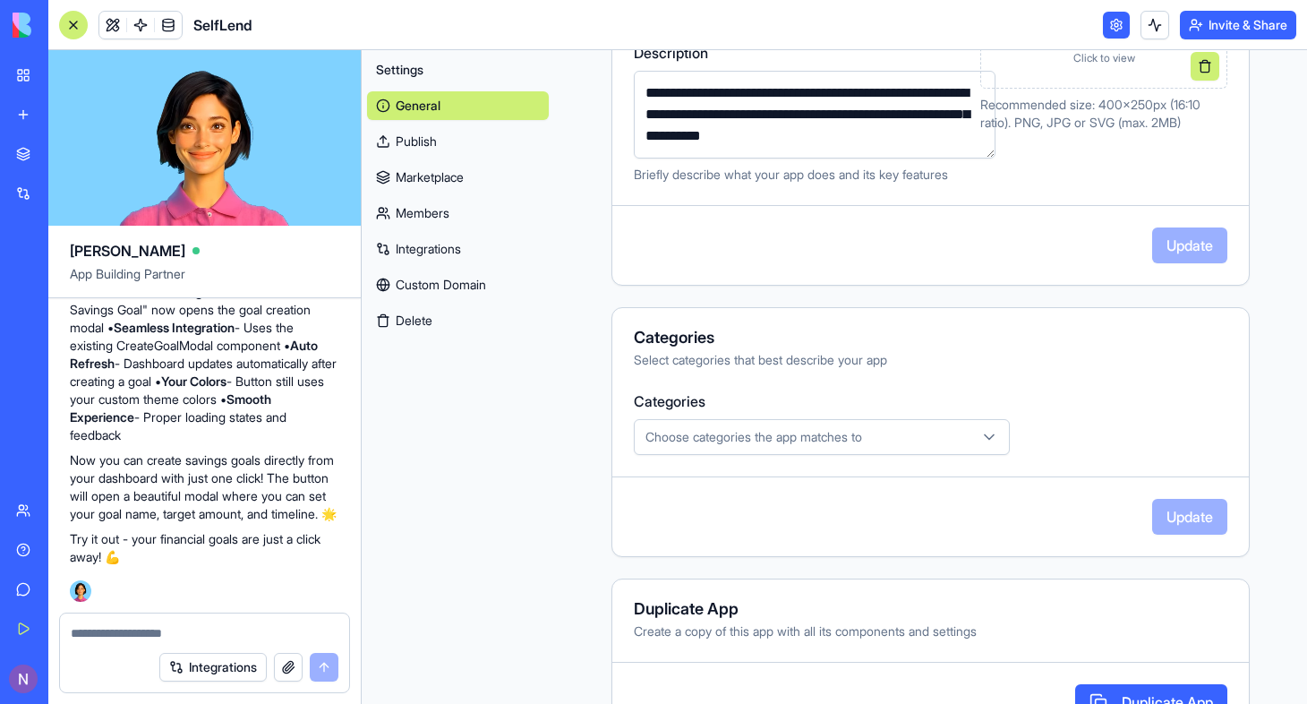
scroll to position [407, 0]
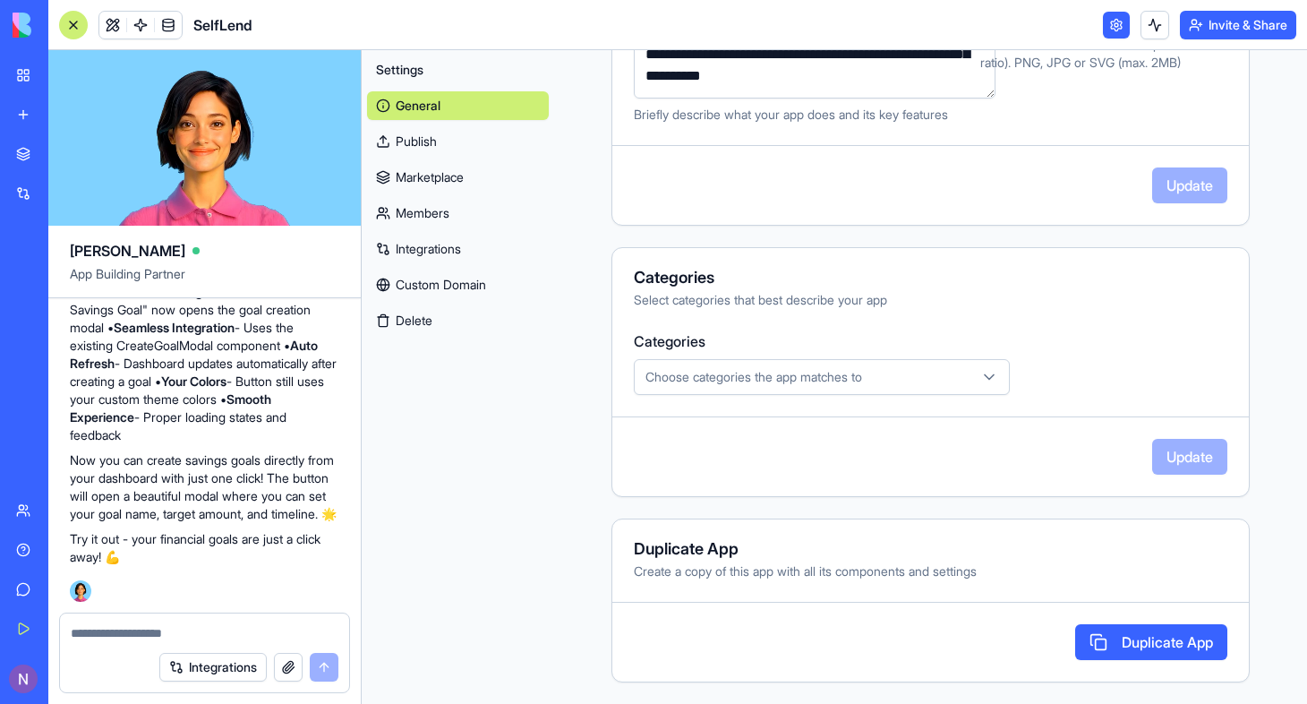
click at [804, 379] on span "Choose categories the app matches to" at bounding box center [754, 377] width 217 height 18
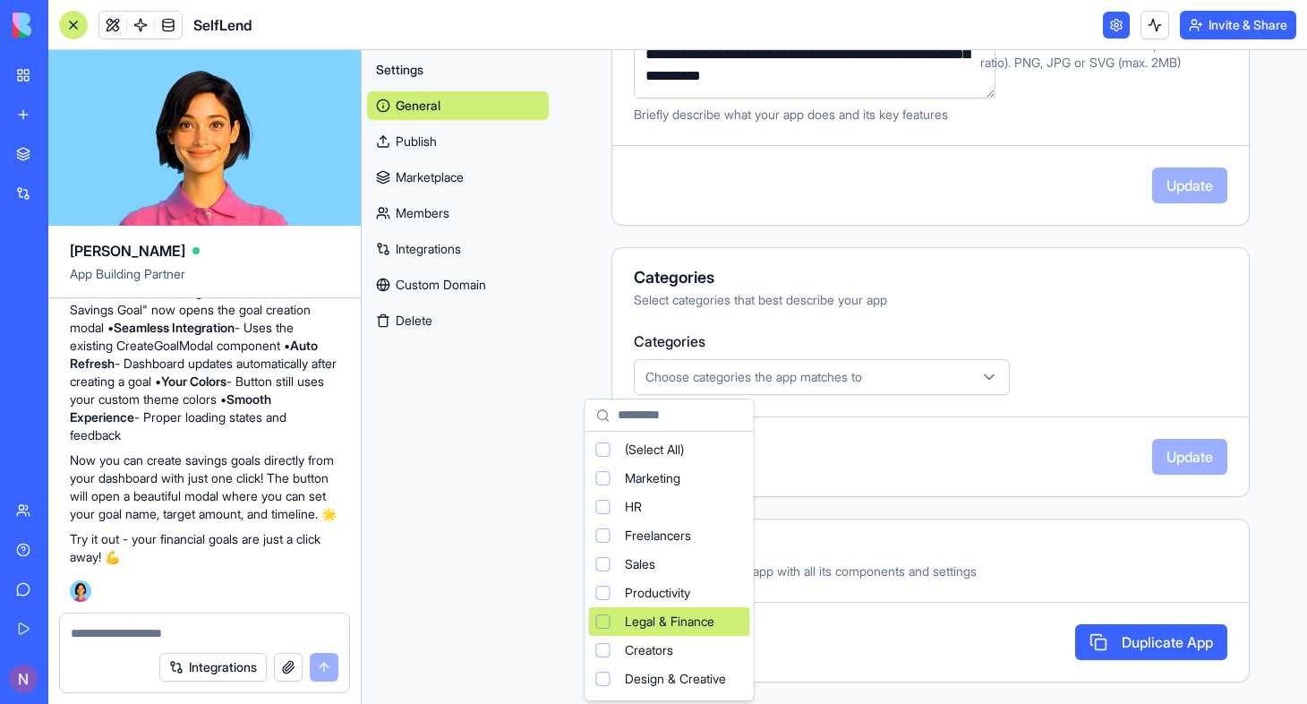
click at [681, 618] on span "Legal & Finance" at bounding box center [670, 621] width 90 height 18
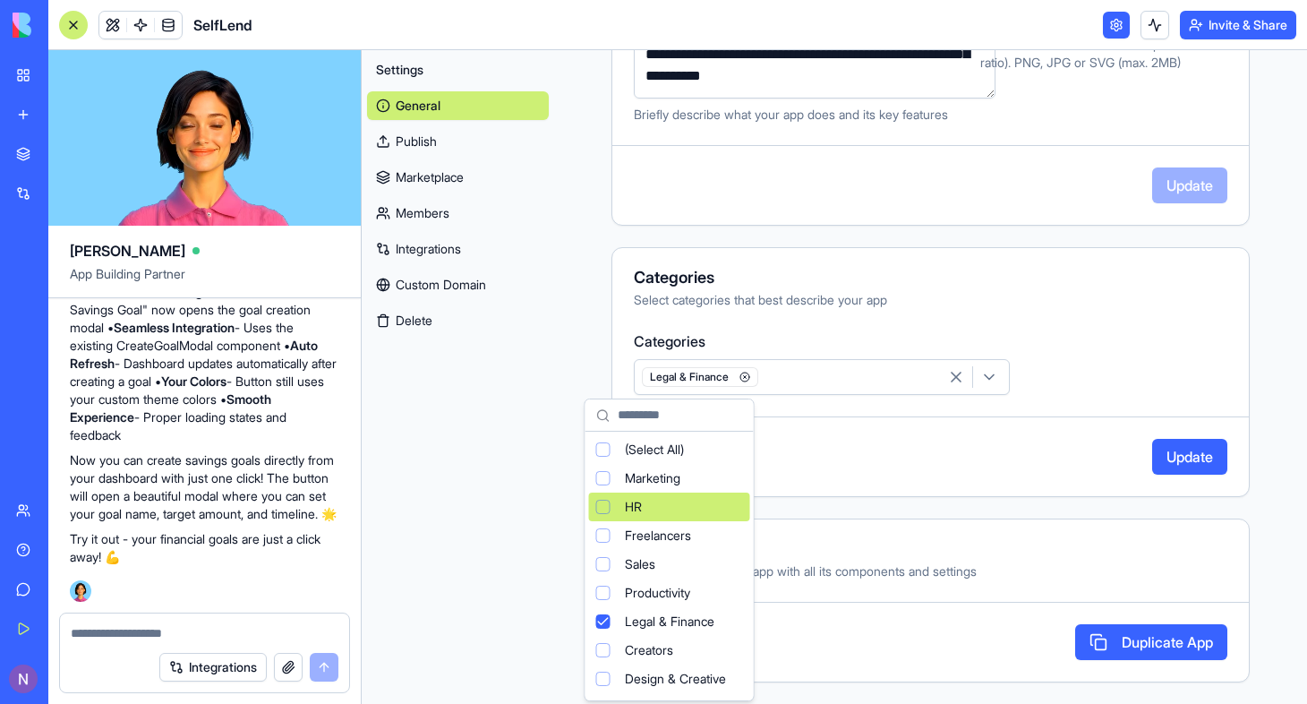
click at [1098, 359] on html "BETA My Workspace New app Marketplace Integrations Recent MoneyMaster SelfLend …" at bounding box center [653, 352] width 1307 height 704
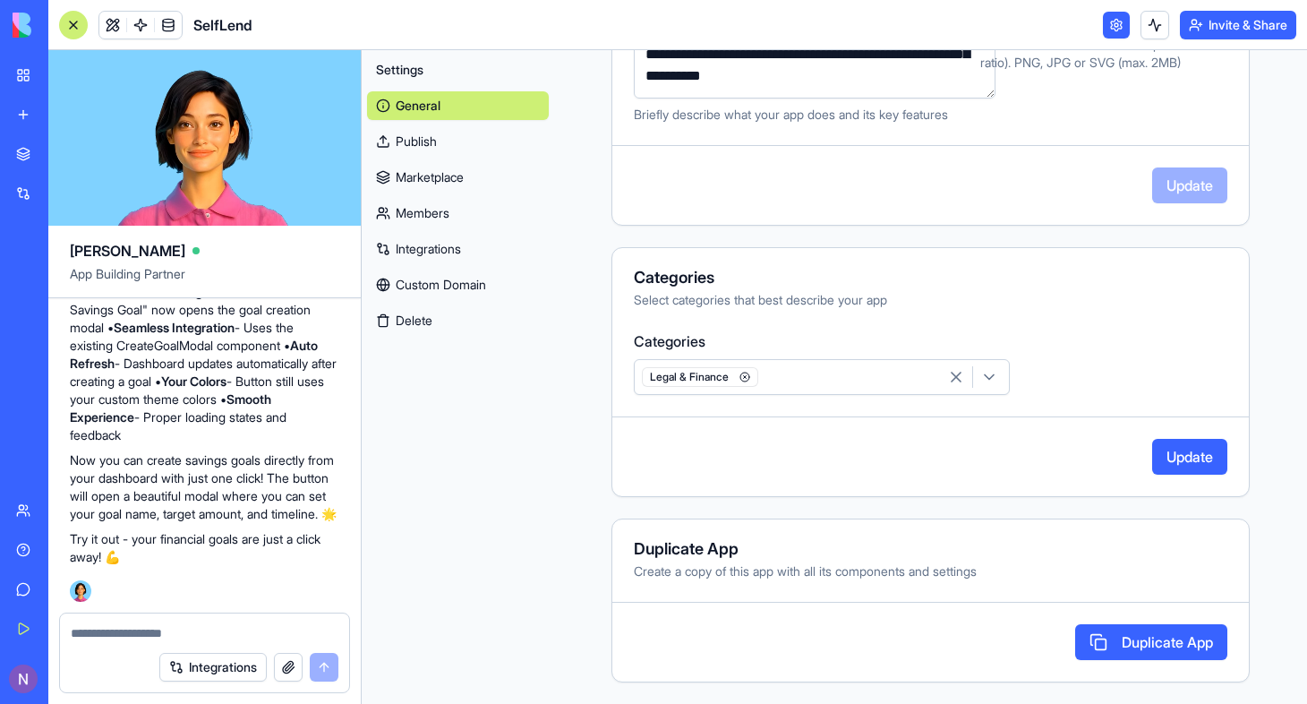
click at [1171, 460] on button "Update" at bounding box center [1189, 457] width 75 height 36
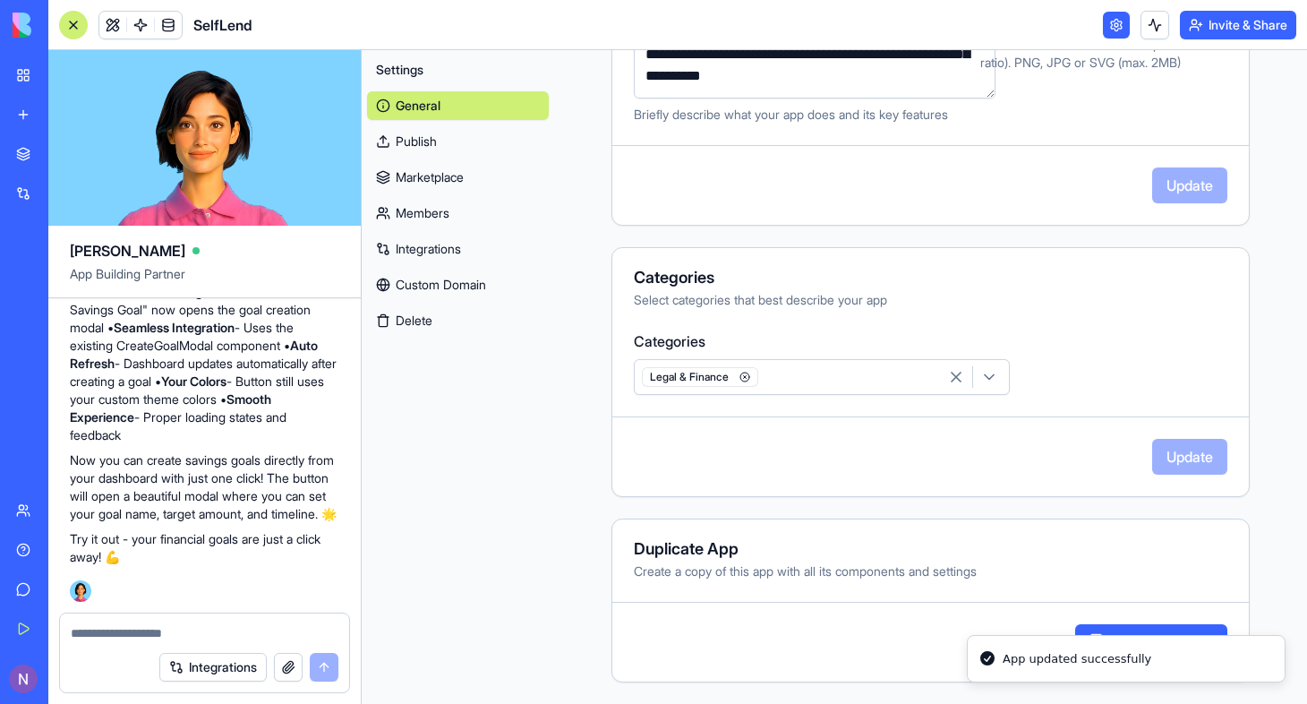
scroll to position [330, 0]
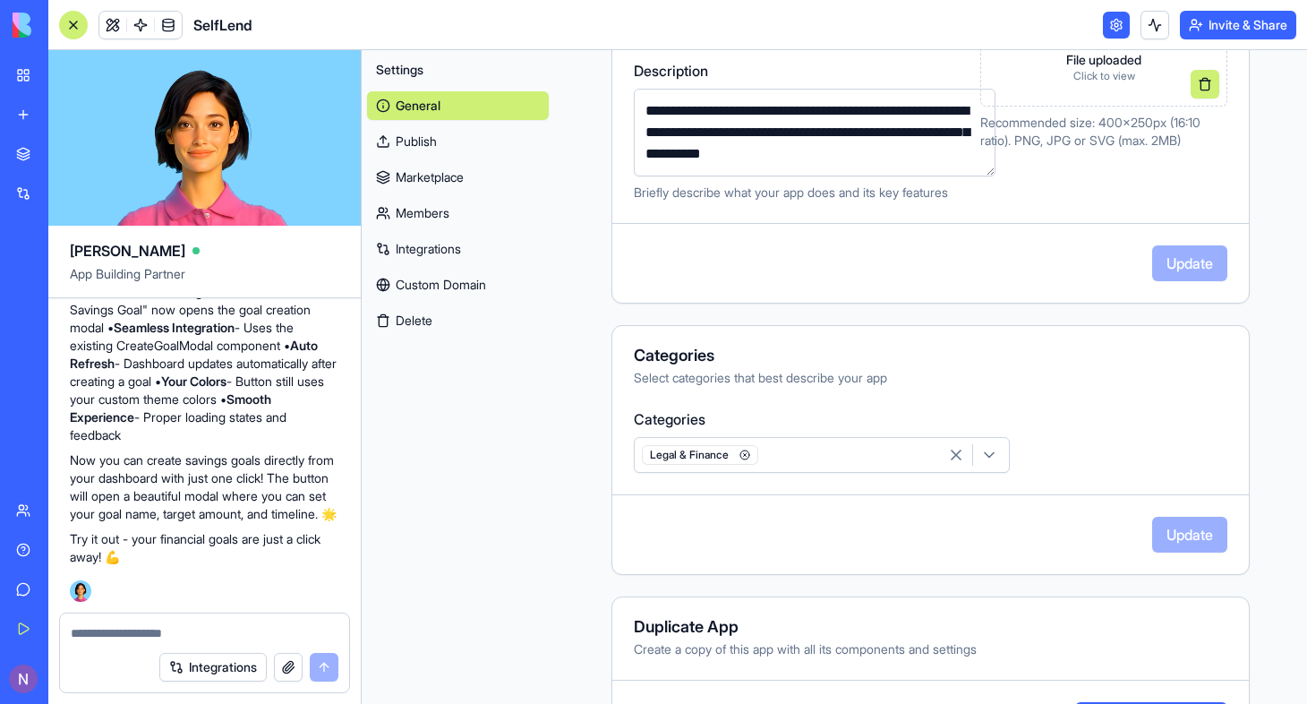
click at [432, 179] on link "Marketplace" at bounding box center [458, 177] width 182 height 29
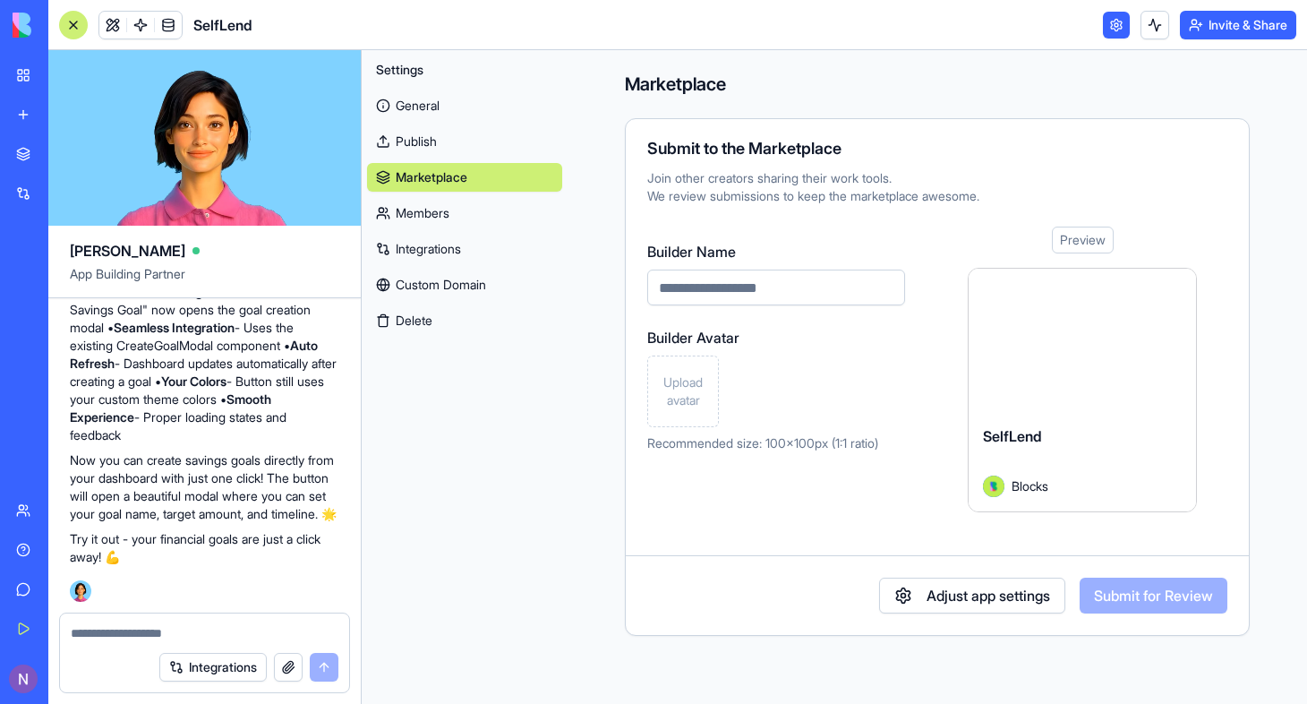
click at [972, 594] on button "Adjust app settings" at bounding box center [972, 596] width 186 height 36
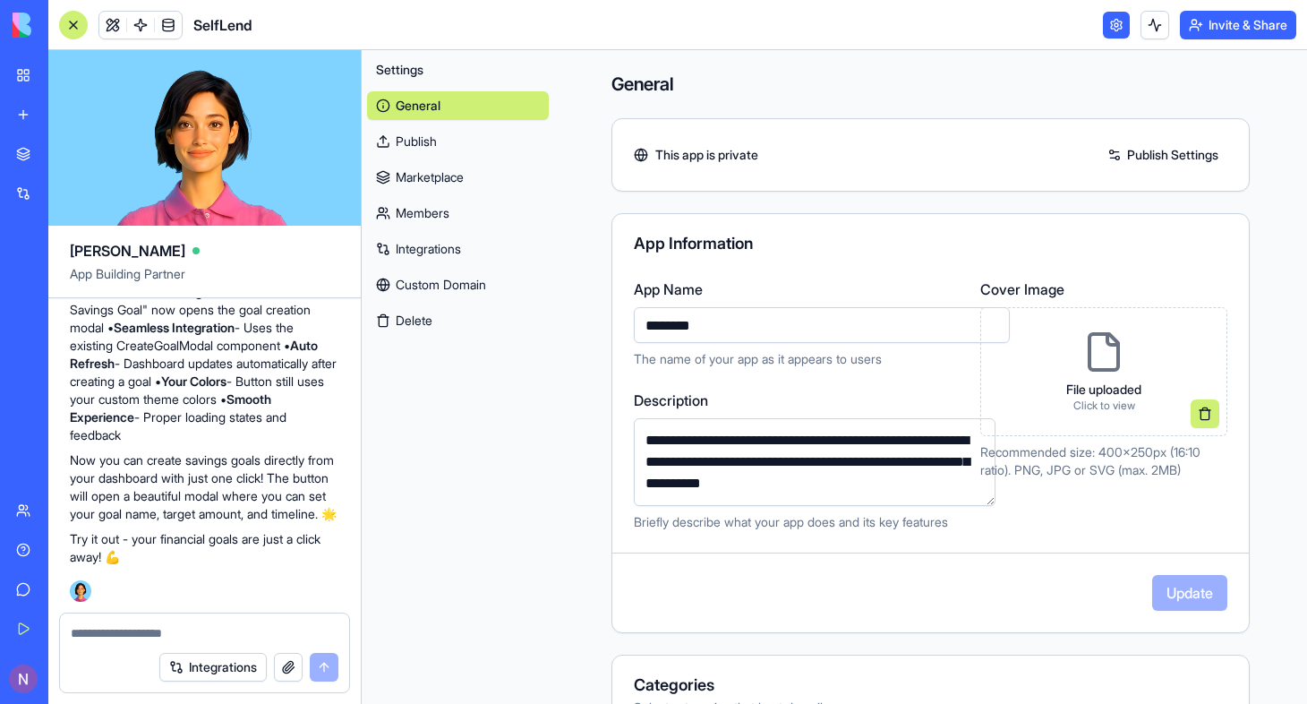
click at [423, 179] on link "Marketplace" at bounding box center [458, 177] width 182 height 29
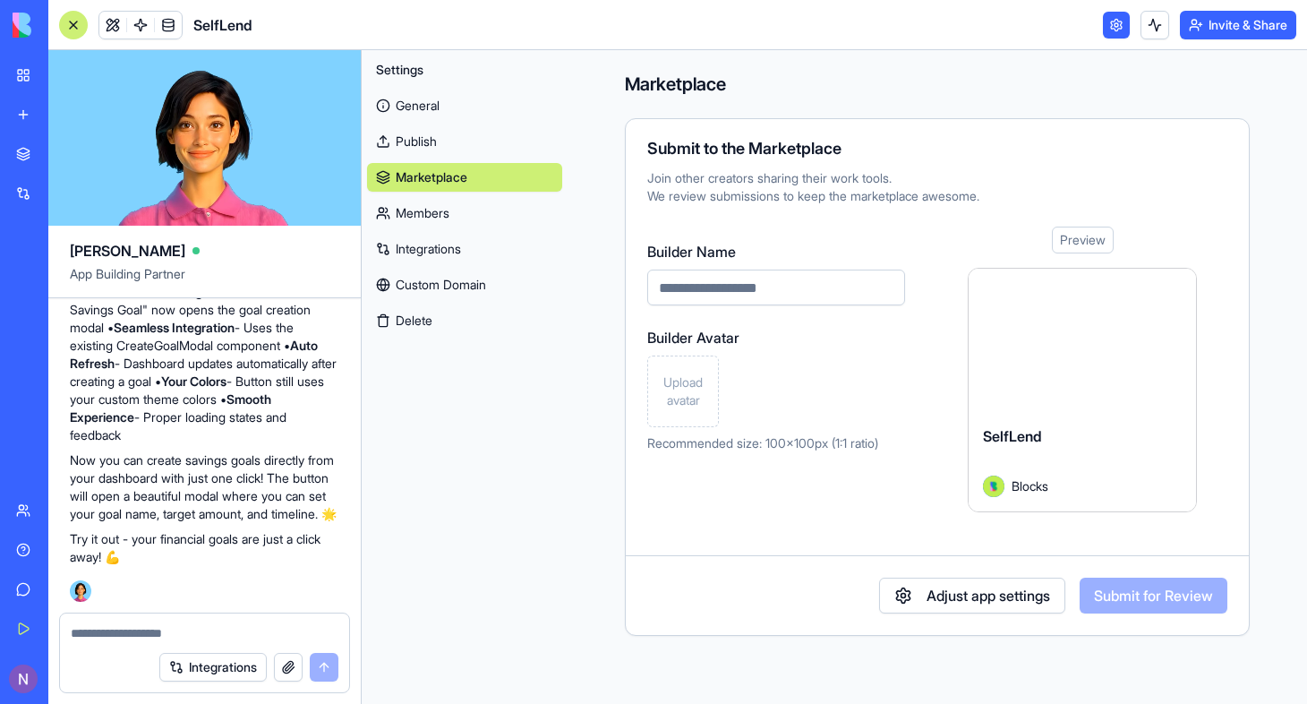
click at [432, 215] on link "Members" at bounding box center [464, 213] width 195 height 29
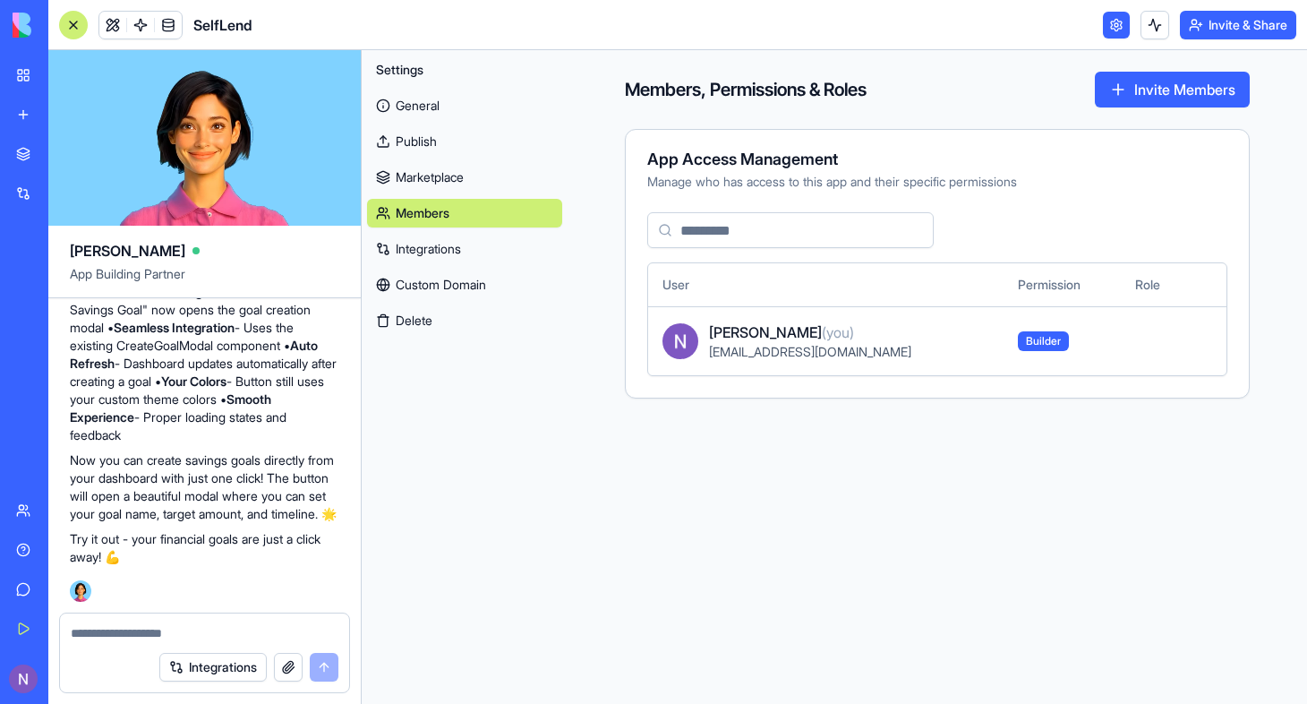
click at [415, 241] on link "Integrations" at bounding box center [464, 249] width 195 height 29
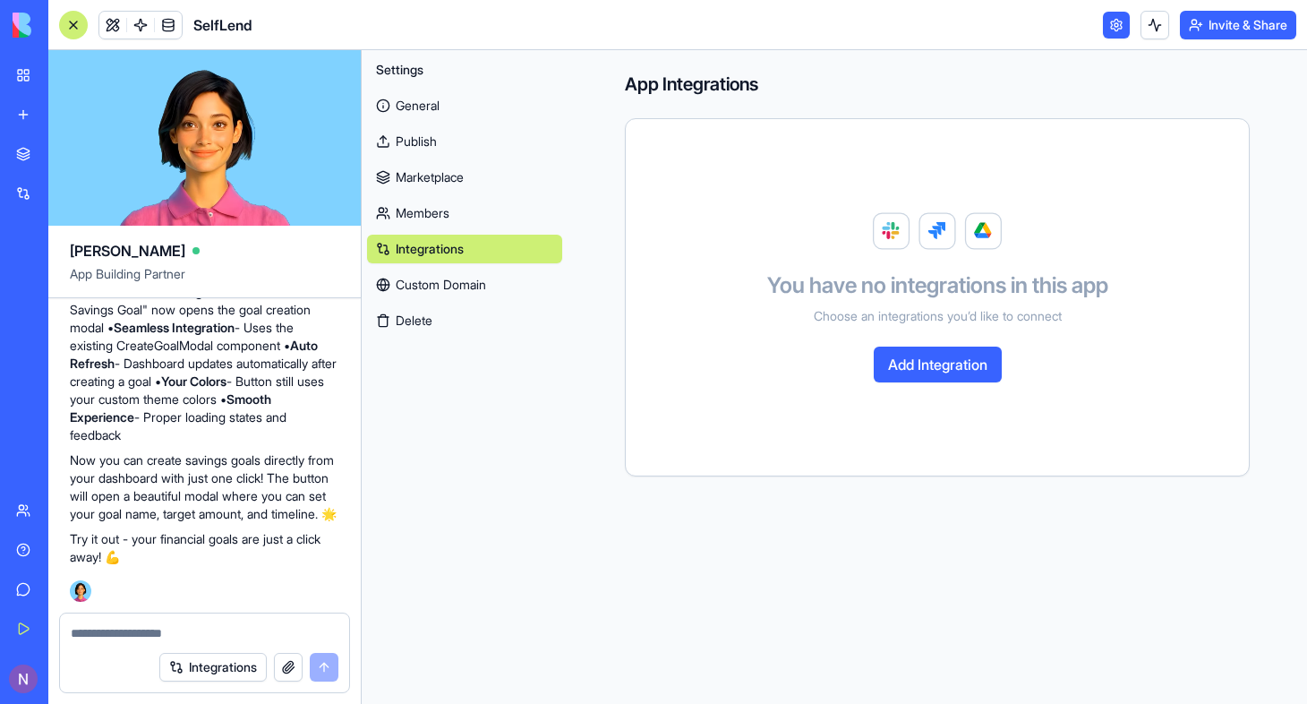
click at [456, 278] on link "Custom Domain" at bounding box center [464, 284] width 195 height 29
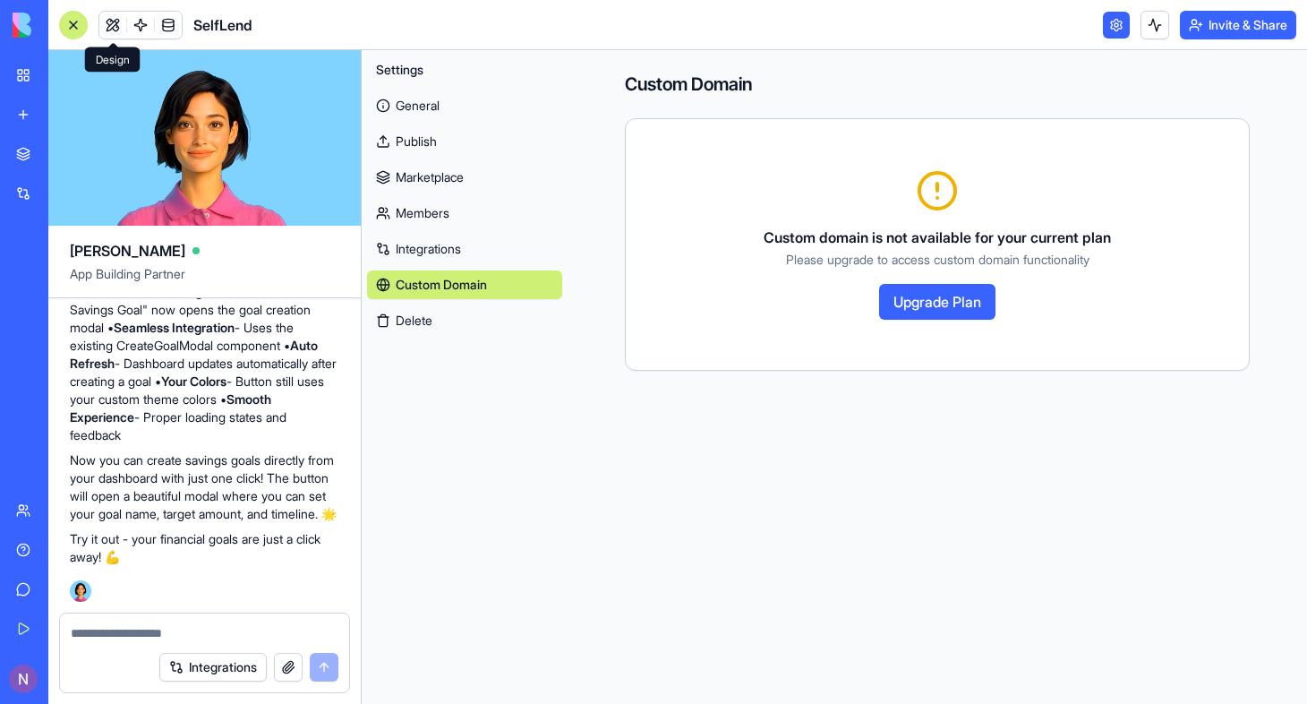
click at [114, 22] on link at bounding box center [112, 25] width 27 height 27
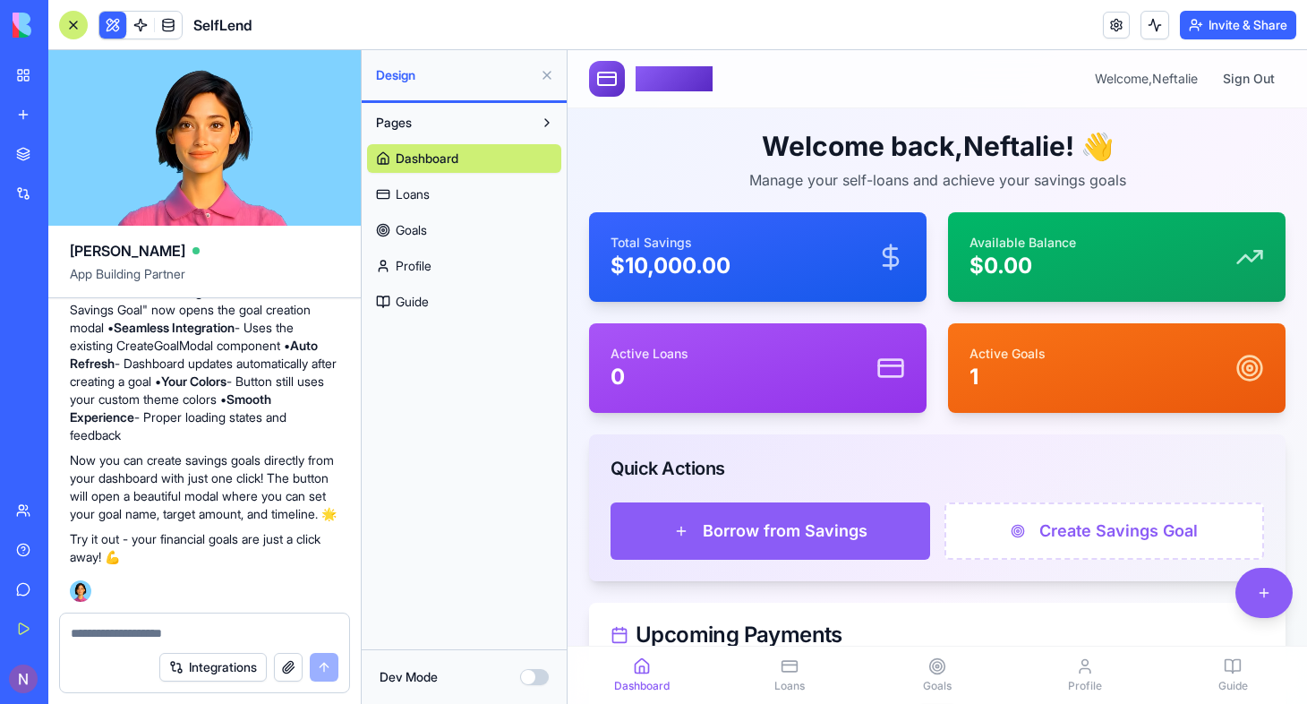
click at [616, 80] on rect at bounding box center [607, 79] width 18 height 13
click at [141, 22] on link at bounding box center [140, 25] width 27 height 27
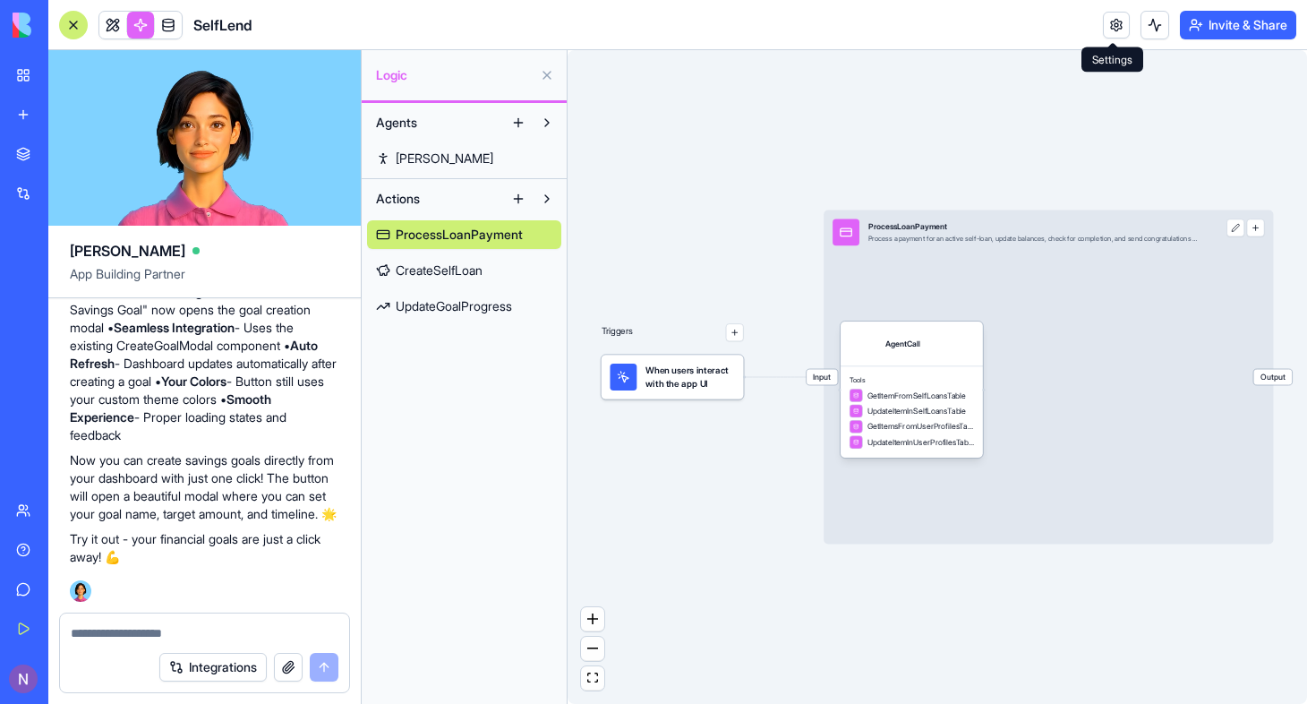
click at [1109, 24] on link at bounding box center [1116, 25] width 27 height 27
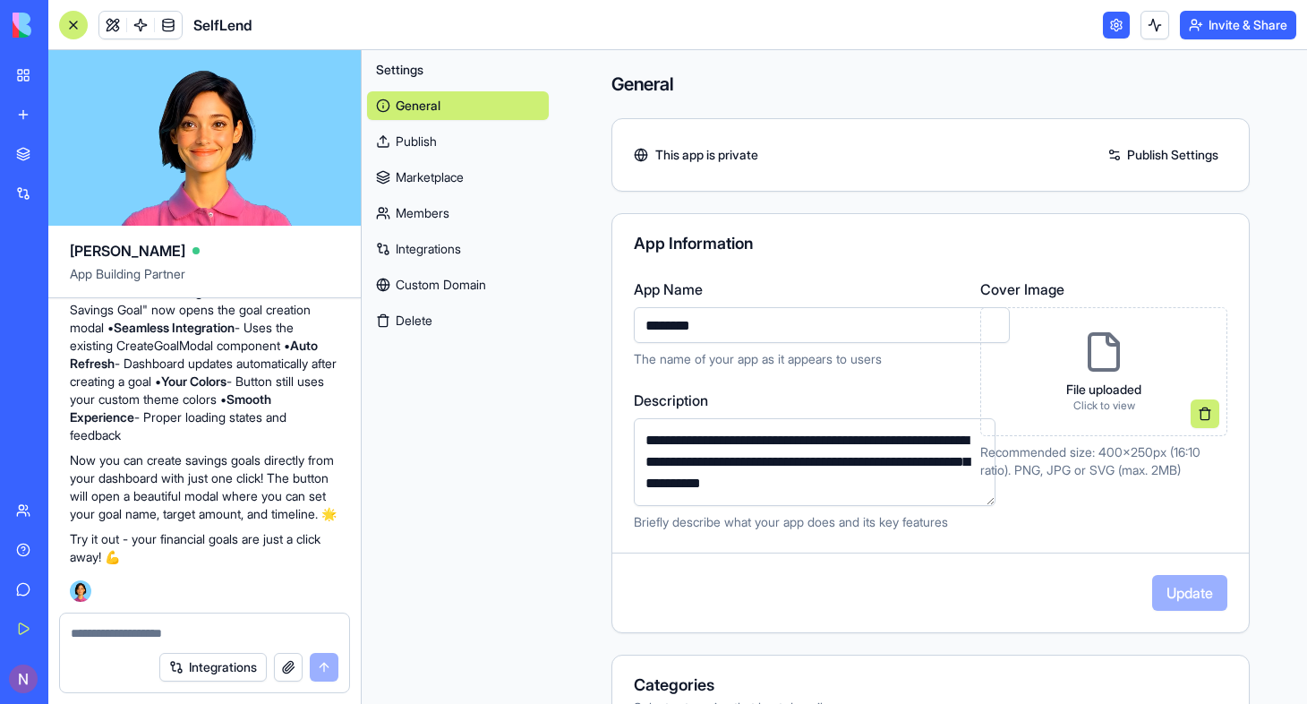
click at [1127, 156] on link "Publish Settings" at bounding box center [1163, 155] width 129 height 29
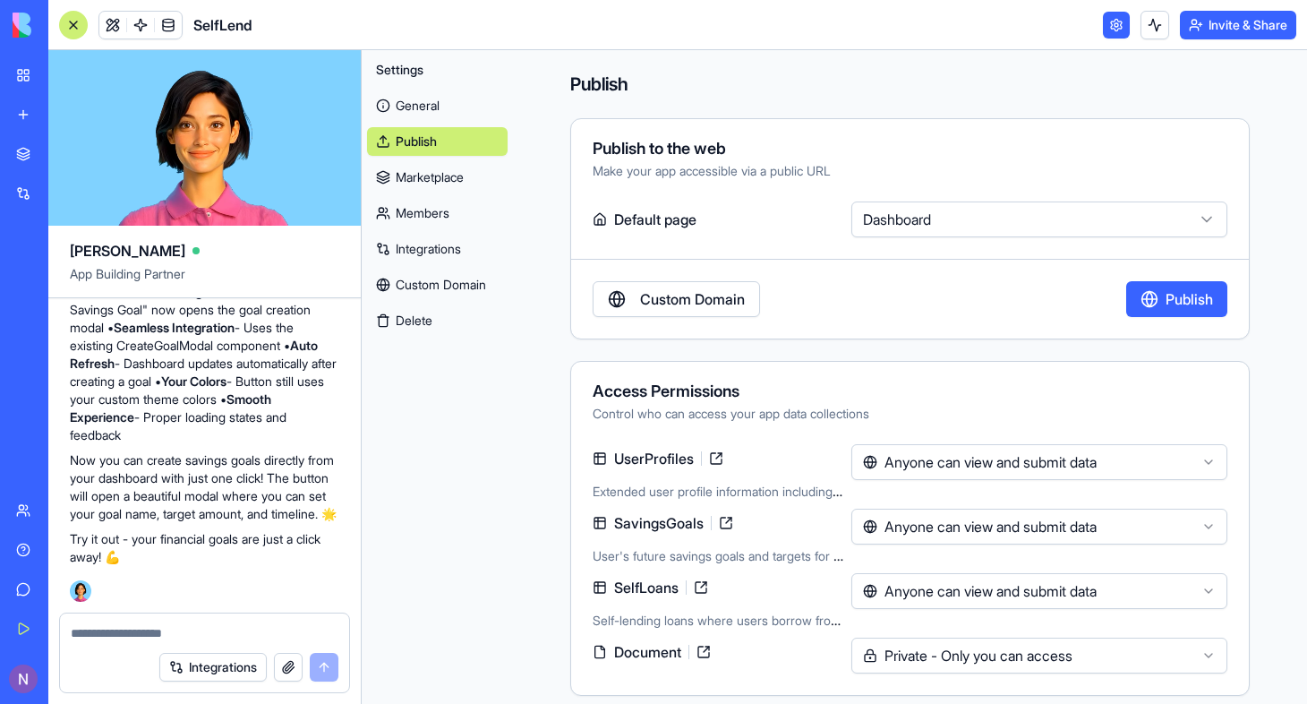
scroll to position [13, 0]
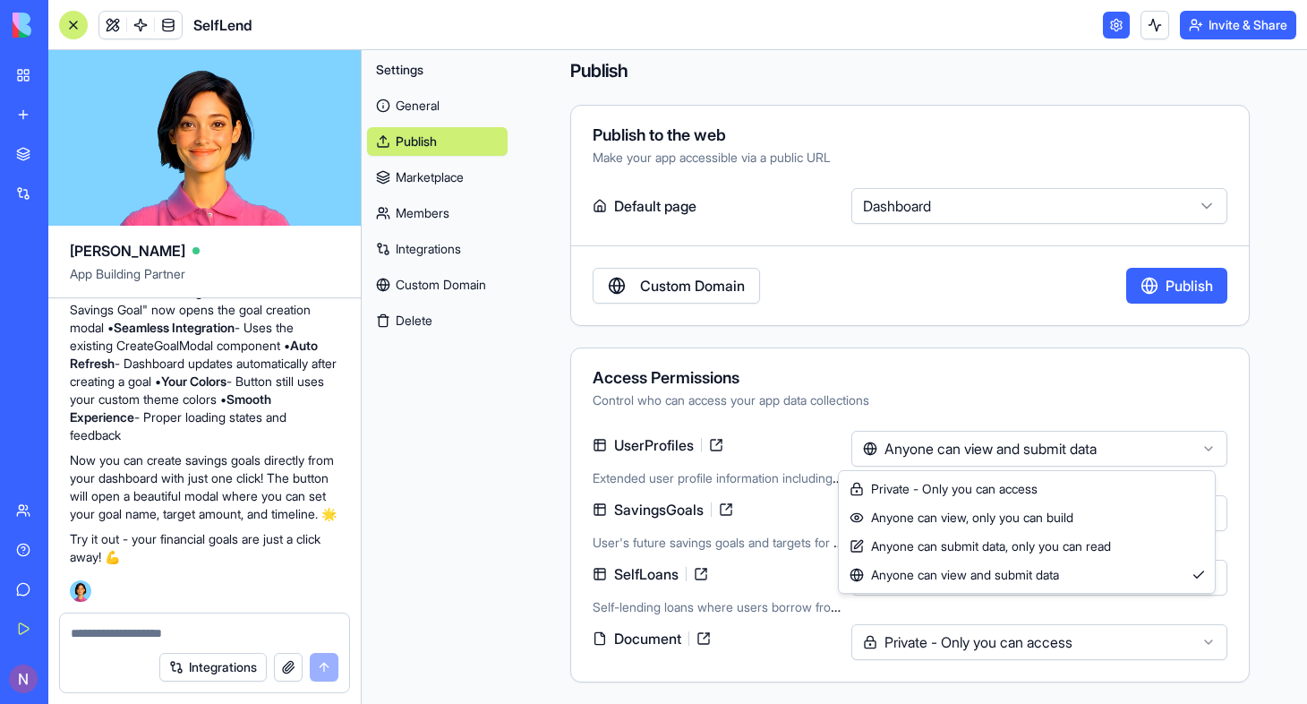
click at [1195, 452] on html "BETA My Workspace New app Marketplace Integrations Recent MoneyMaster SelfLend …" at bounding box center [653, 352] width 1307 height 704
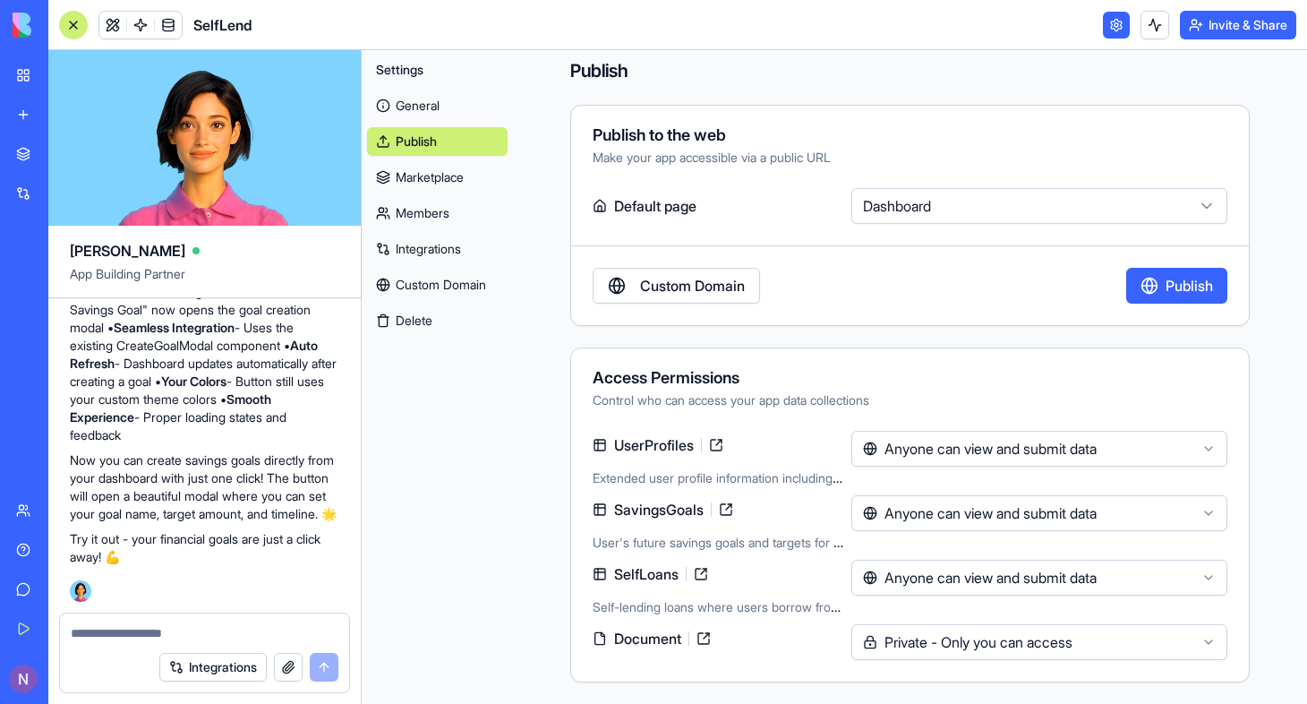
click at [1260, 357] on html "BETA My Workspace New app Marketplace Integrations Recent MoneyMaster SelfLend …" at bounding box center [653, 352] width 1307 height 704
click at [119, 29] on link at bounding box center [112, 25] width 27 height 27
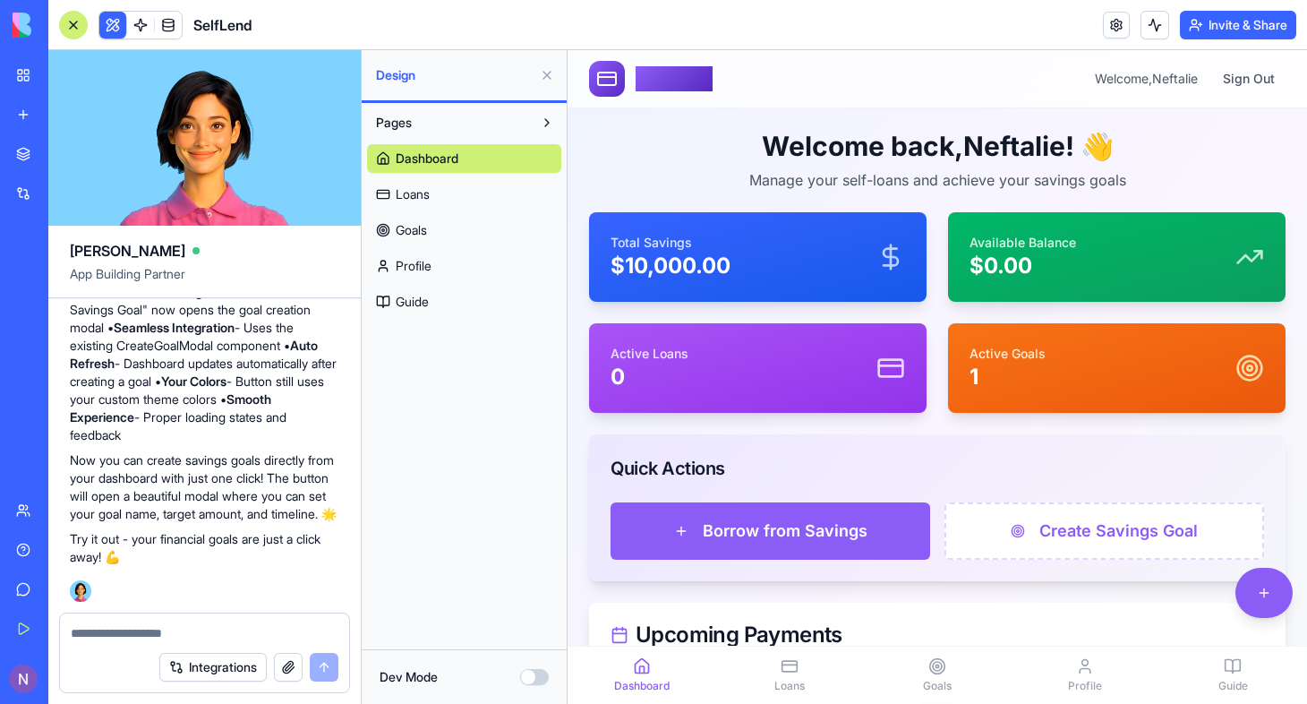
click at [605, 82] on icon at bounding box center [606, 78] width 21 height 21
click at [175, 24] on link at bounding box center [168, 25] width 27 height 27
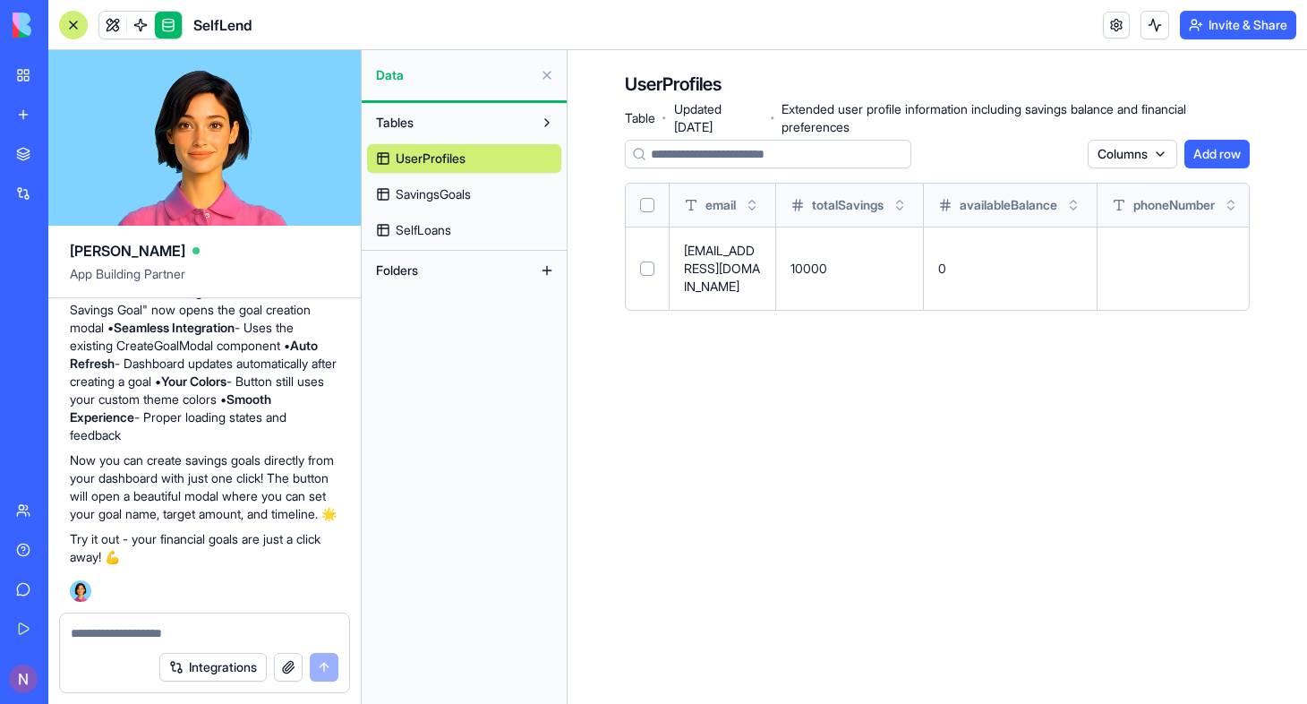
click at [449, 196] on span "SavingsGoals" at bounding box center [433, 194] width 75 height 18
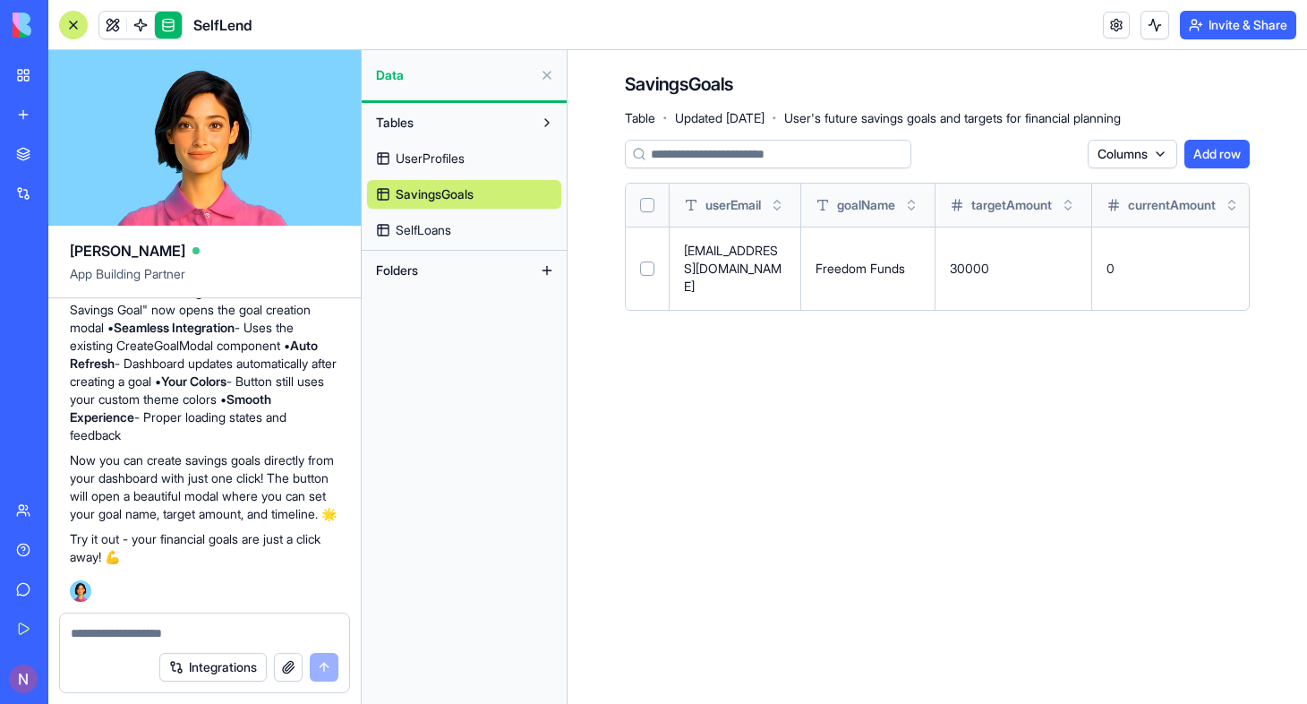
click at [447, 228] on span "SelfLoans" at bounding box center [424, 230] width 56 height 18
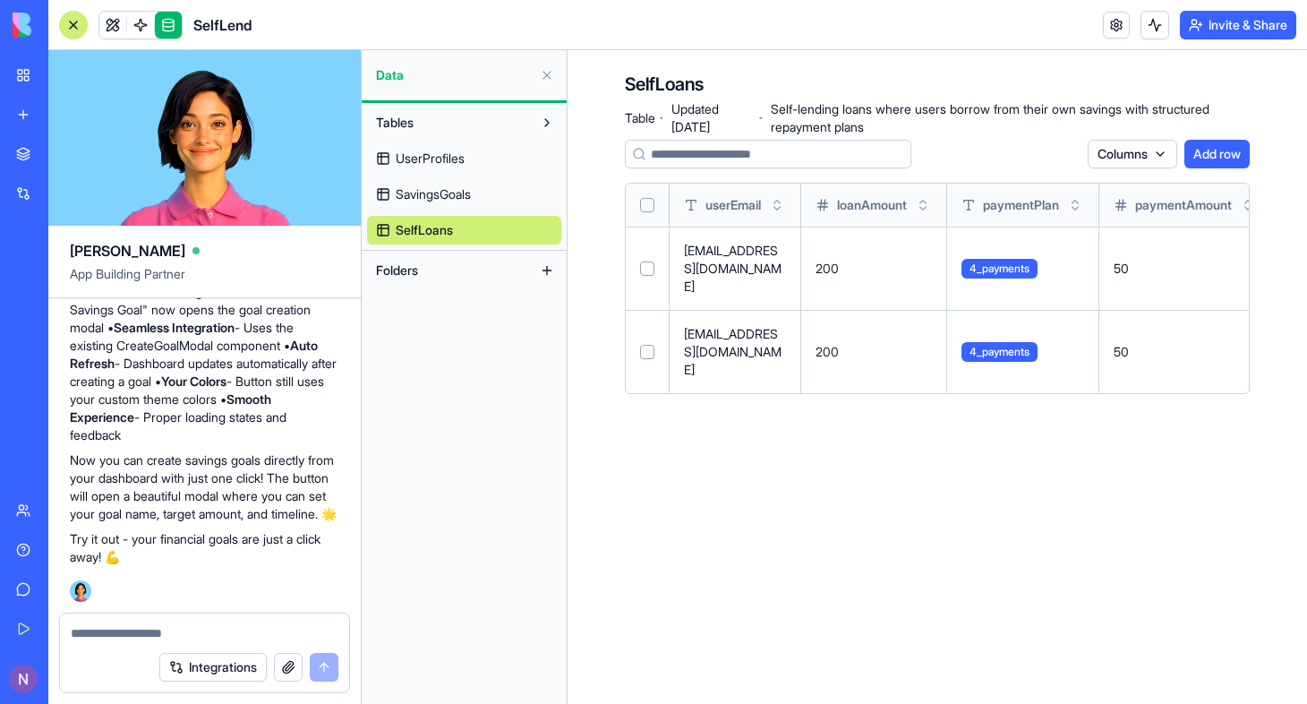
click at [452, 199] on span "SavingsGoals" at bounding box center [433, 194] width 75 height 18
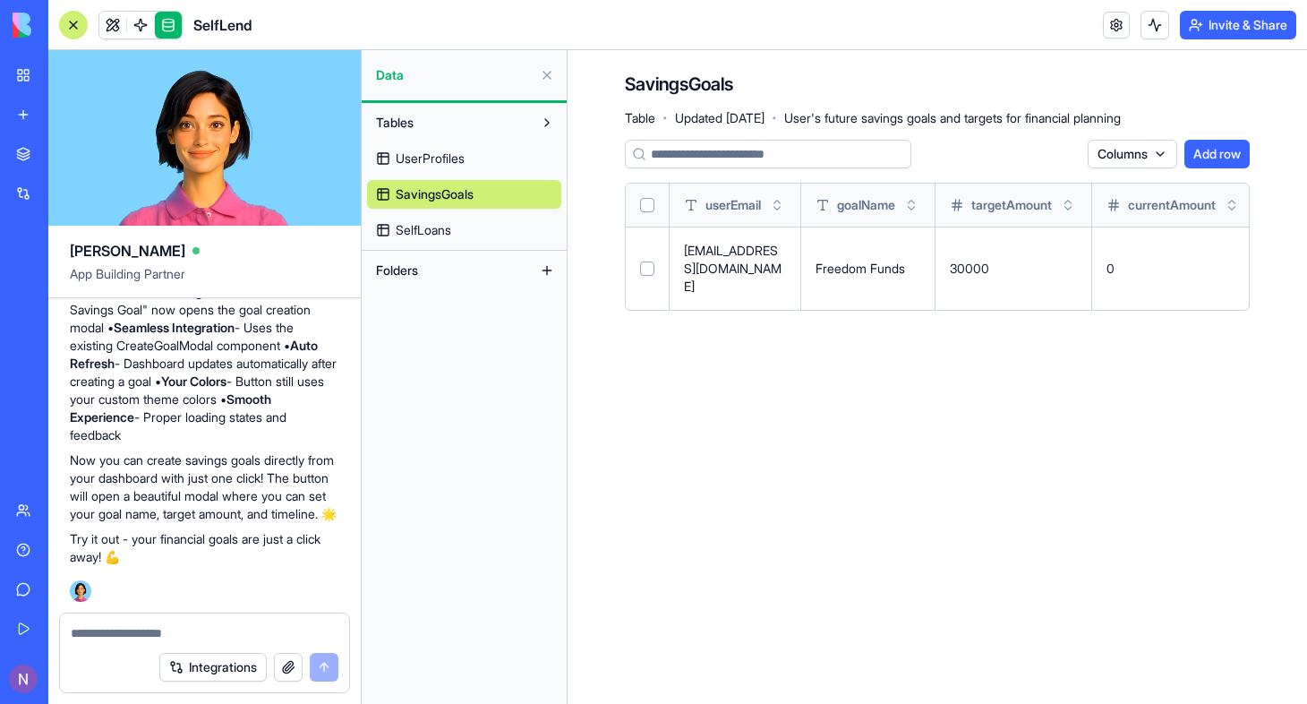
click at [442, 158] on span "UserProfiles" at bounding box center [430, 159] width 69 height 18
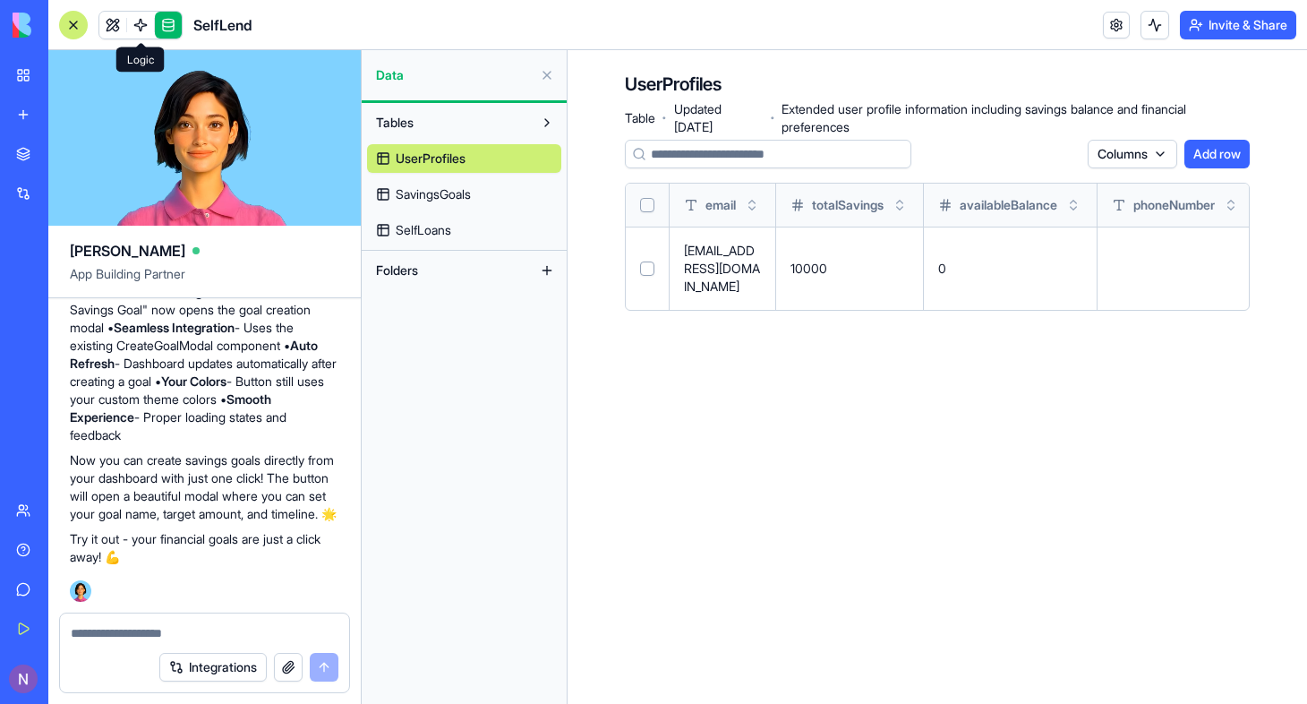
click at [145, 29] on link at bounding box center [140, 25] width 27 height 27
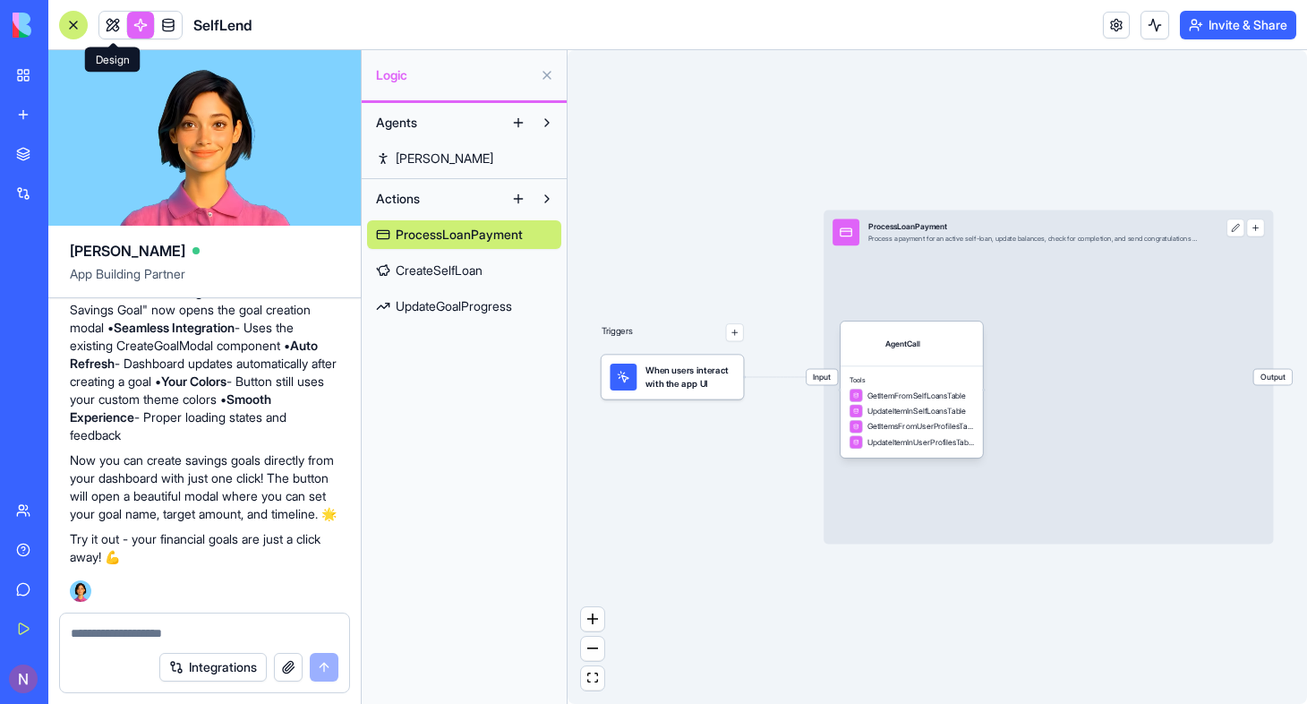
click at [103, 24] on link at bounding box center [112, 25] width 27 height 27
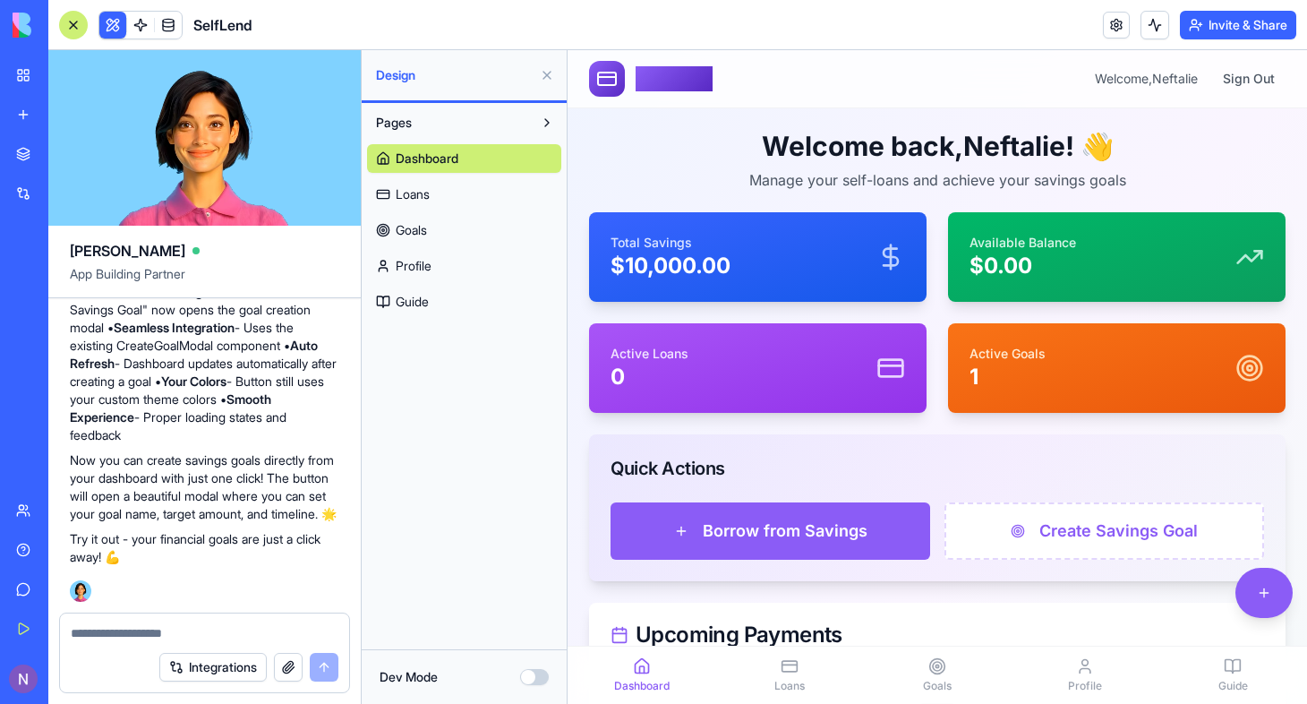
drag, startPoint x: 1299, startPoint y: 175, endPoint x: 1761, endPoint y: 64, distance: 475.0
